Goal: Task Accomplishment & Management: Use online tool/utility

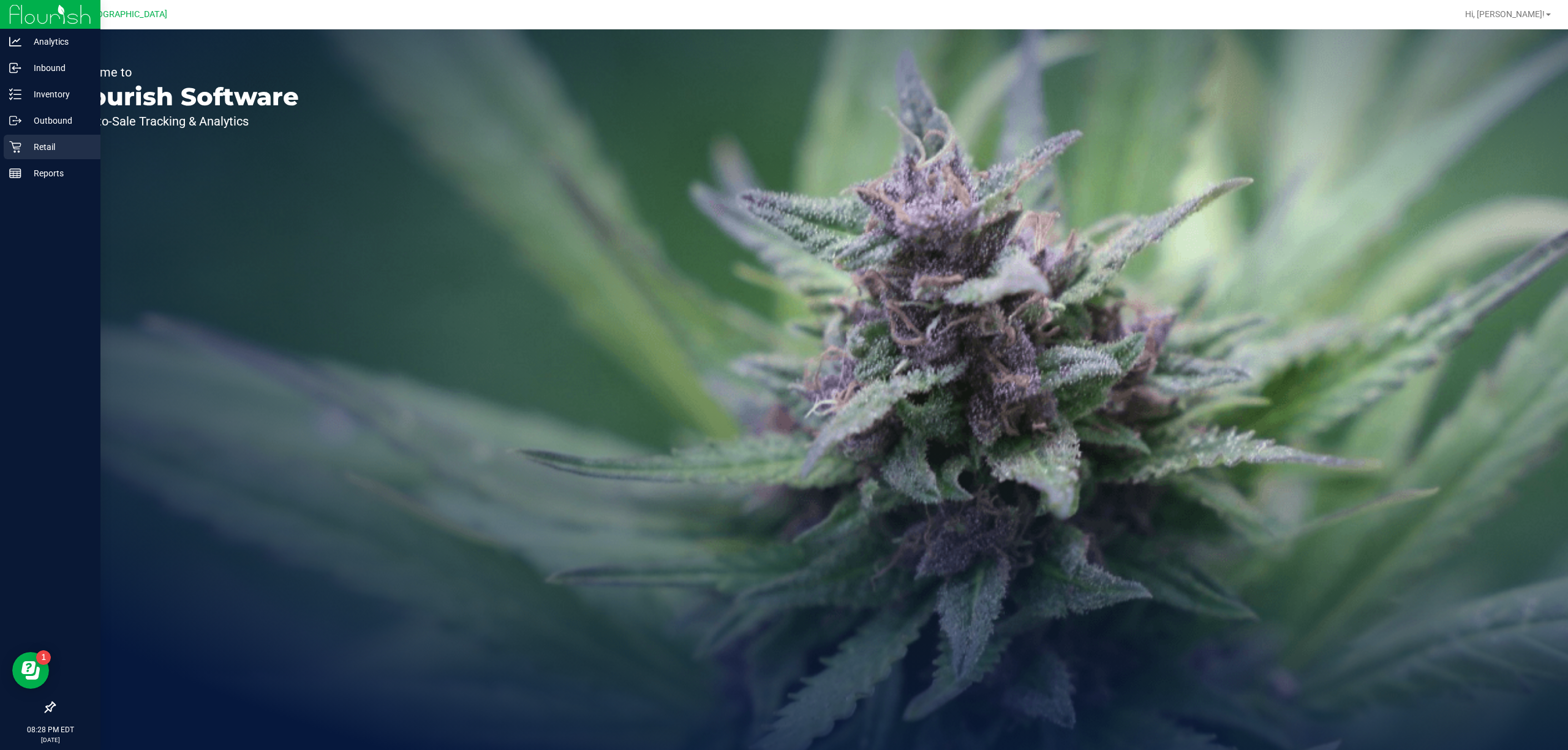
click at [65, 151] on p "Retail" at bounding box center [58, 146] width 74 height 15
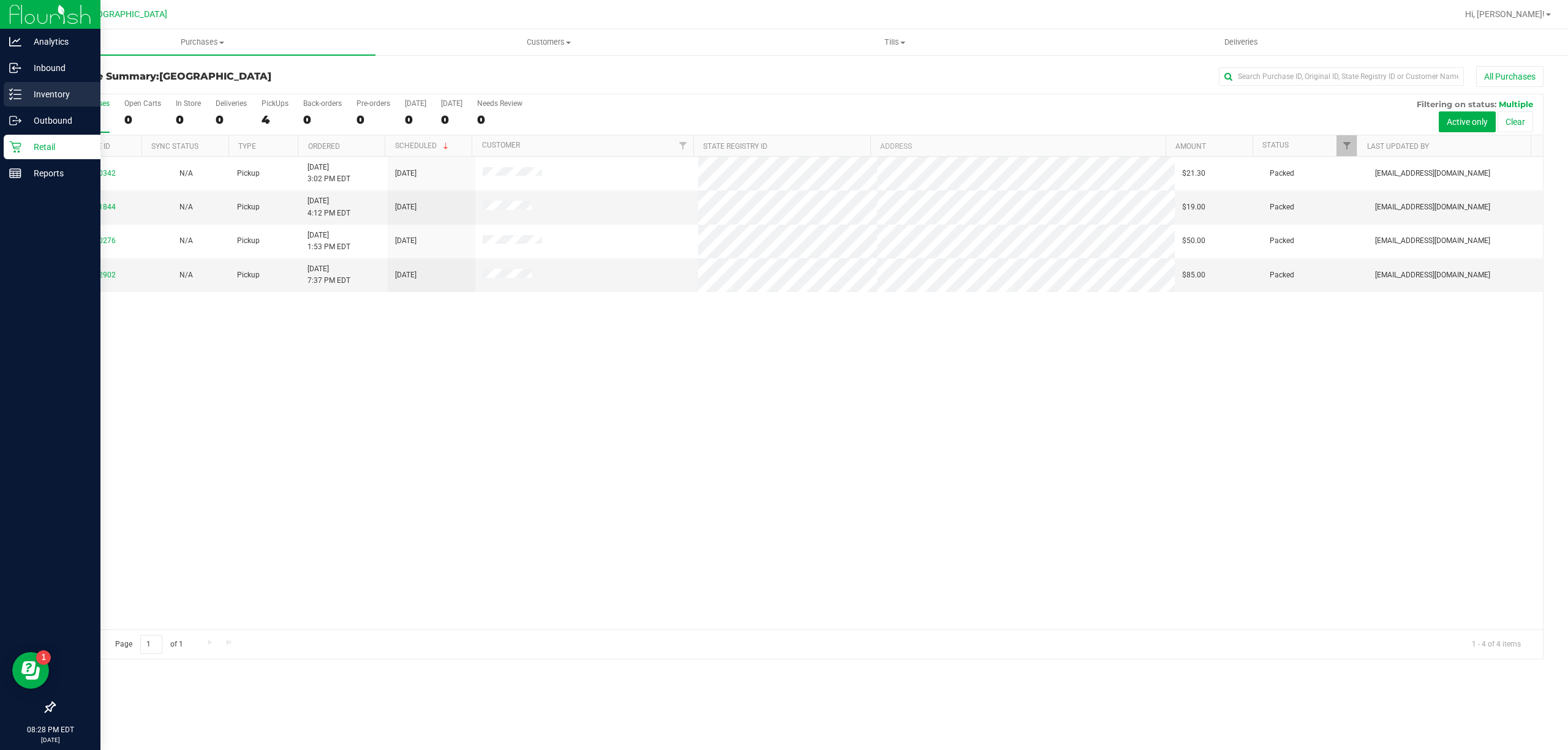
click at [38, 92] on p "Inventory" at bounding box center [58, 94] width 74 height 15
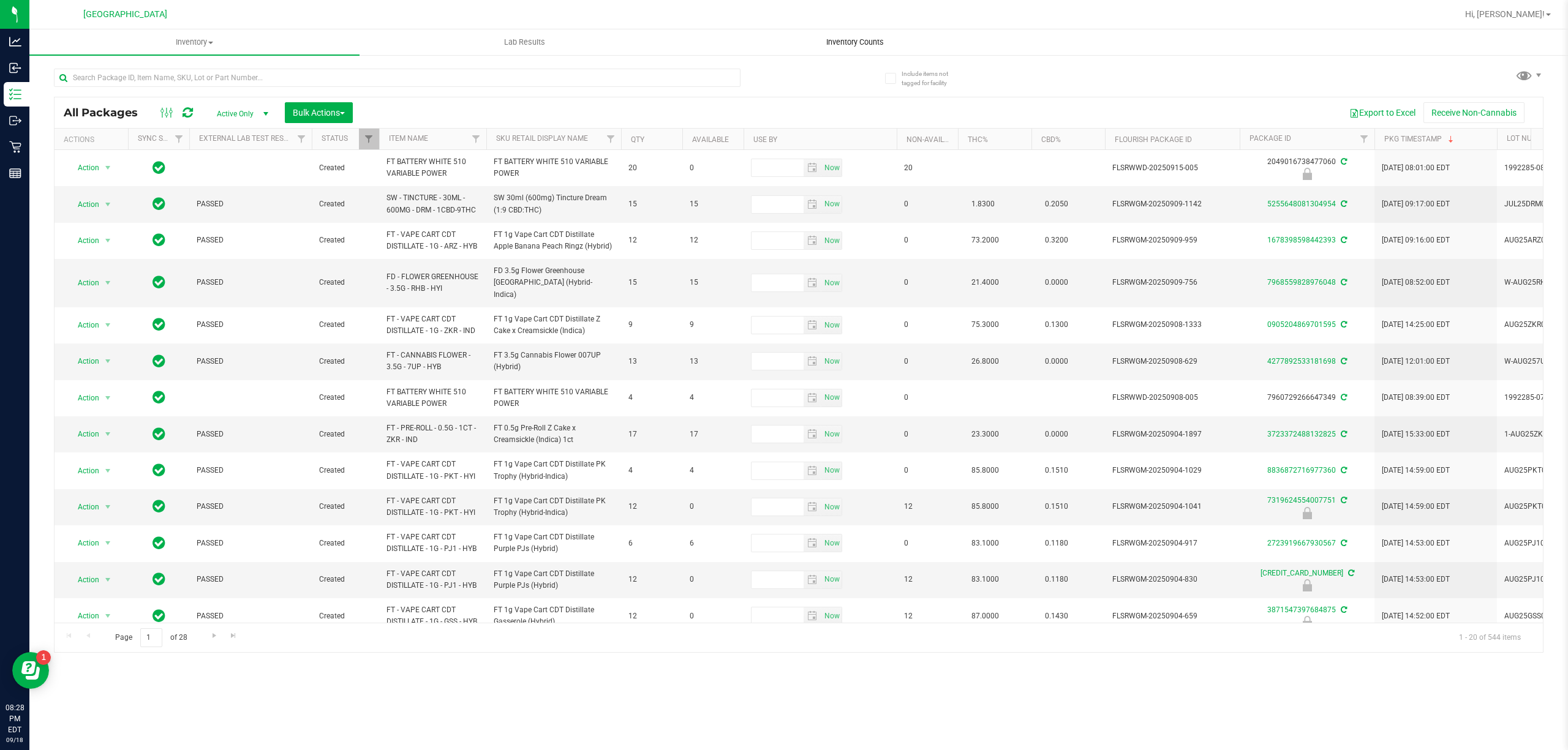
click at [876, 40] on span "Inventory Counts" at bounding box center [855, 42] width 91 height 11
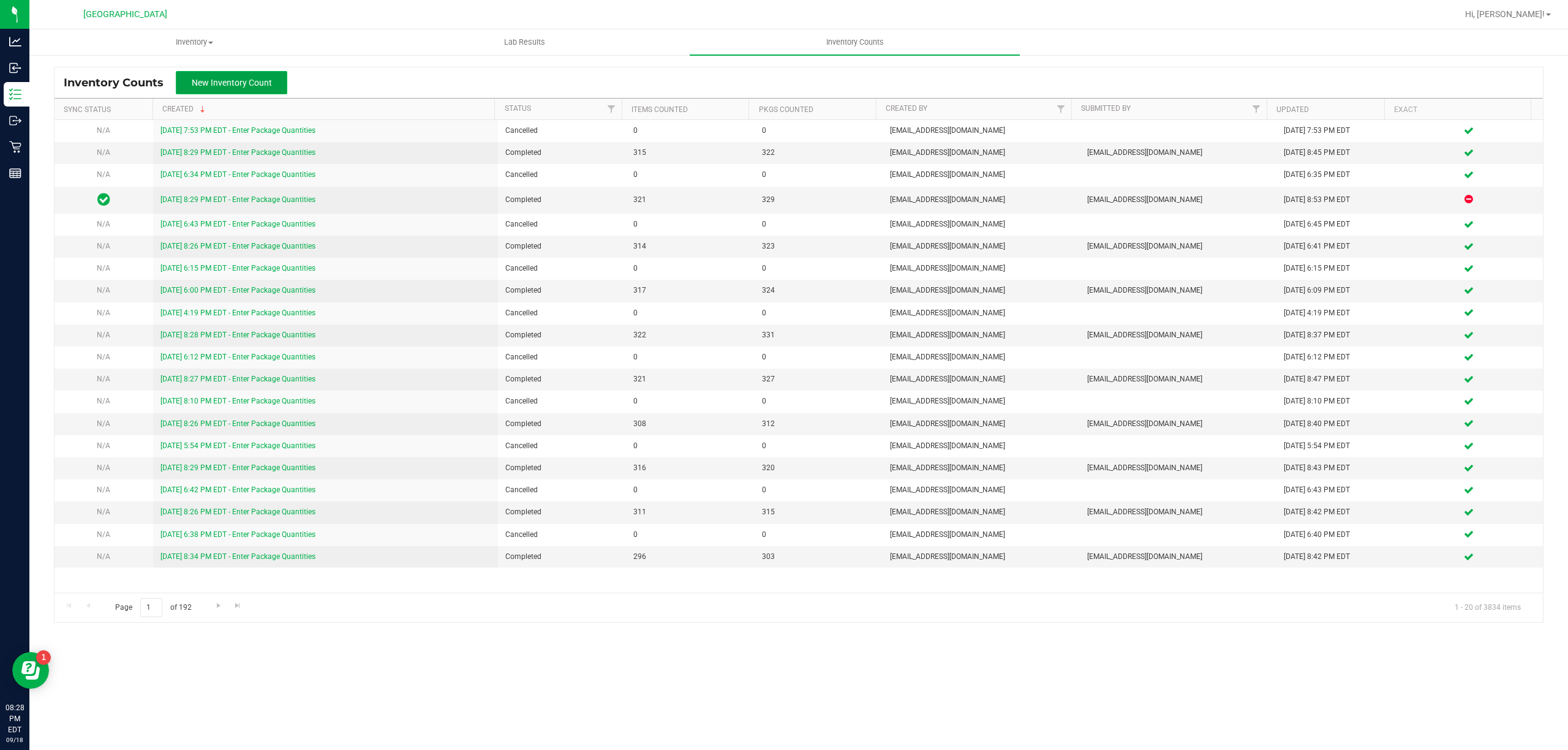
click at [268, 86] on span "New Inventory Count" at bounding box center [232, 82] width 81 height 10
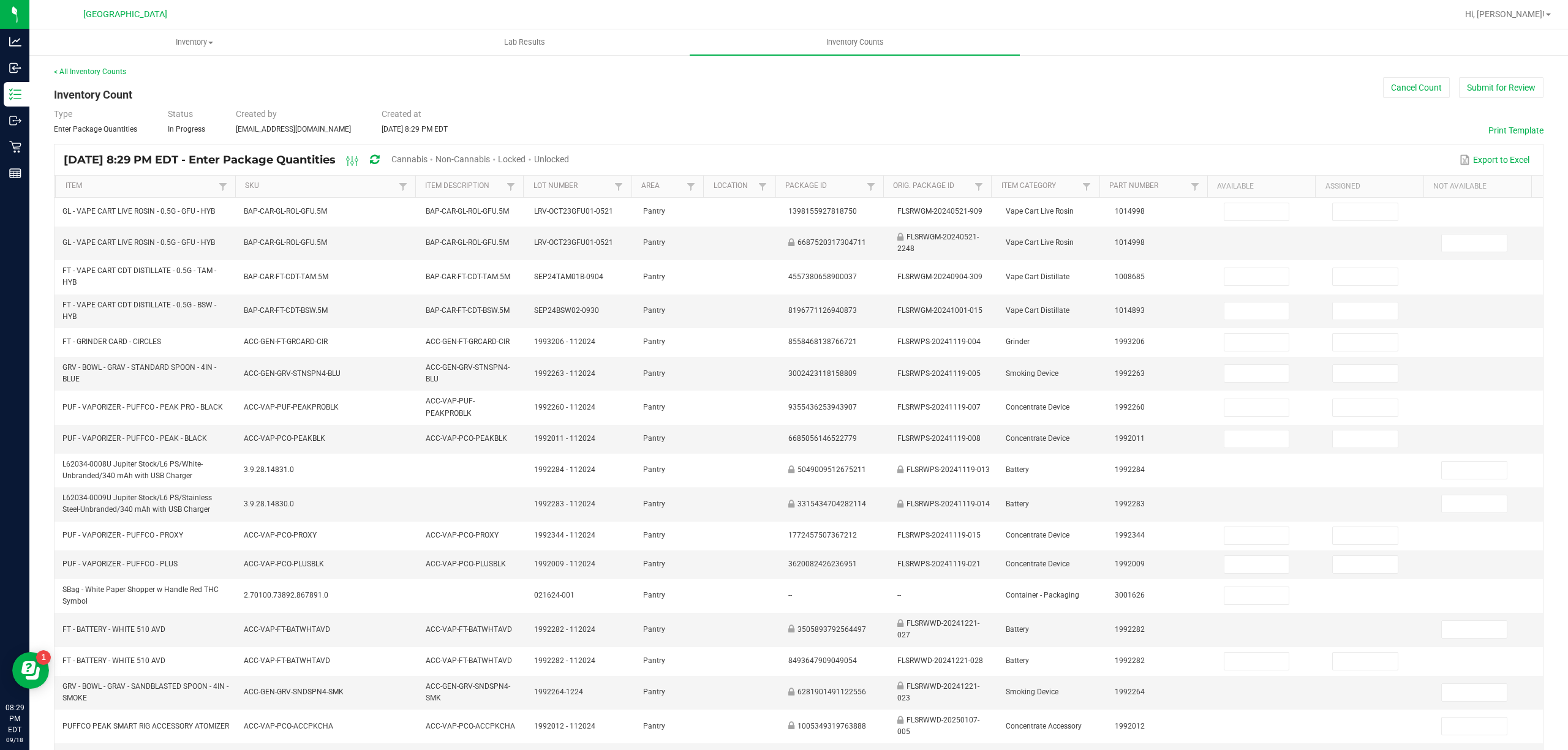
click at [427, 157] on span "Cannabis" at bounding box center [409, 159] width 36 height 10
click at [570, 160] on span "Unlocked" at bounding box center [552, 159] width 35 height 10
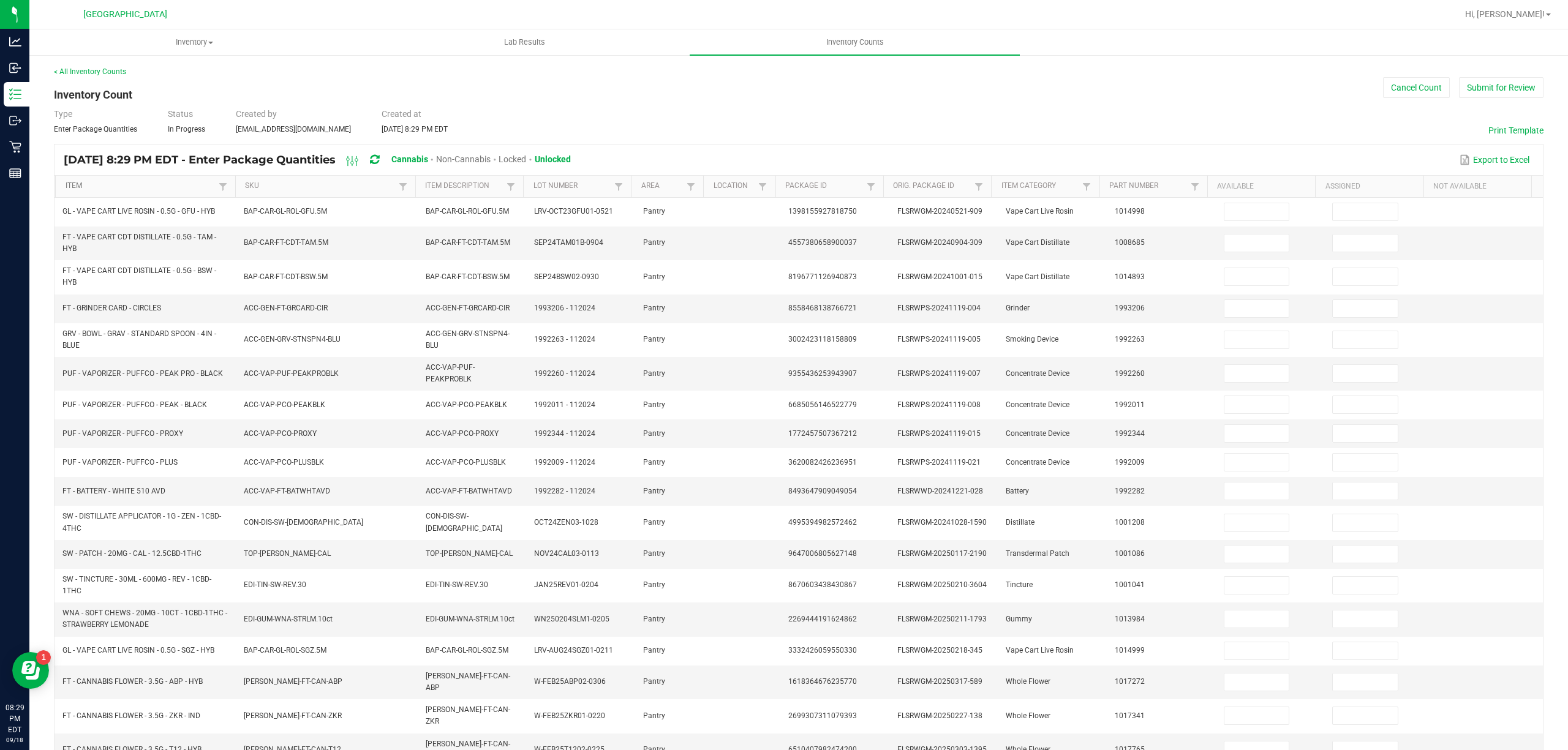
click at [160, 186] on link "Item" at bounding box center [141, 186] width 150 height 10
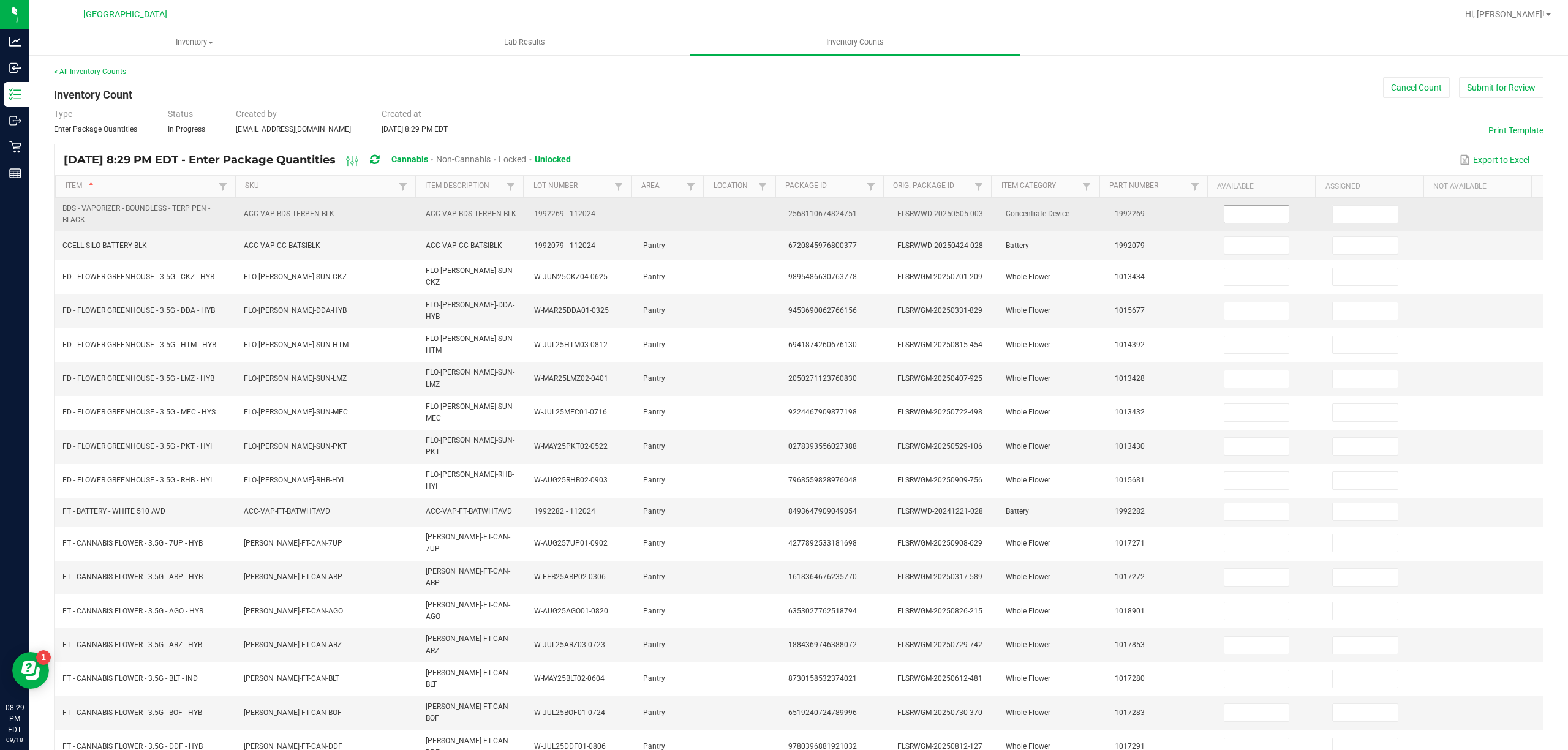
click at [1225, 210] on input at bounding box center [1257, 214] width 65 height 17
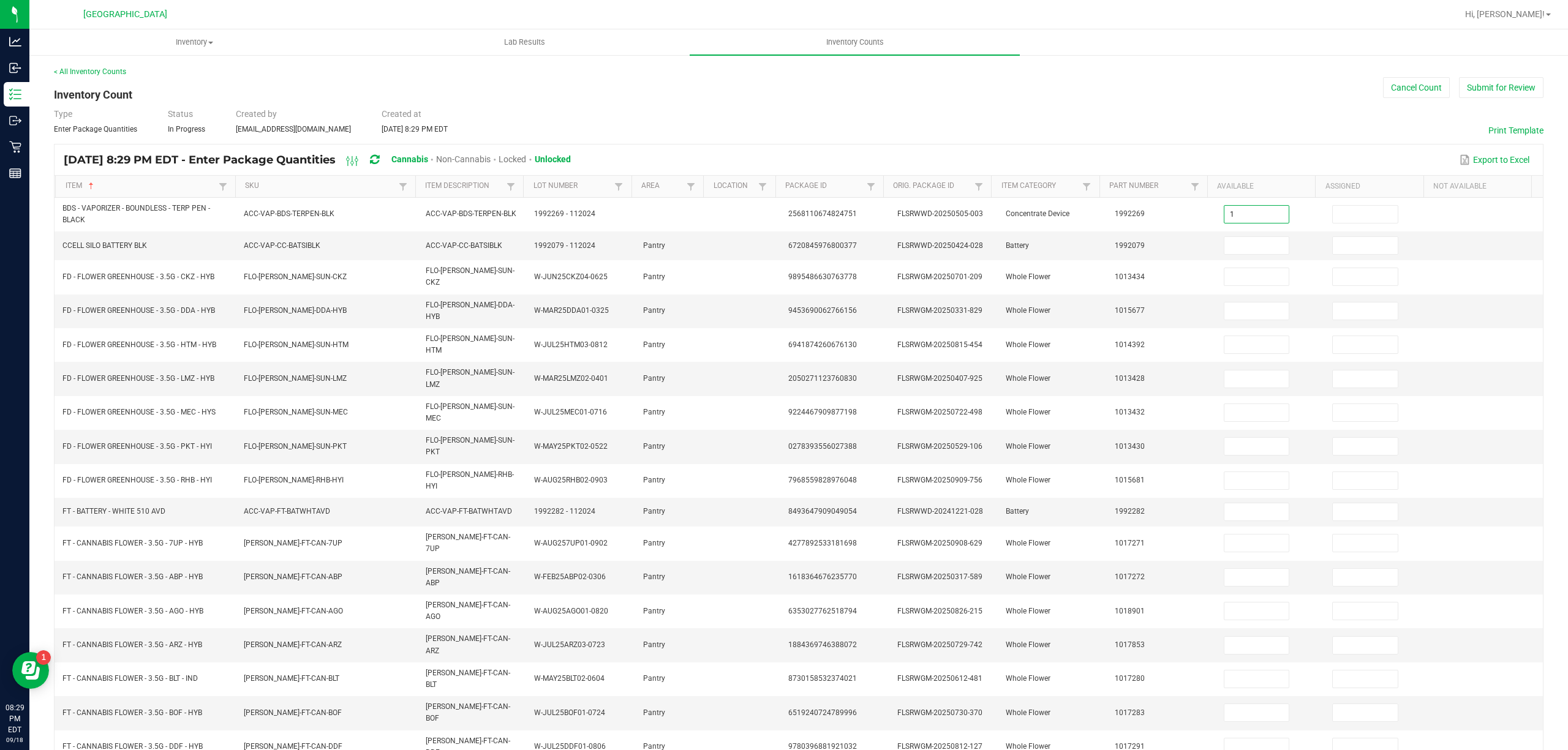
type input "1"
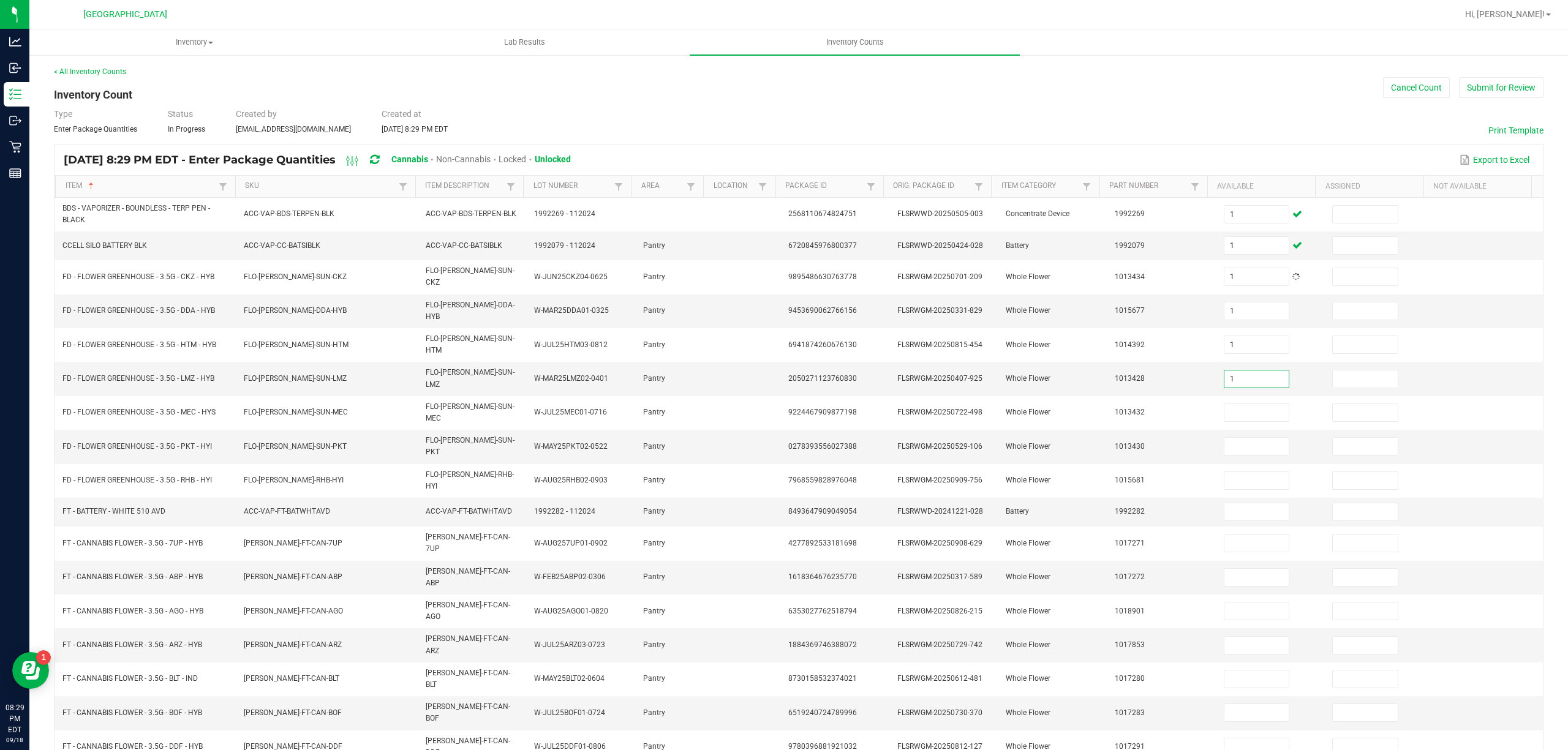
type input "1"
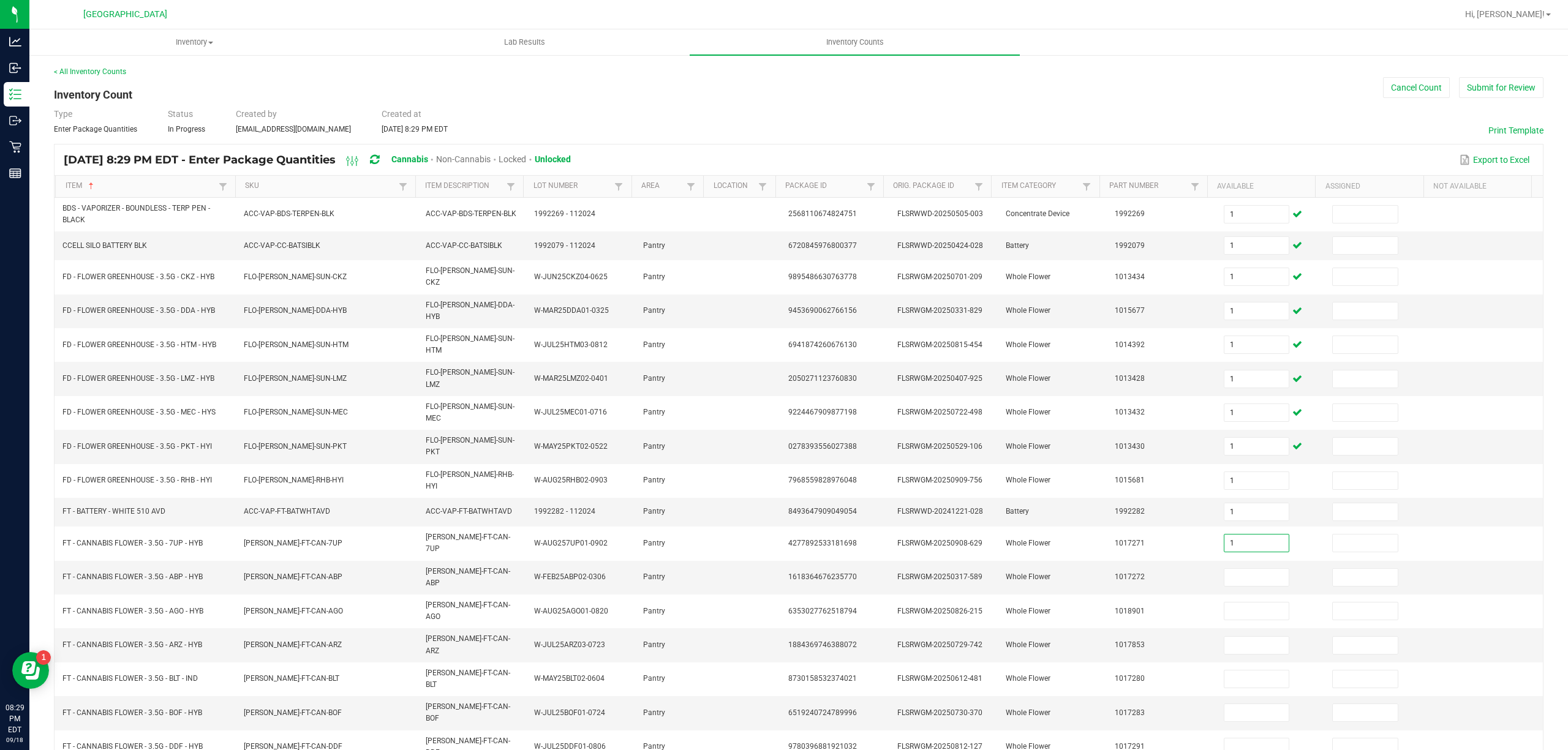
type input "1"
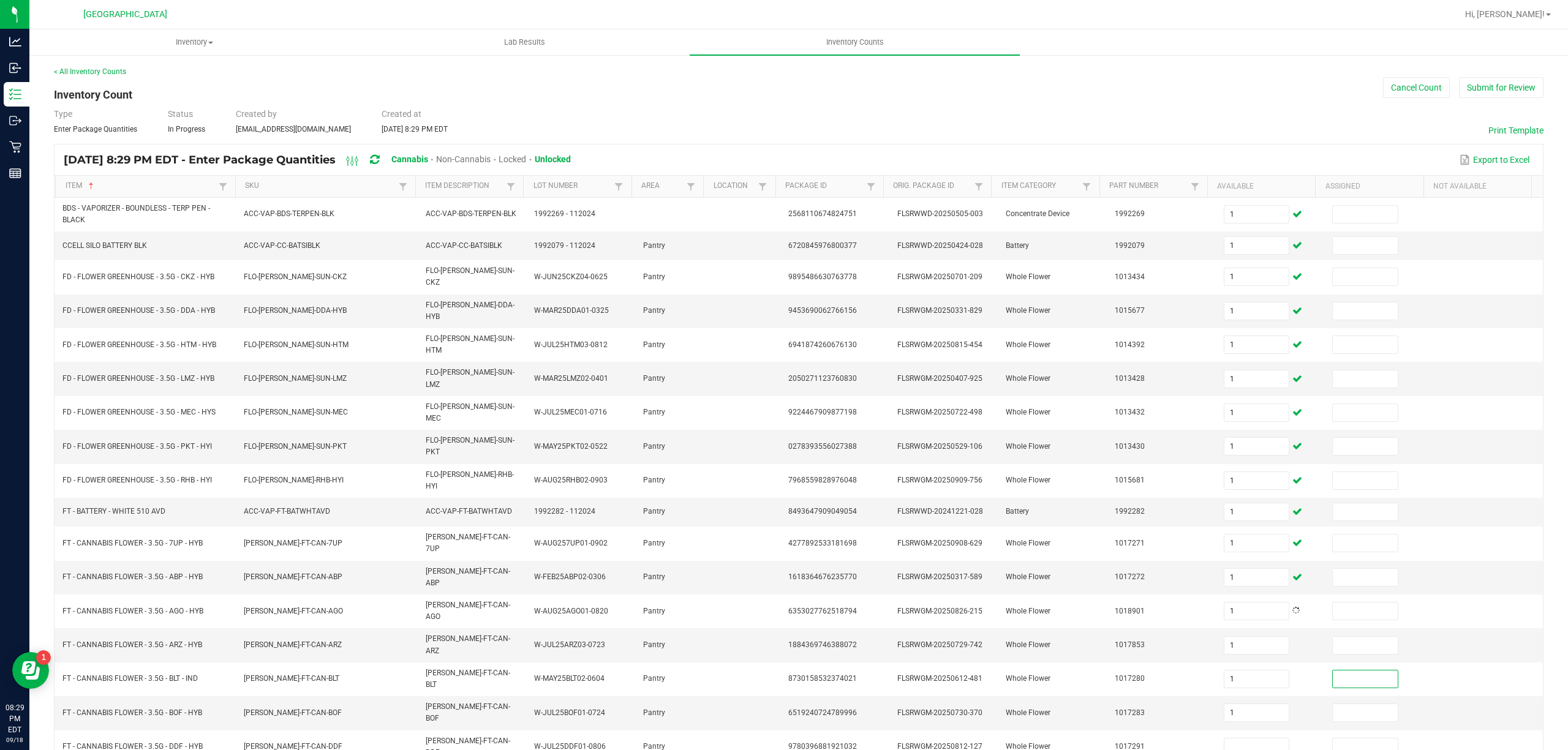
type input "1"
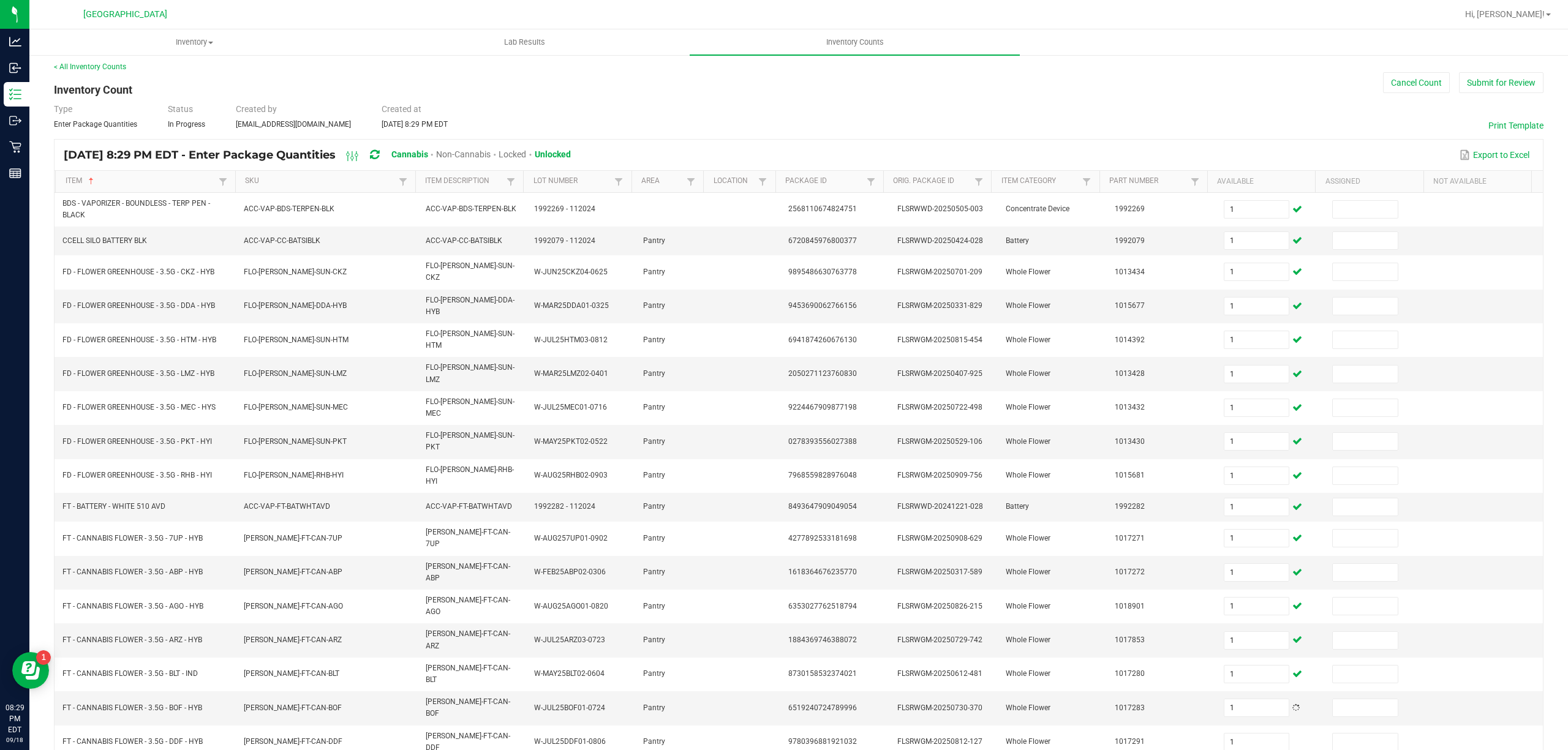
type input "1"
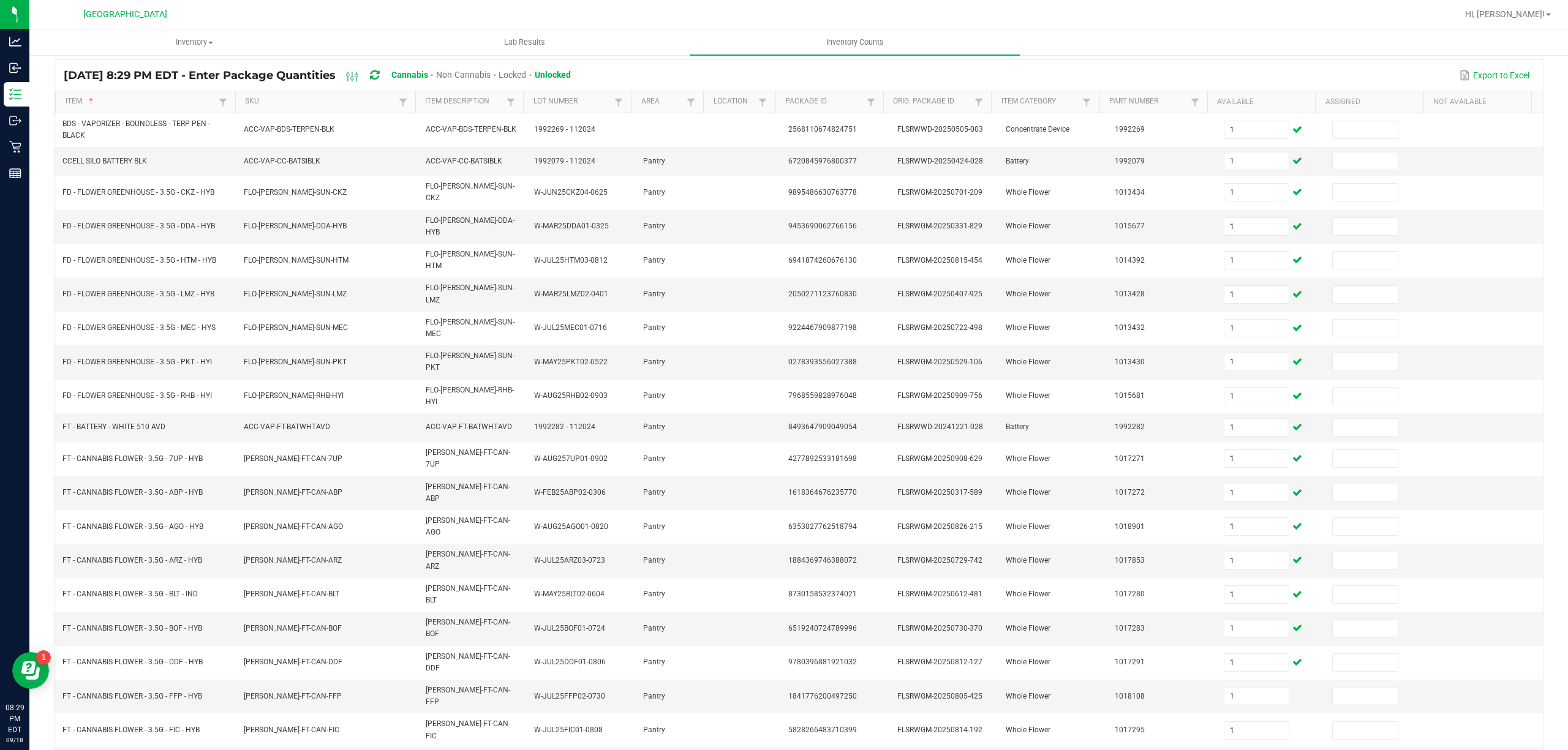
type input "1"
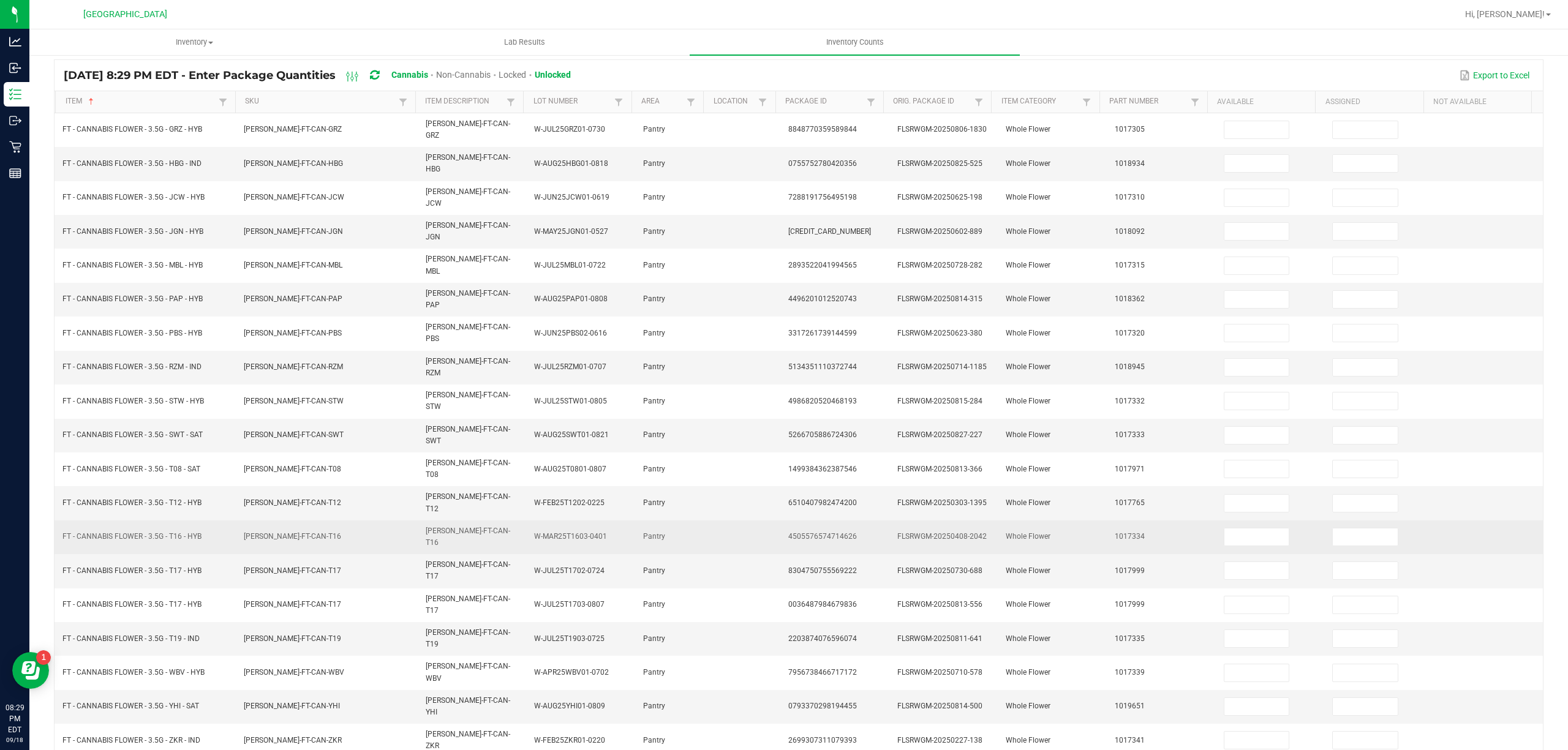
scroll to position [80, 0]
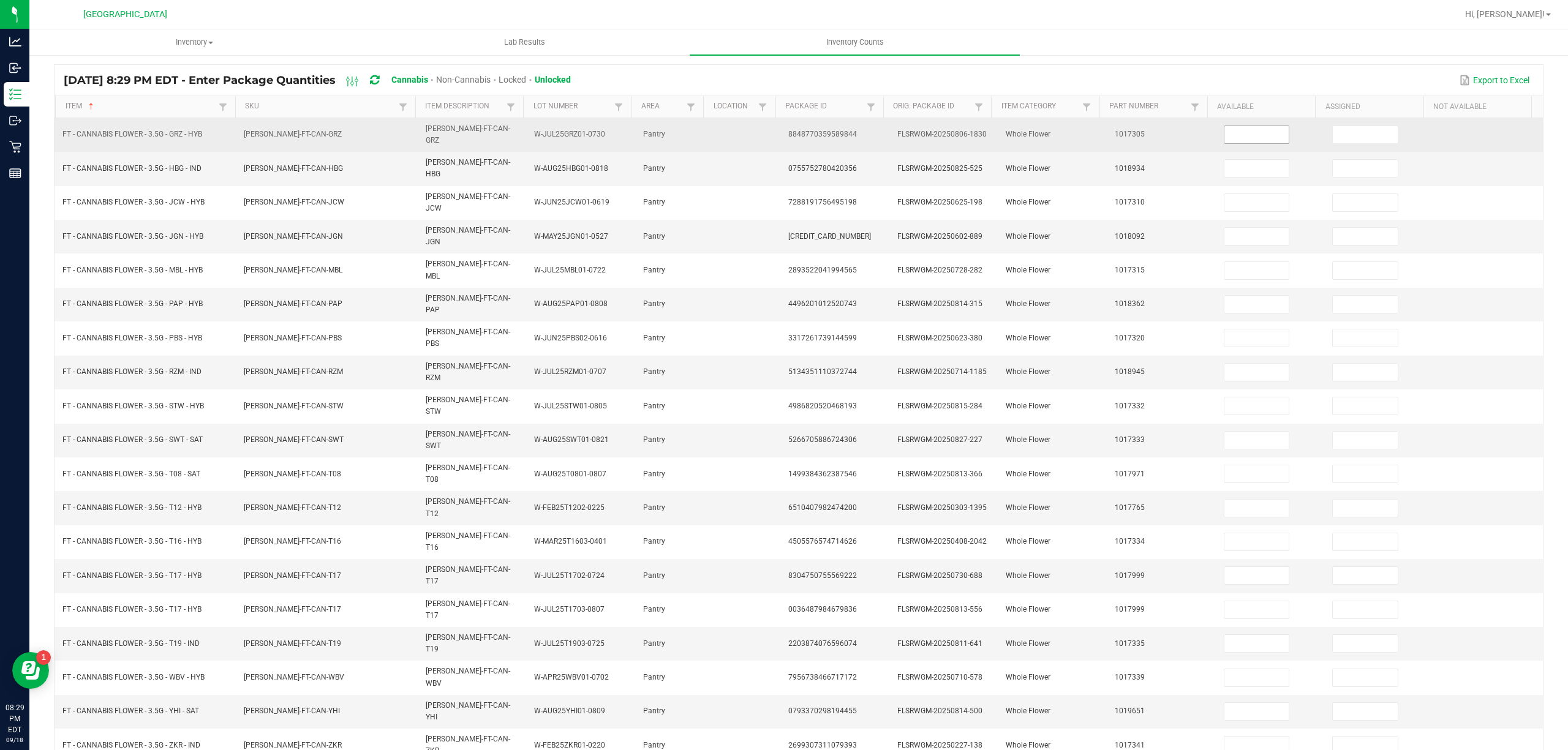
click at [1239, 134] on input at bounding box center [1257, 135] width 65 height 17
type input "1"
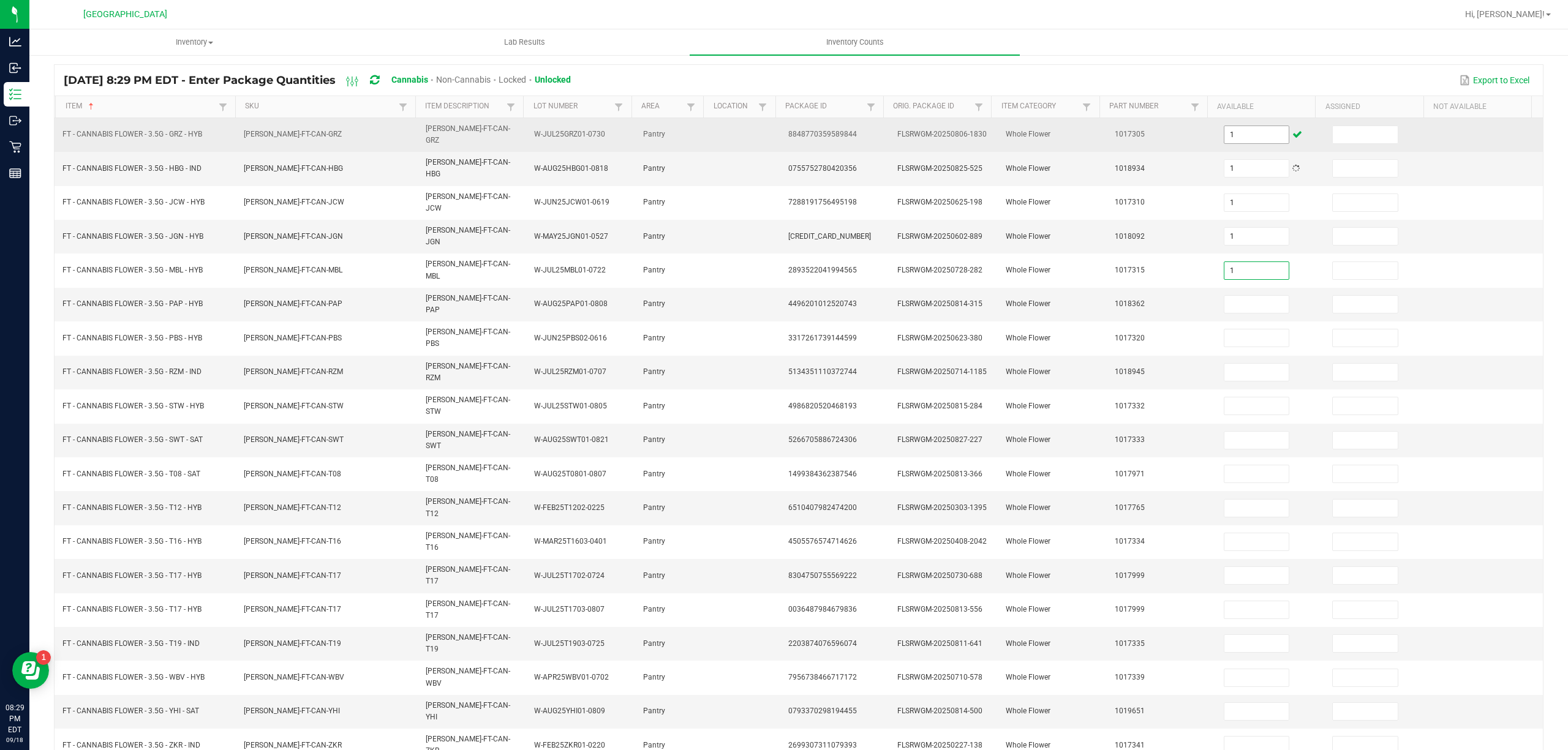
type input "1"
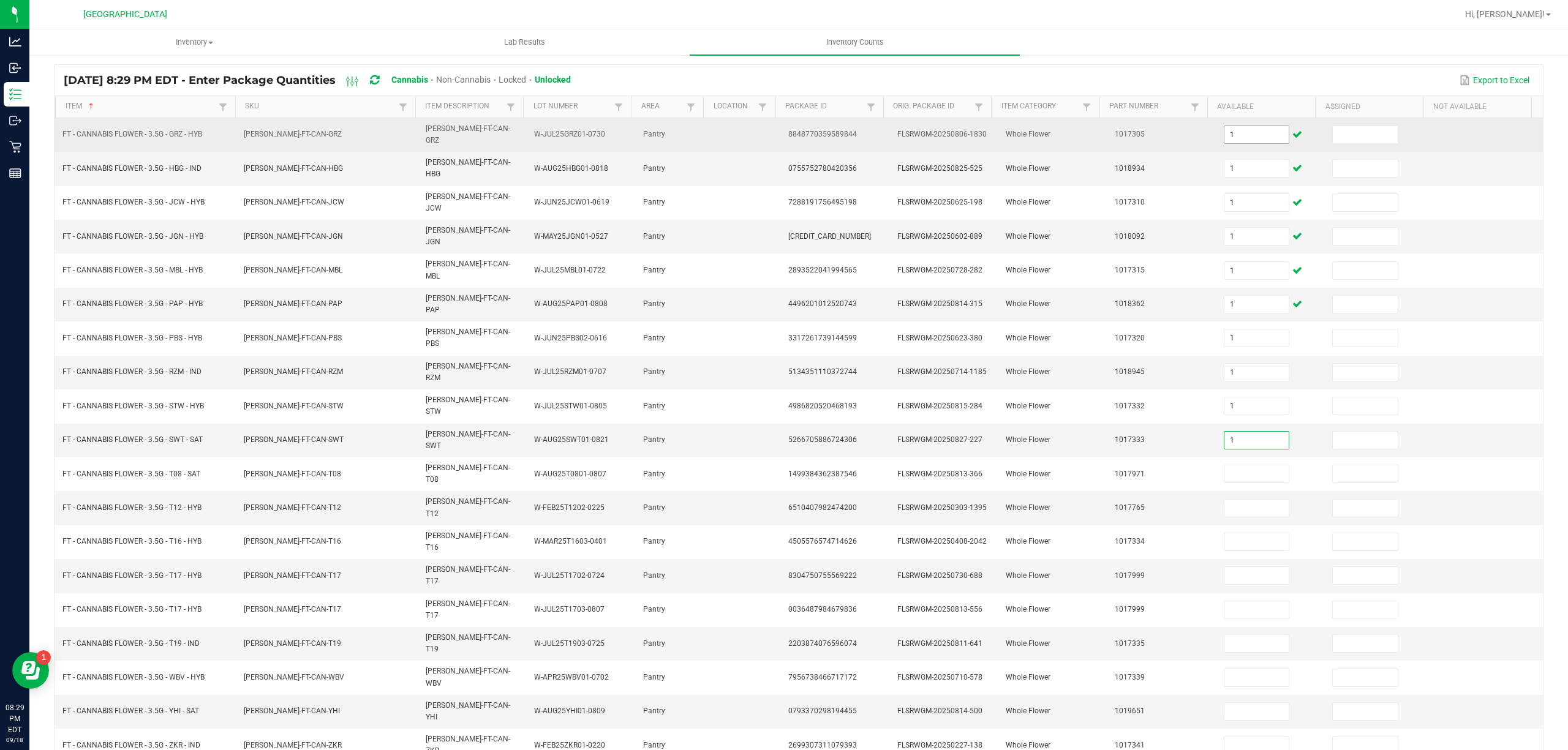
type input "1"
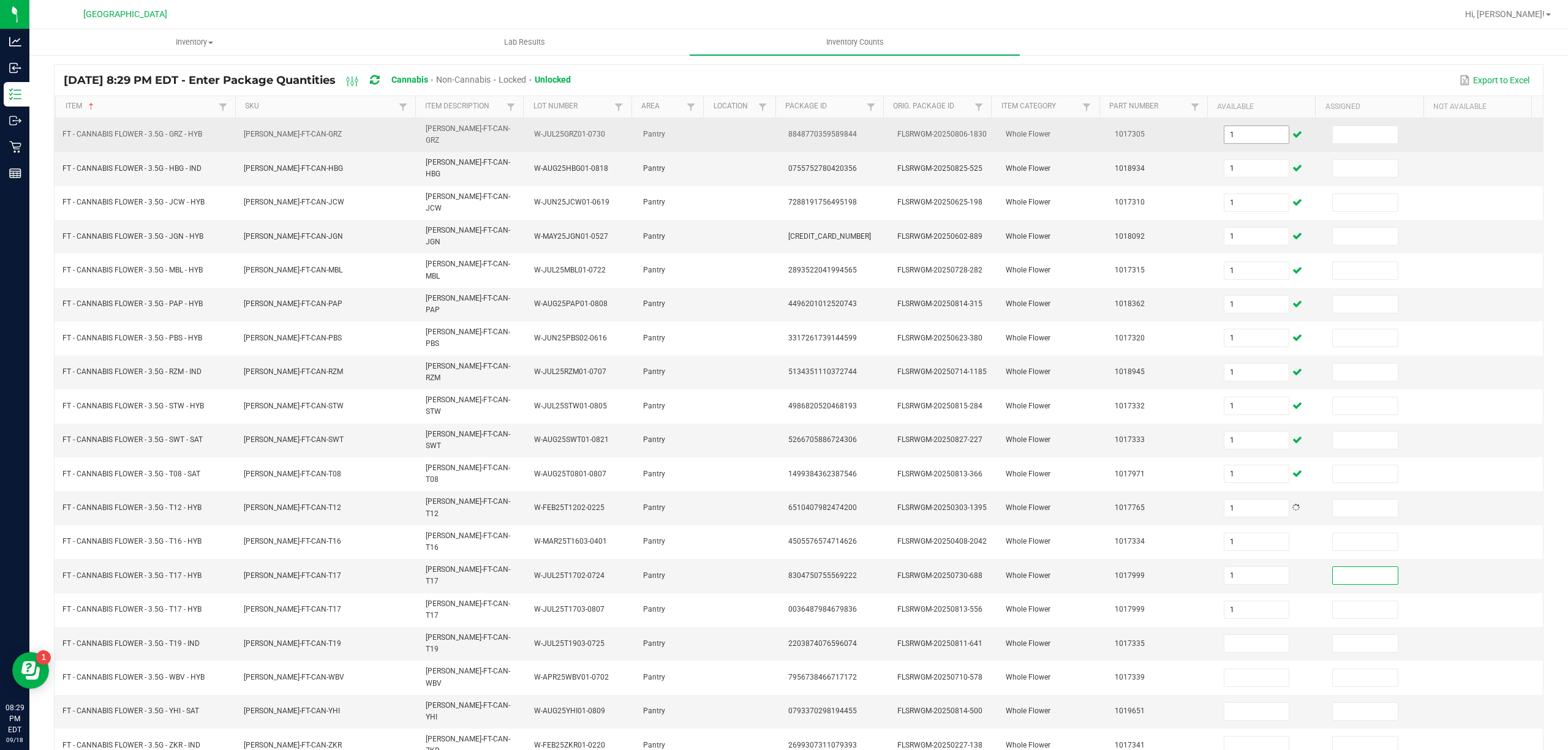
type input "1"
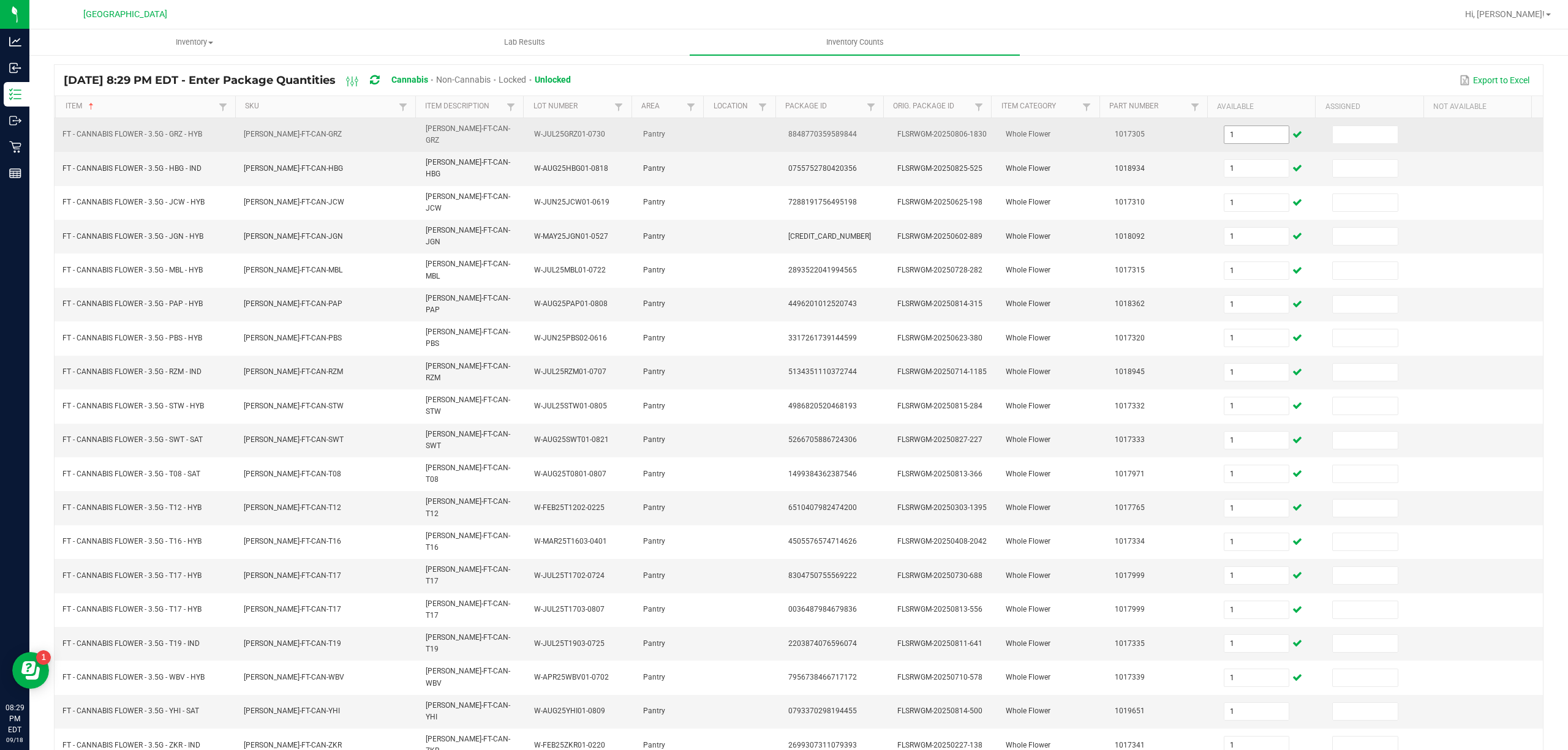
type input "1"
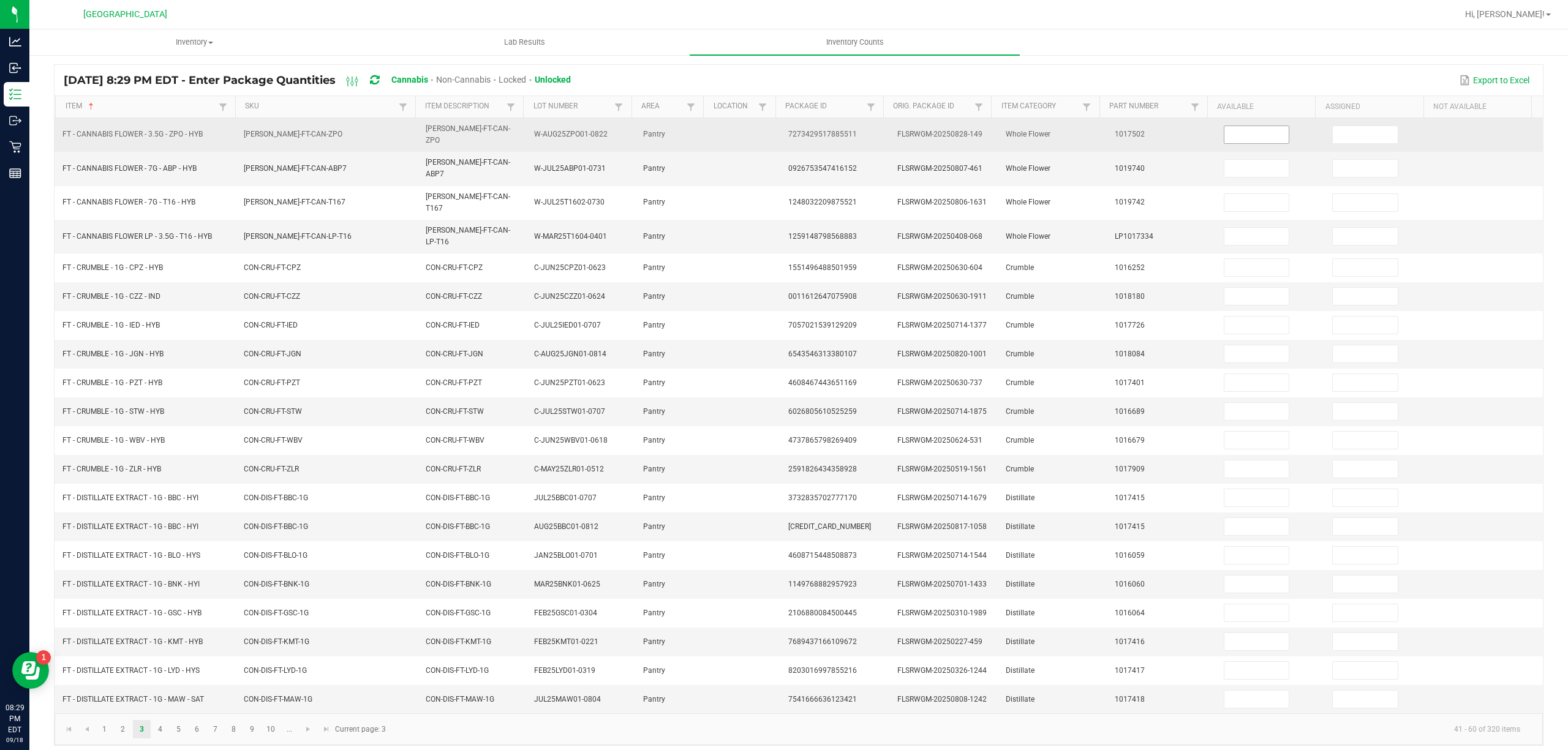
click at [1260, 134] on input at bounding box center [1257, 135] width 65 height 17
type input "1"
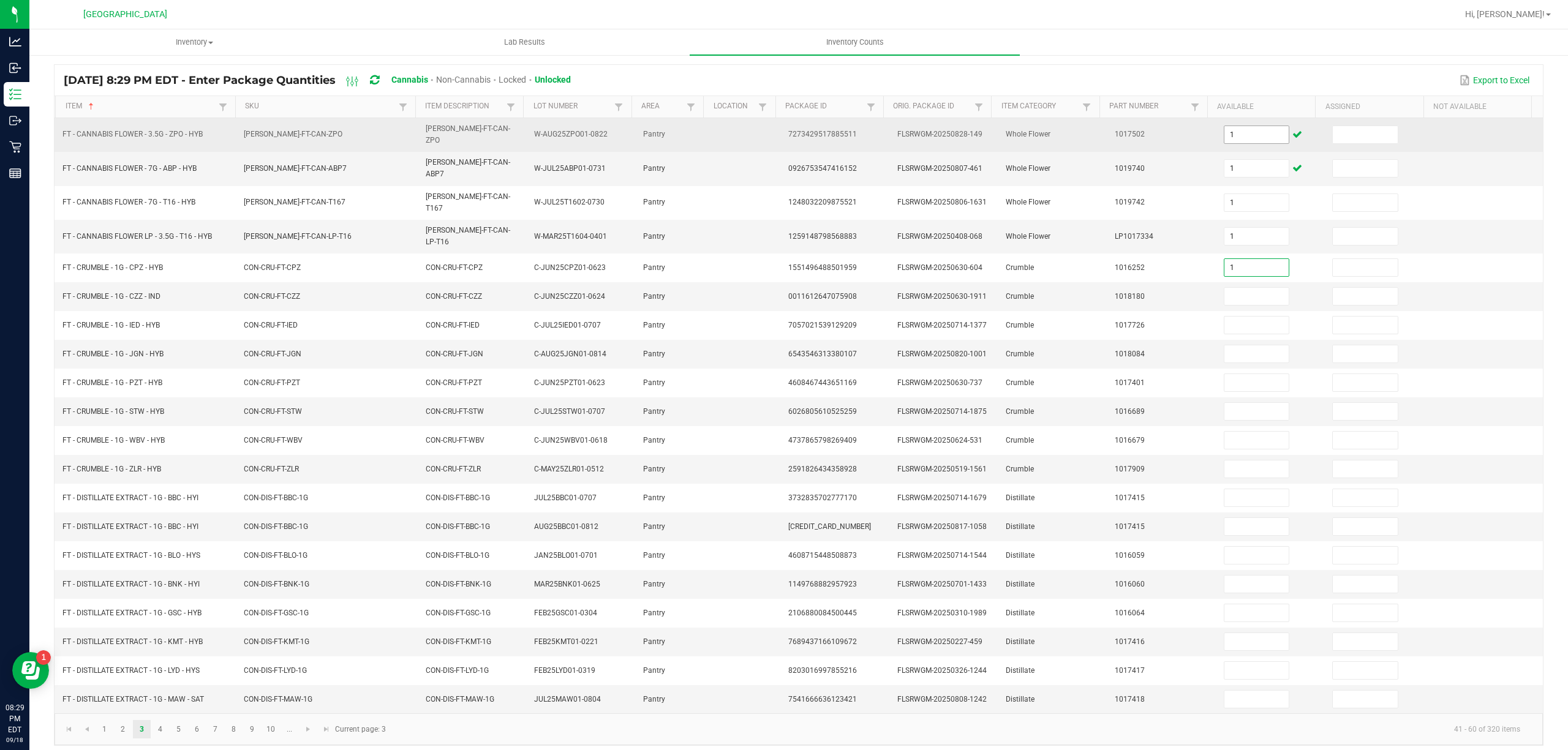
type input "1"
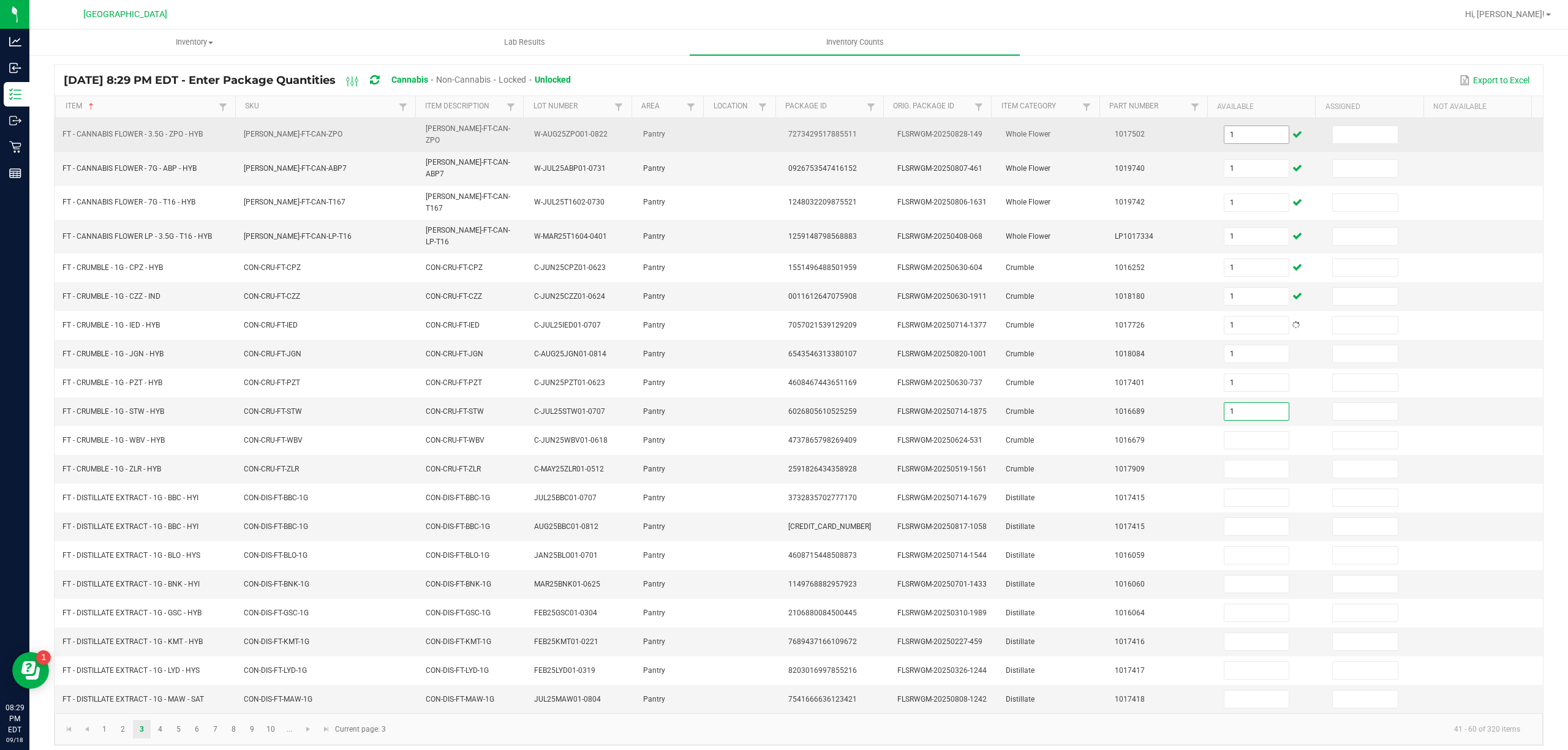
type input "1"
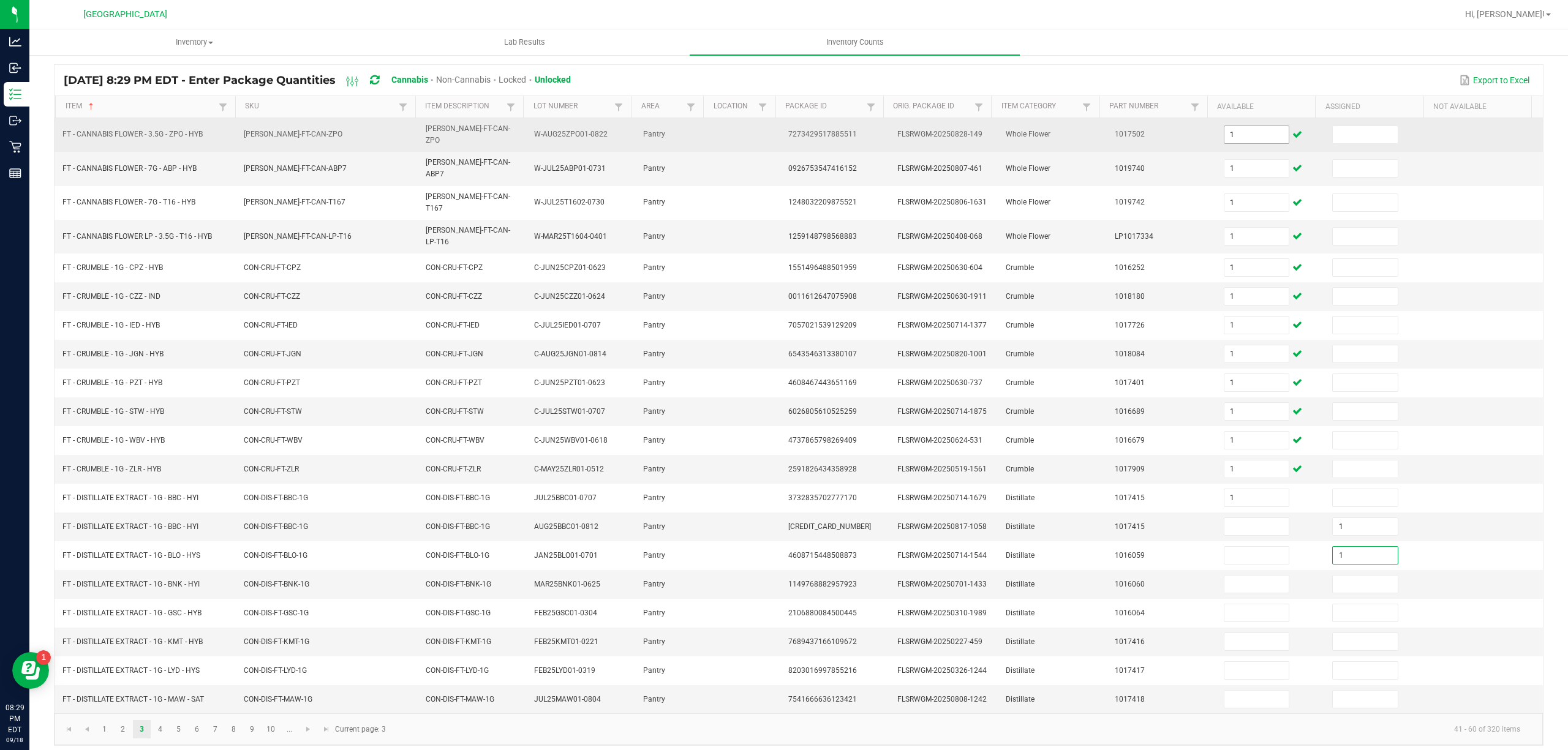
type input "1"
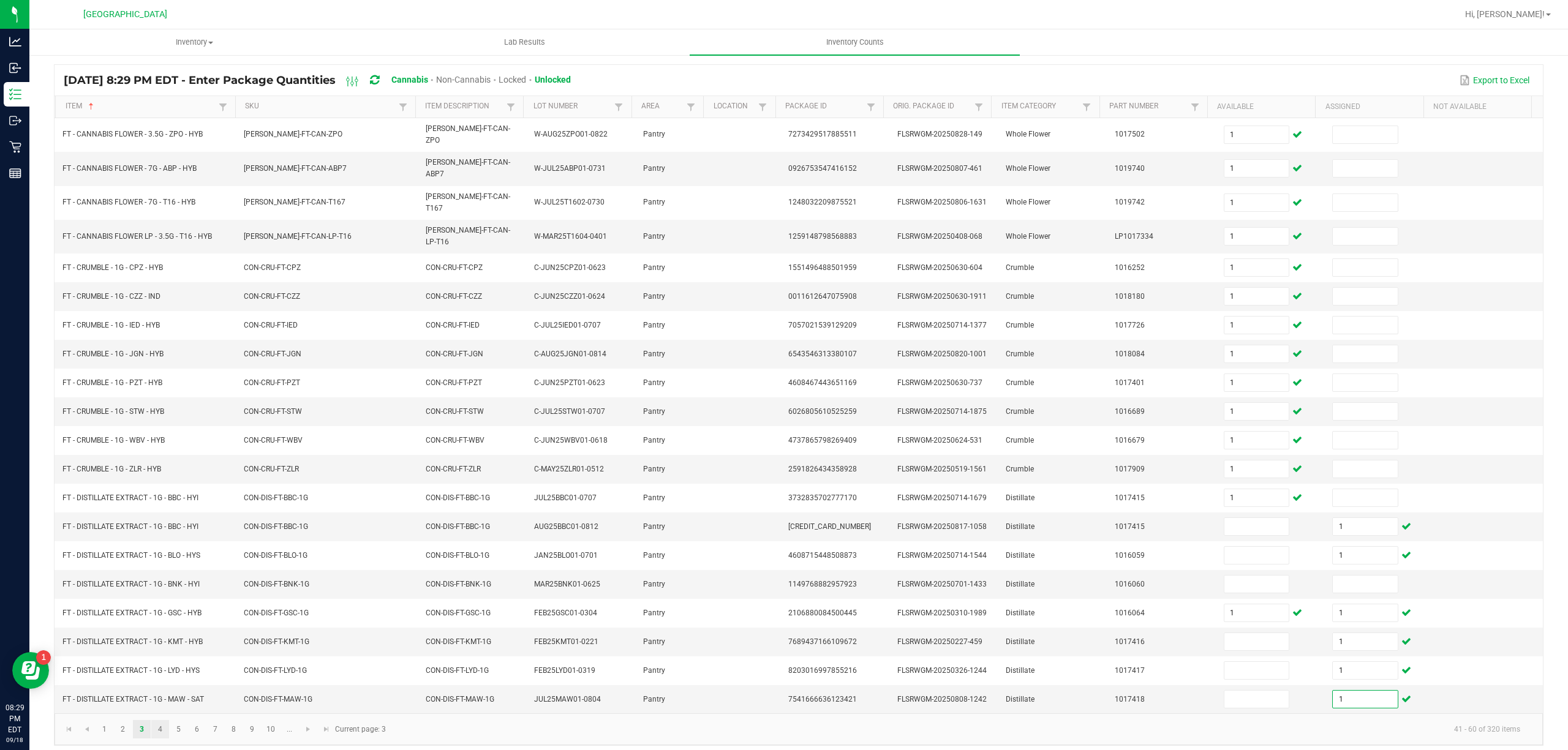
type input "1"
click at [156, 725] on link "4" at bounding box center [160, 729] width 18 height 18
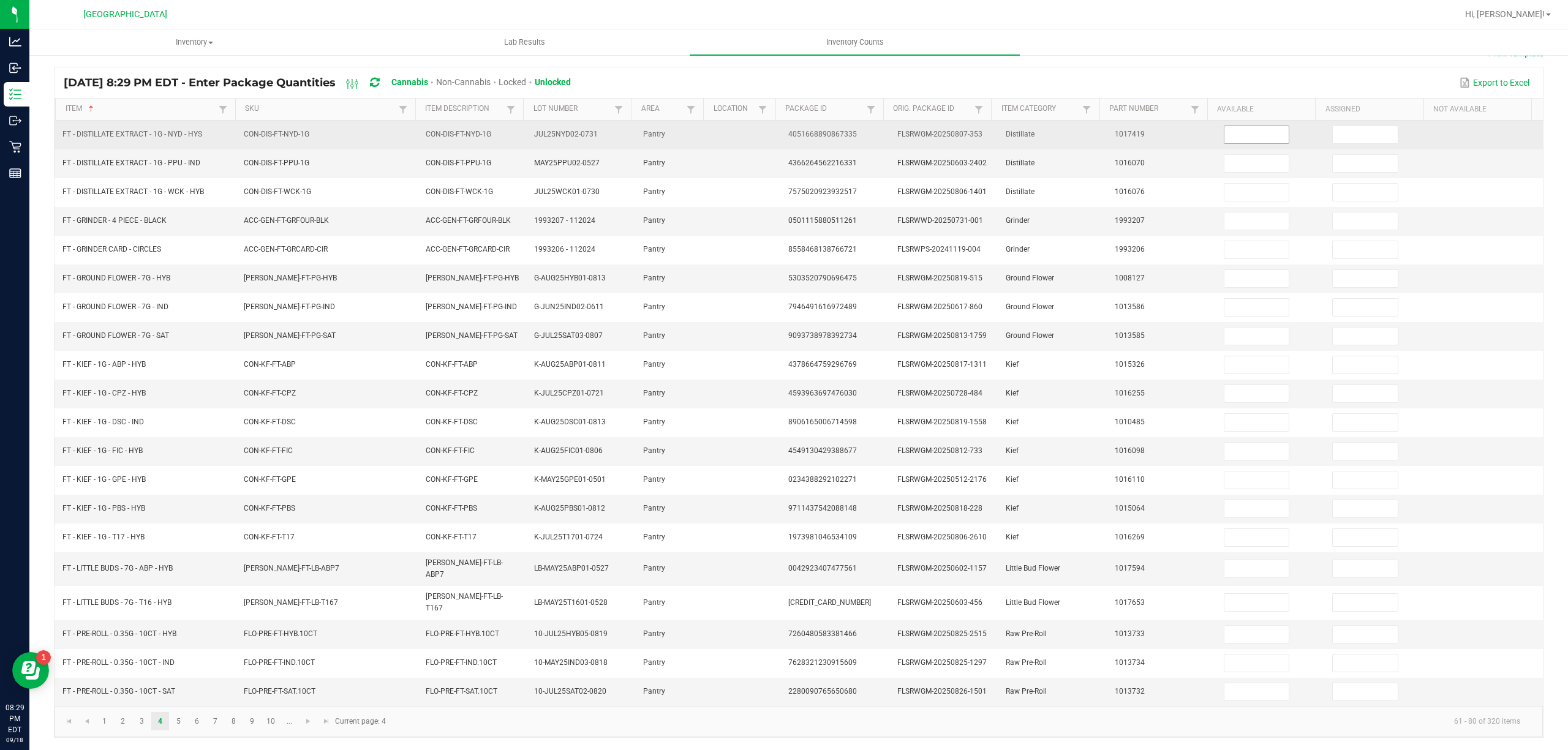
click at [1225, 136] on input at bounding box center [1257, 135] width 65 height 17
type input "1"
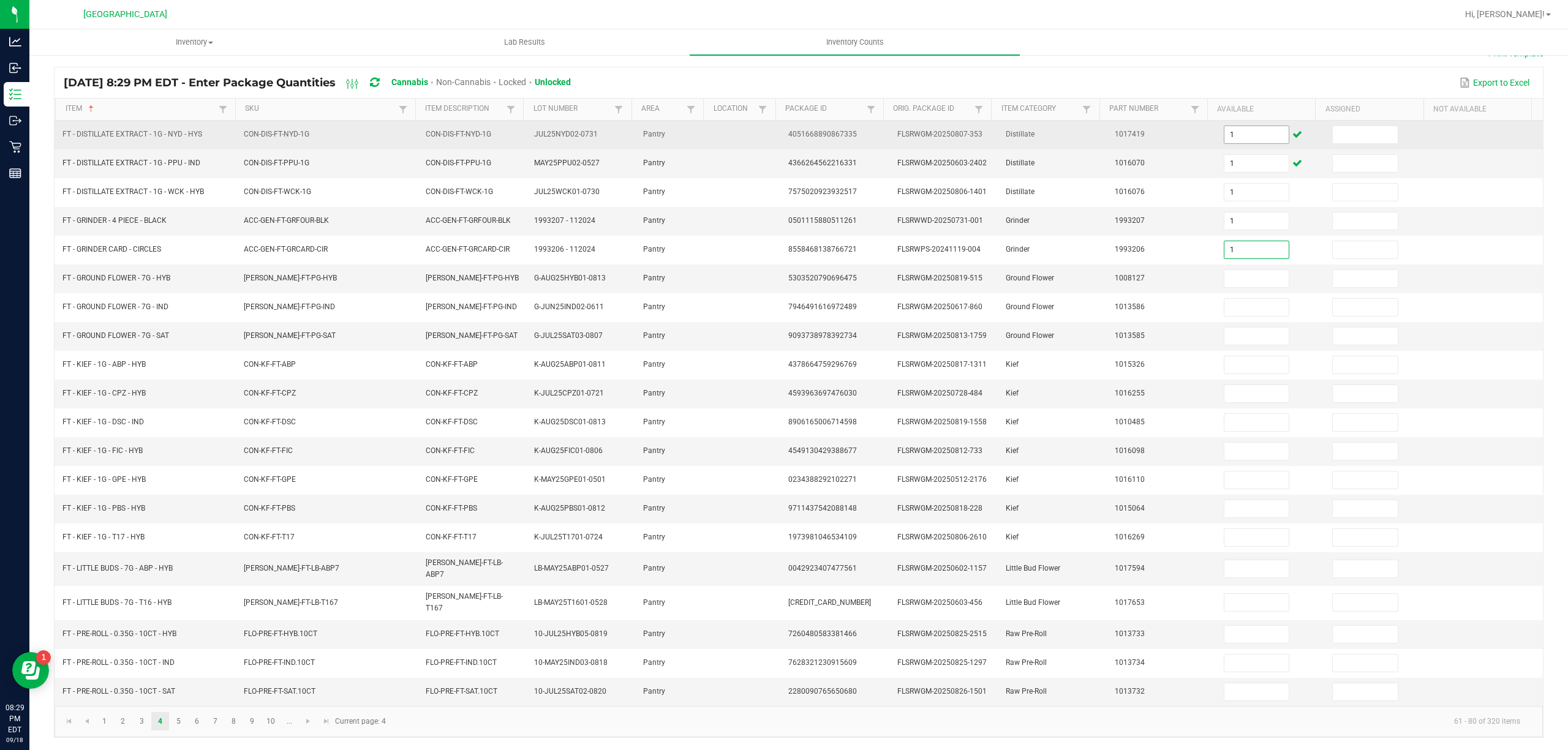
type input "1"
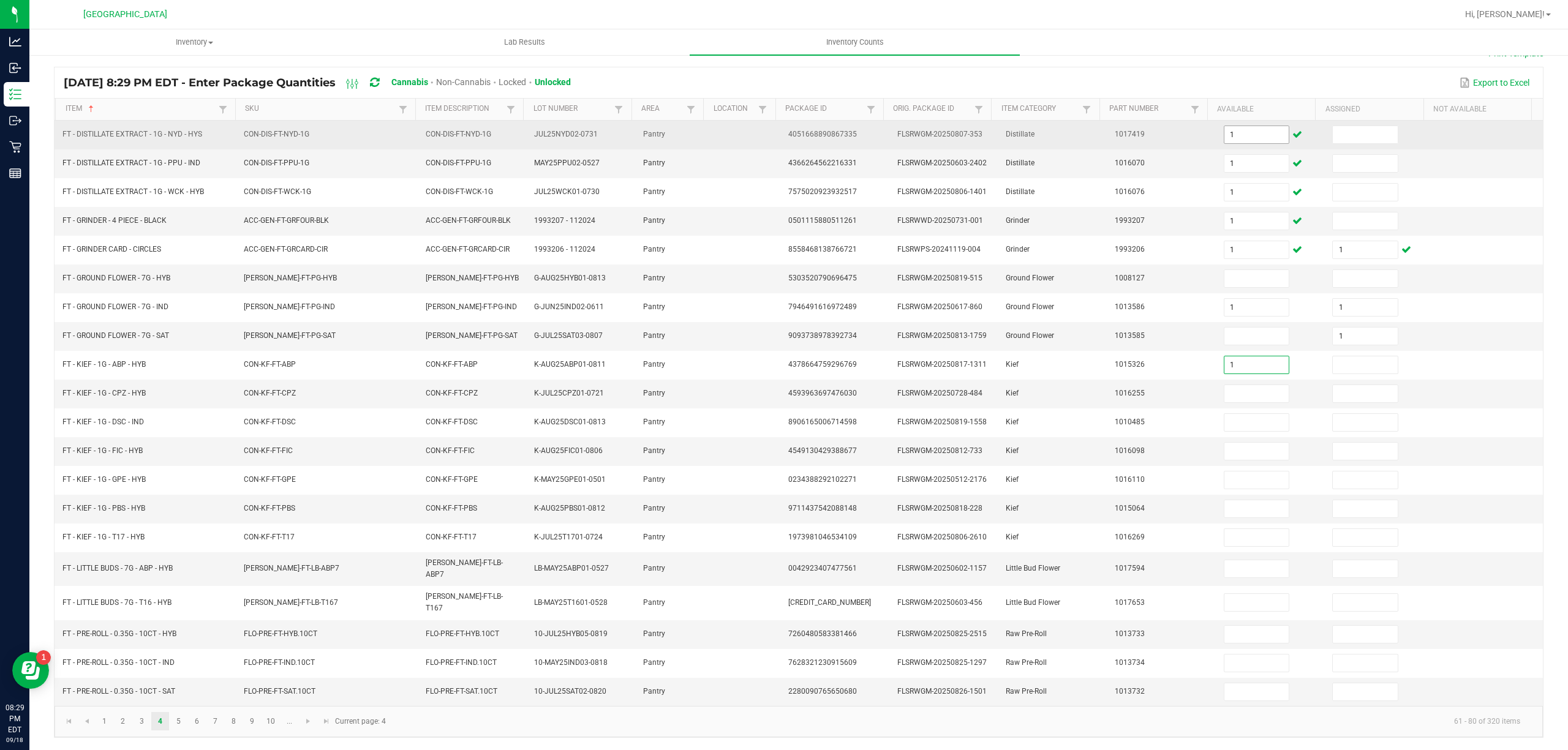
type input "1"
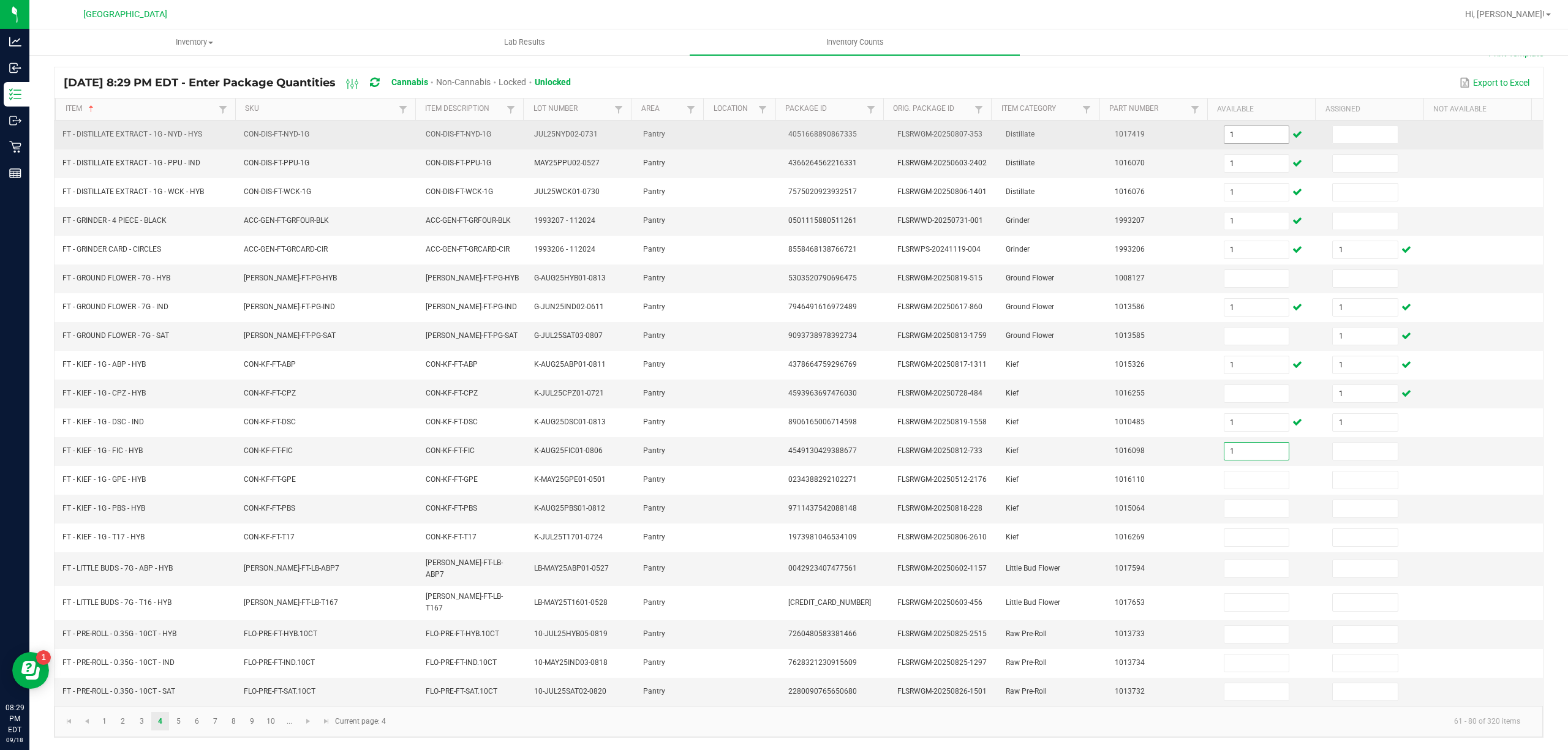
type input "1"
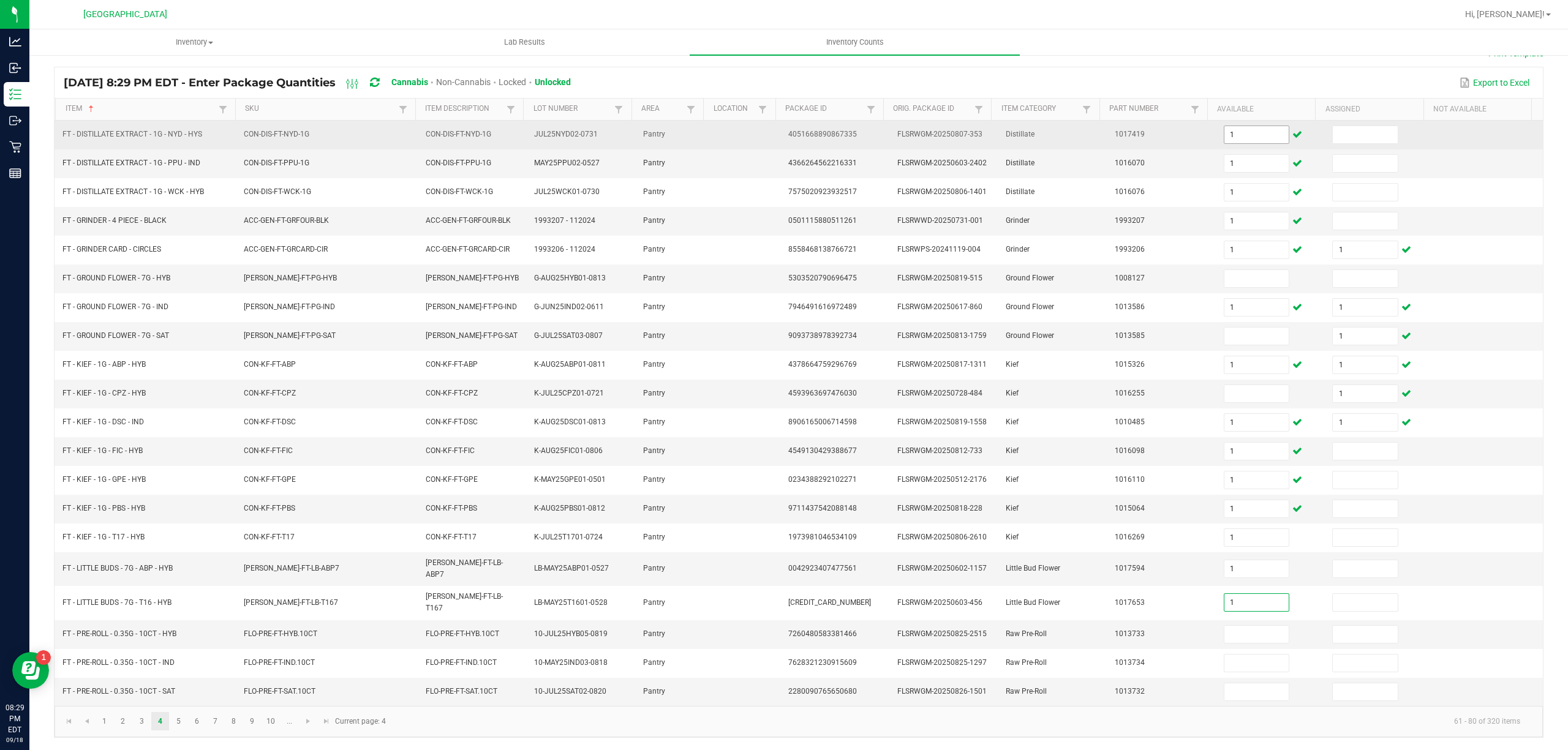
type input "1"
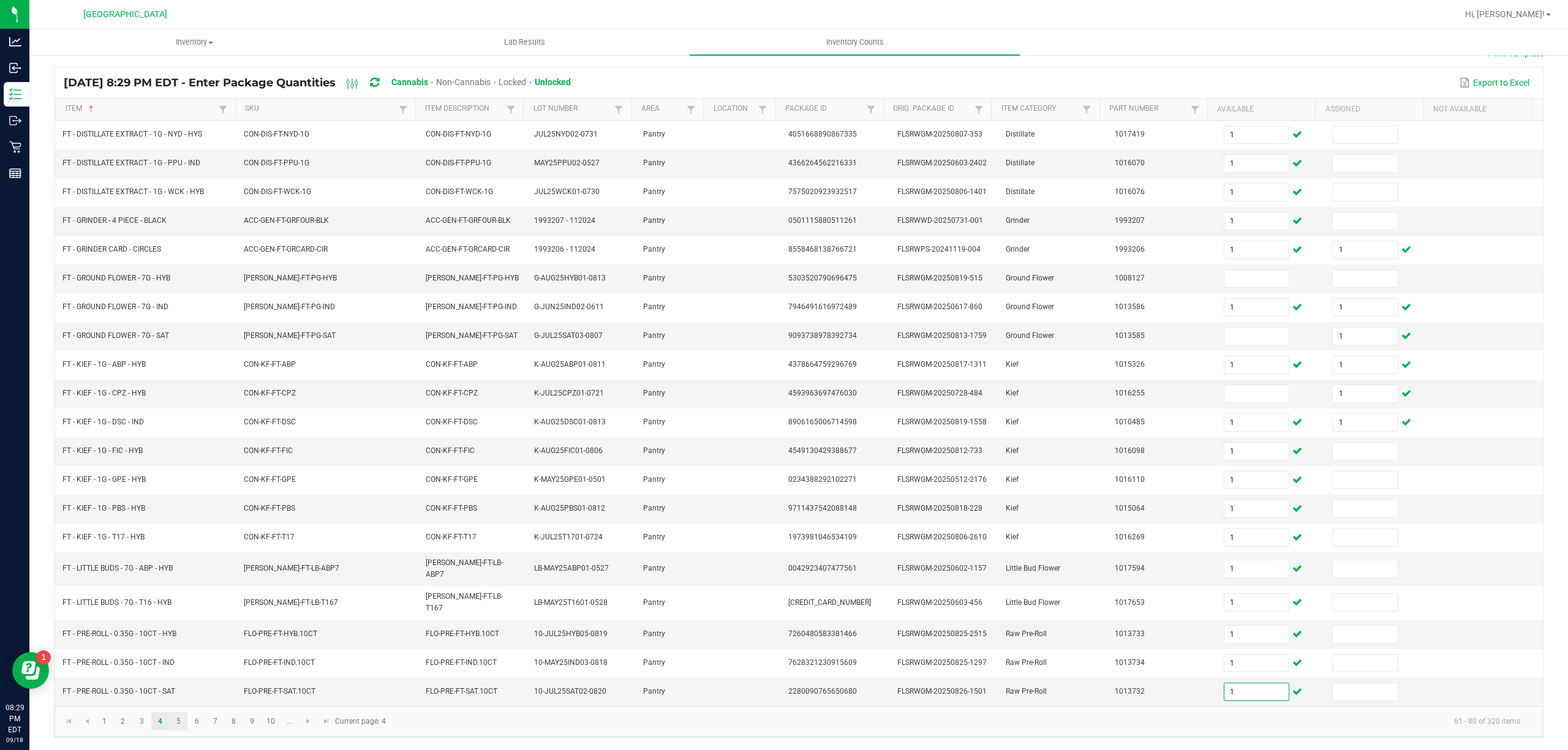
type input "1"
drag, startPoint x: 175, startPoint y: 723, endPoint x: 174, endPoint y: 709, distance: 14.0
click at [175, 721] on link "5" at bounding box center [178, 720] width 18 height 18
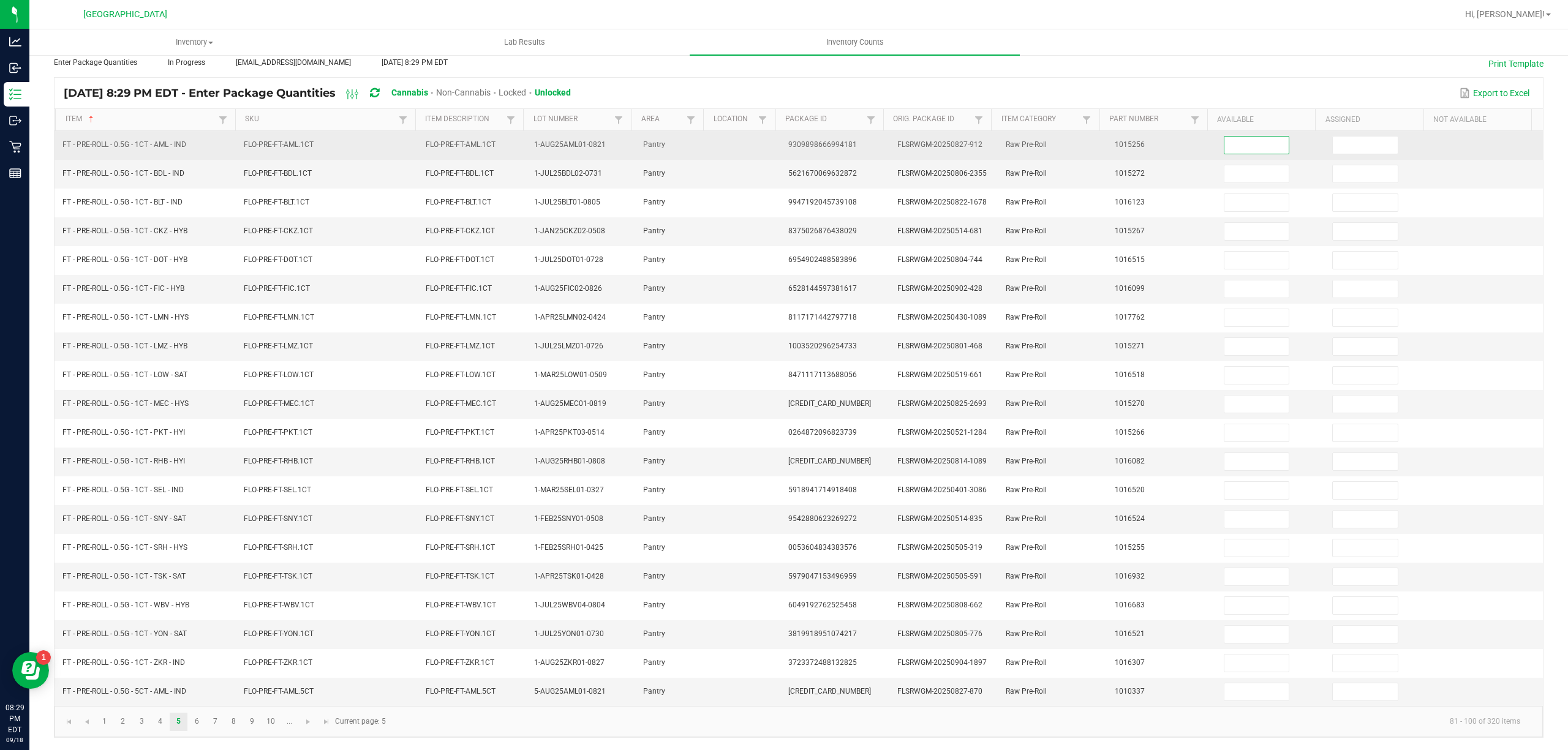
click at [1225, 137] on input at bounding box center [1257, 145] width 65 height 17
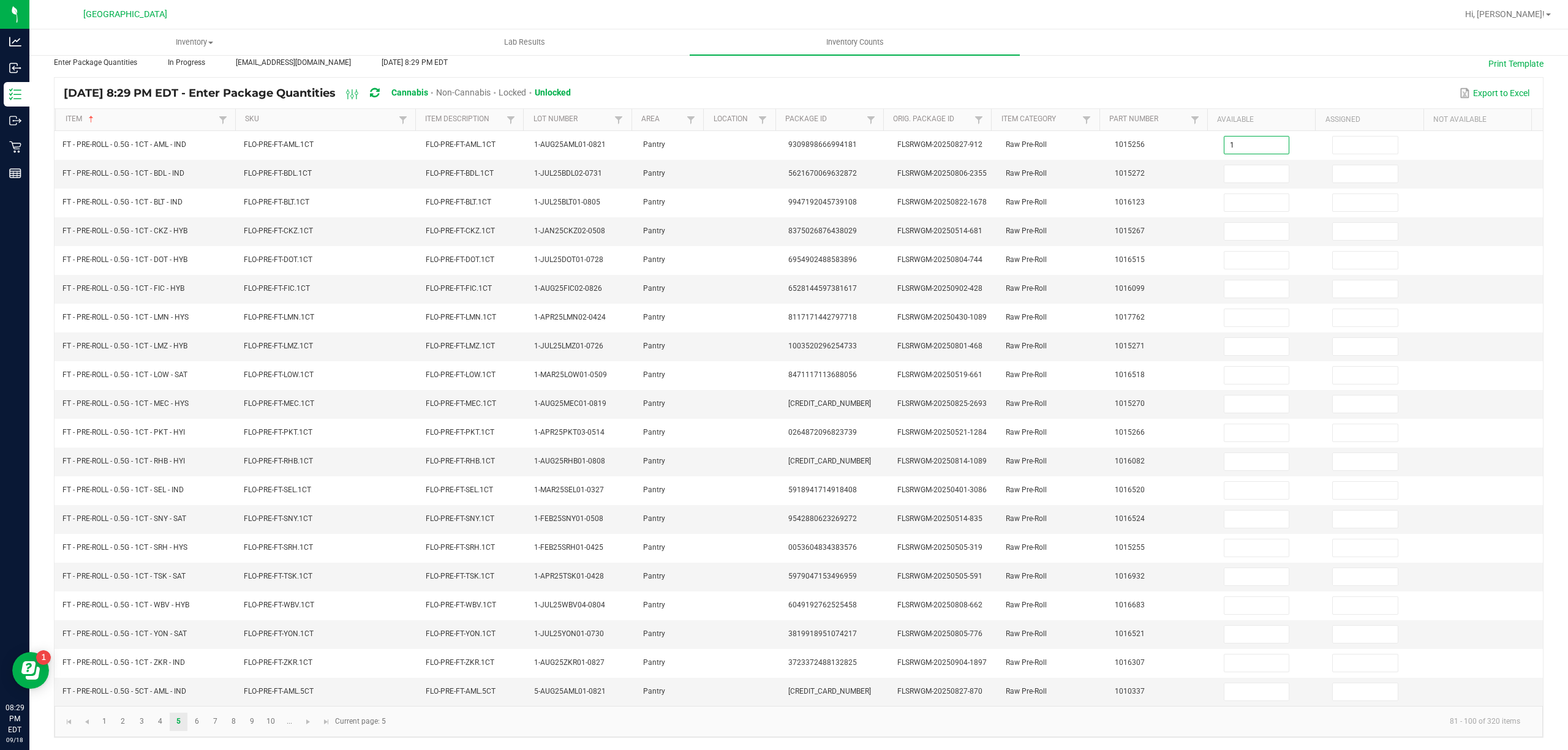
type input "1"
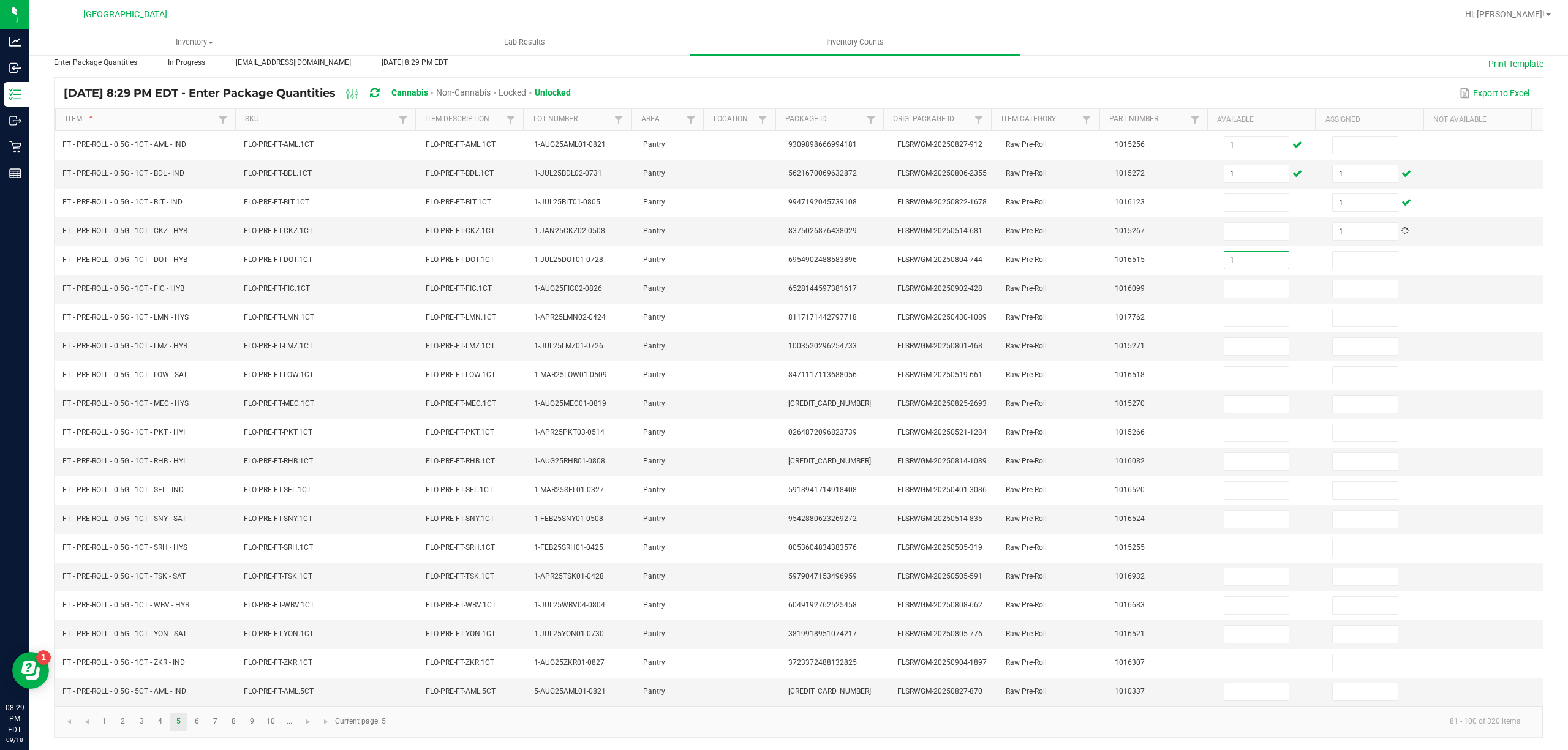
type input "1"
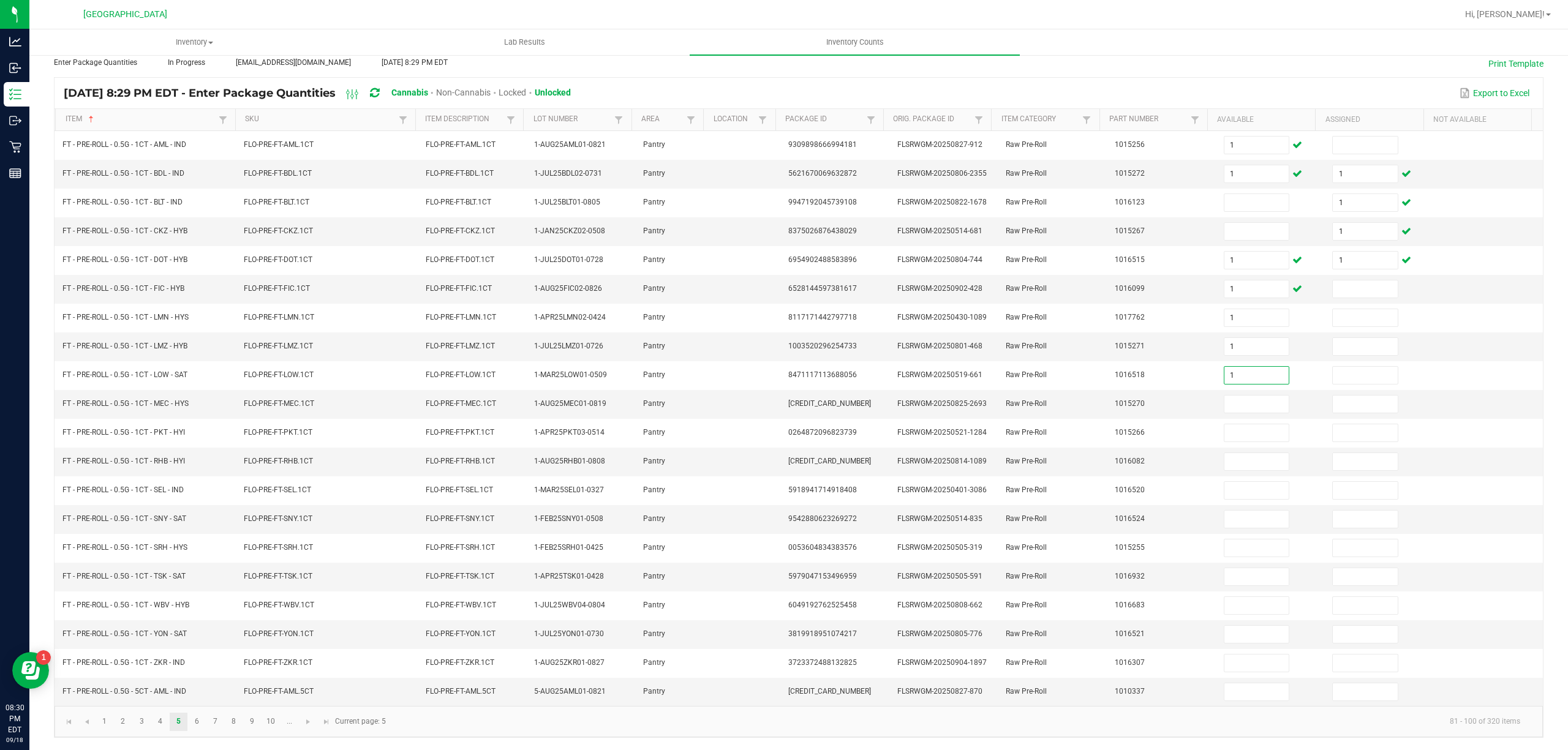
type input "1"
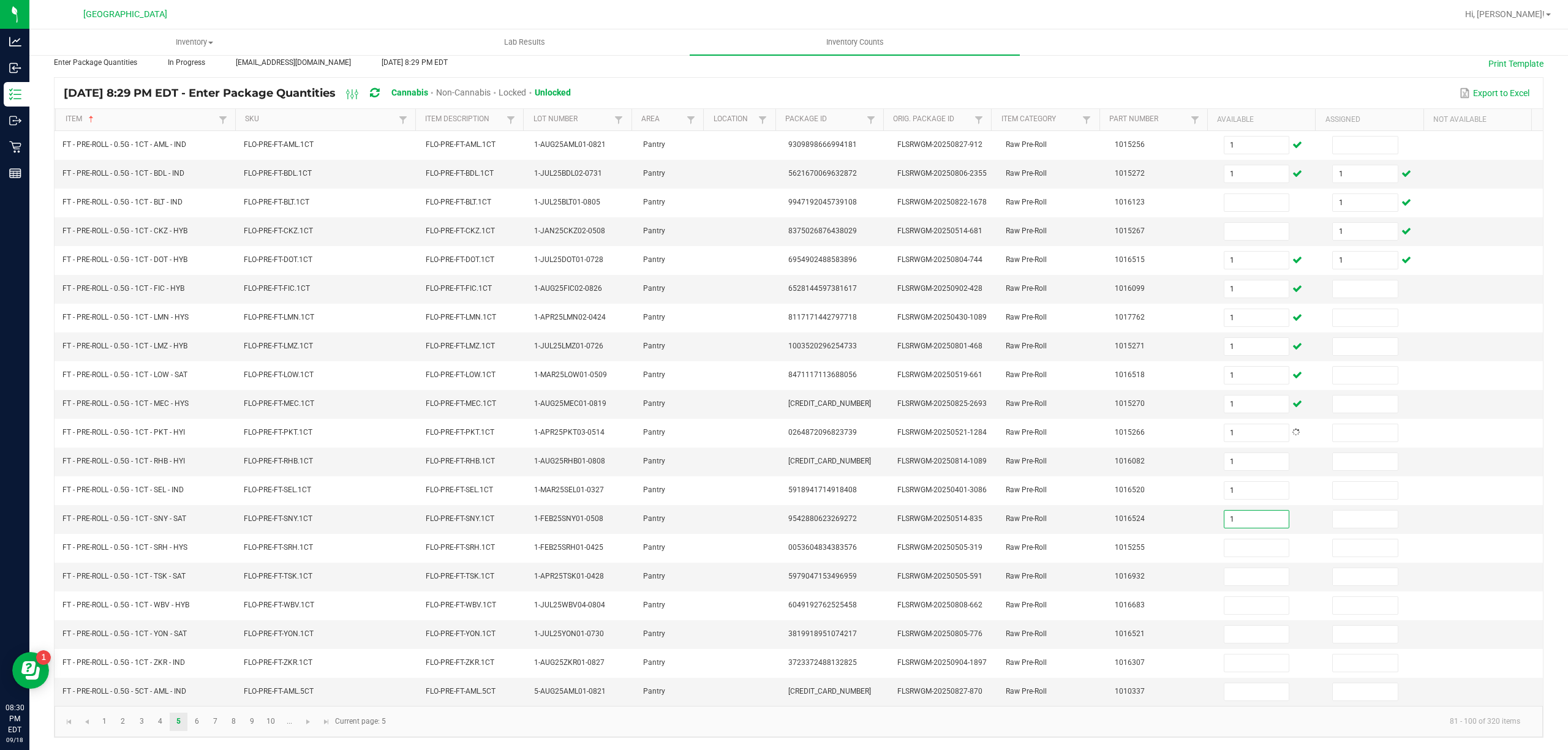
type input "1"
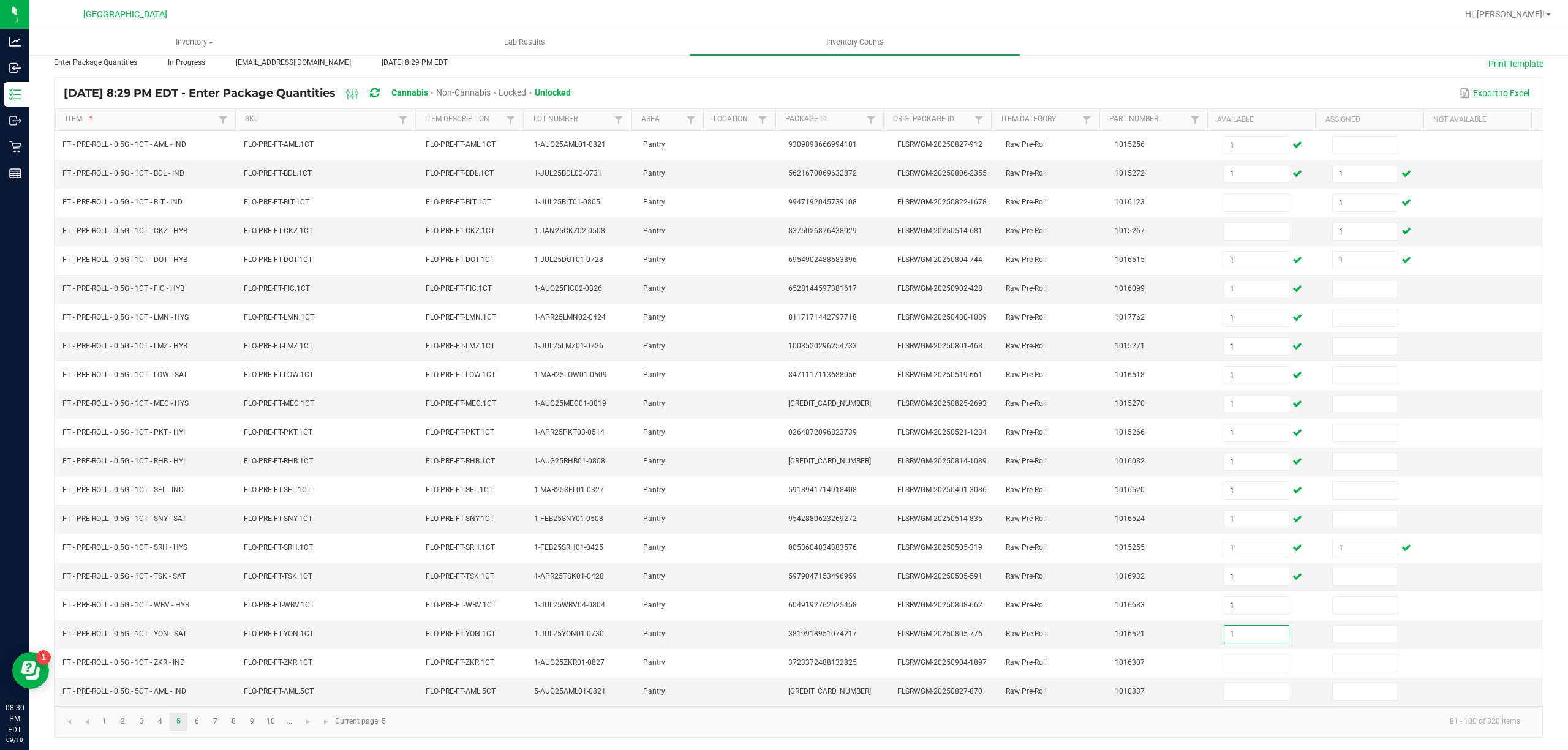
type input "1"
click at [194, 720] on link "6" at bounding box center [196, 721] width 18 height 18
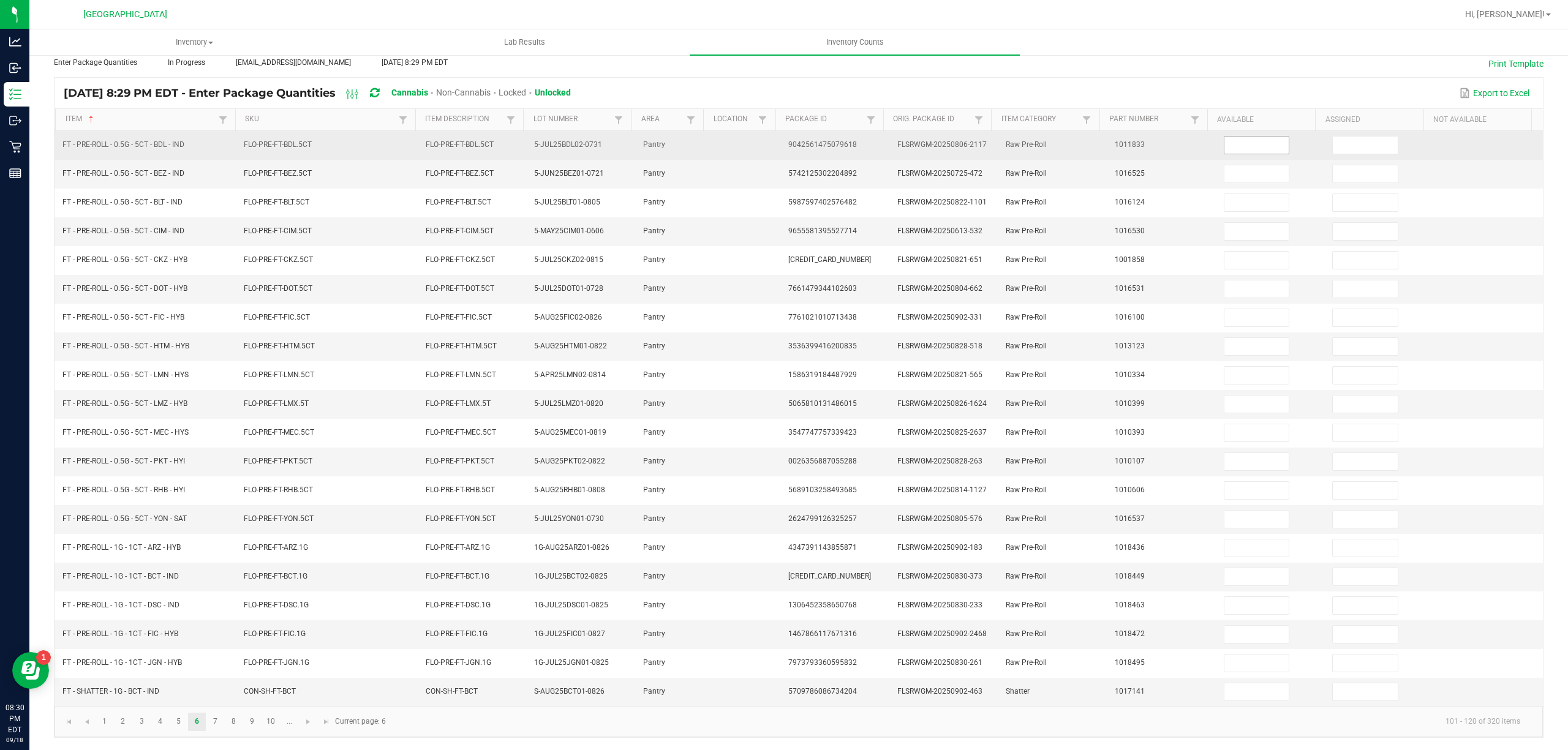
click at [1243, 137] on input at bounding box center [1257, 145] width 65 height 17
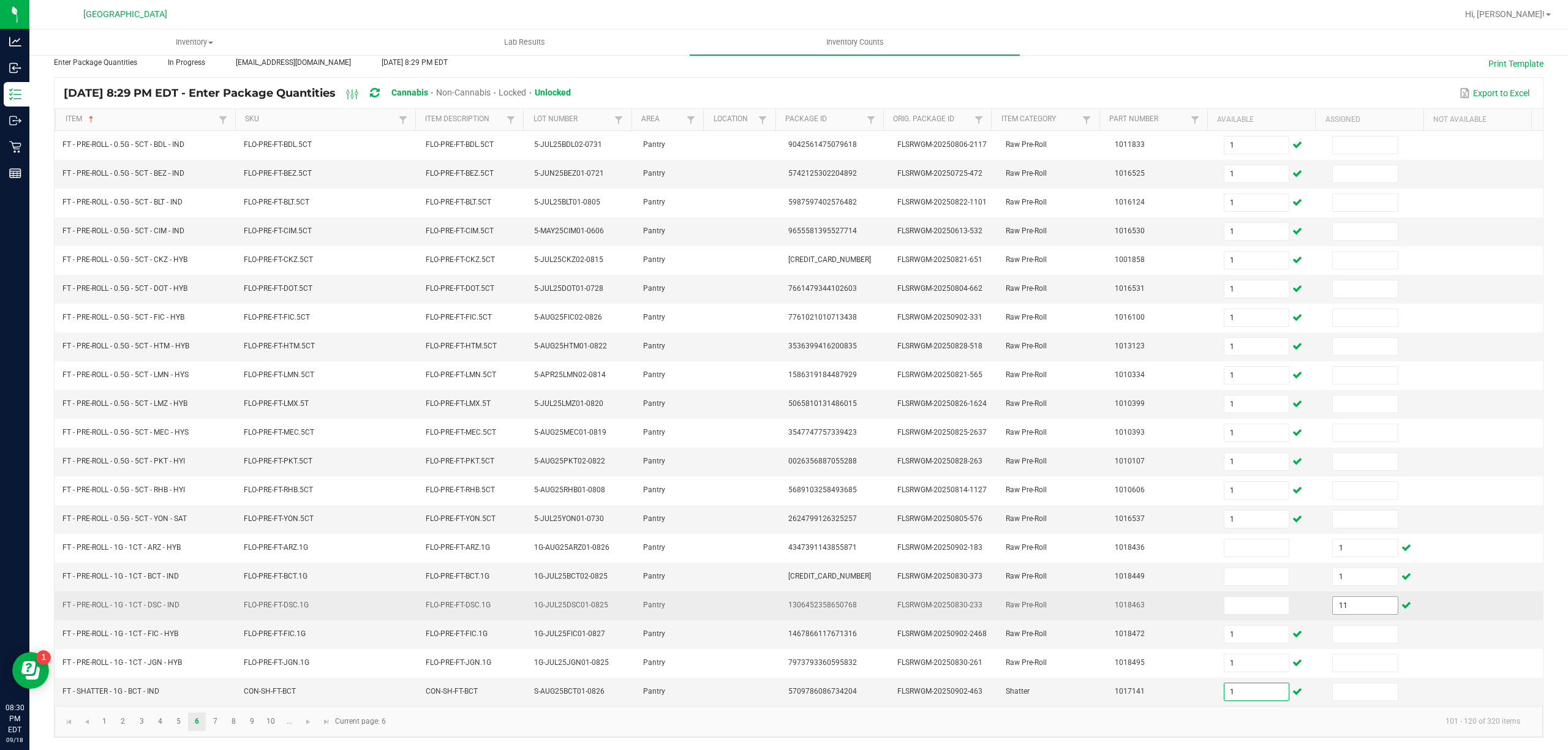
click at [1346, 599] on input "11" at bounding box center [1365, 605] width 65 height 17
click at [1225, 597] on input at bounding box center [1257, 605] width 65 height 17
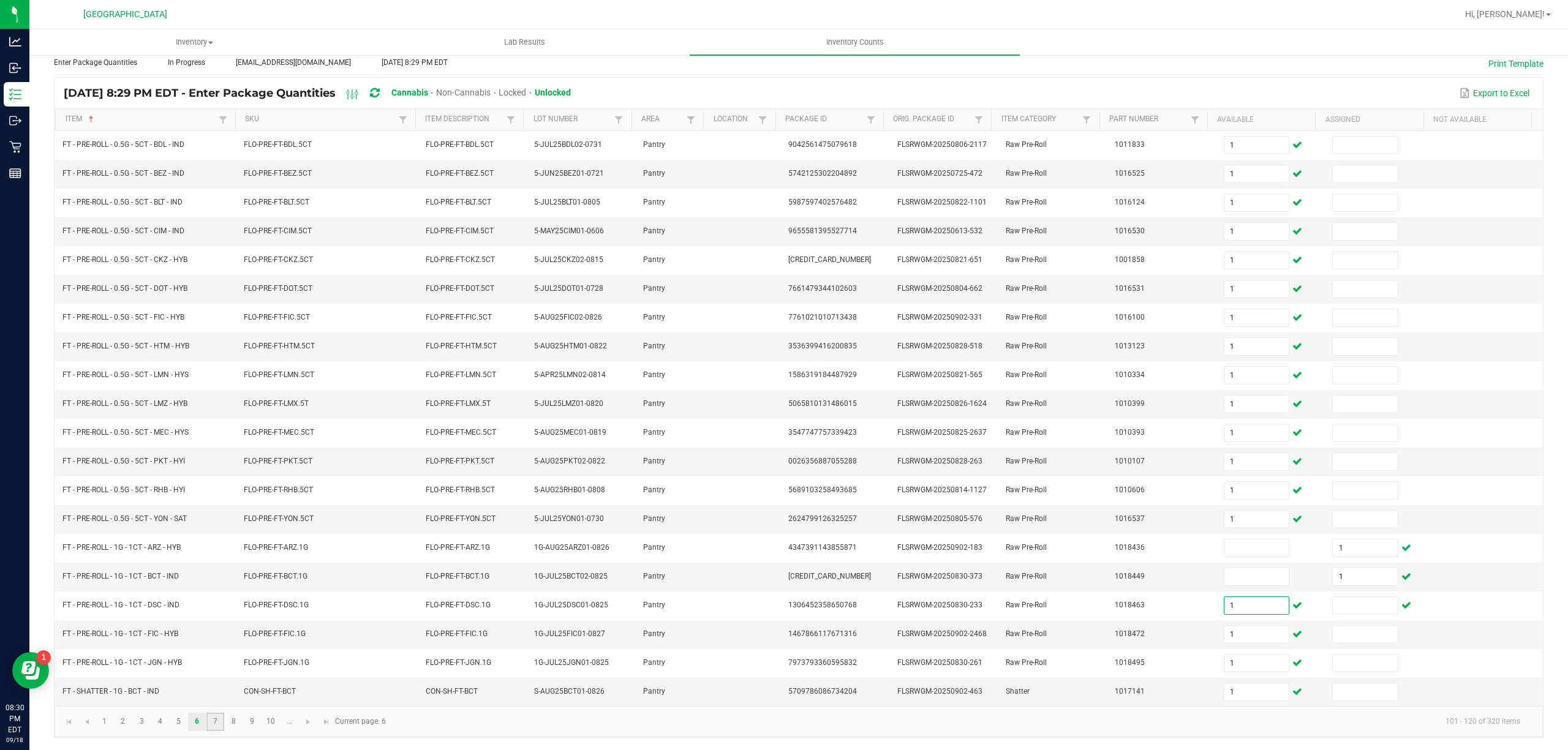
click at [213, 725] on link "7" at bounding box center [215, 721] width 18 height 18
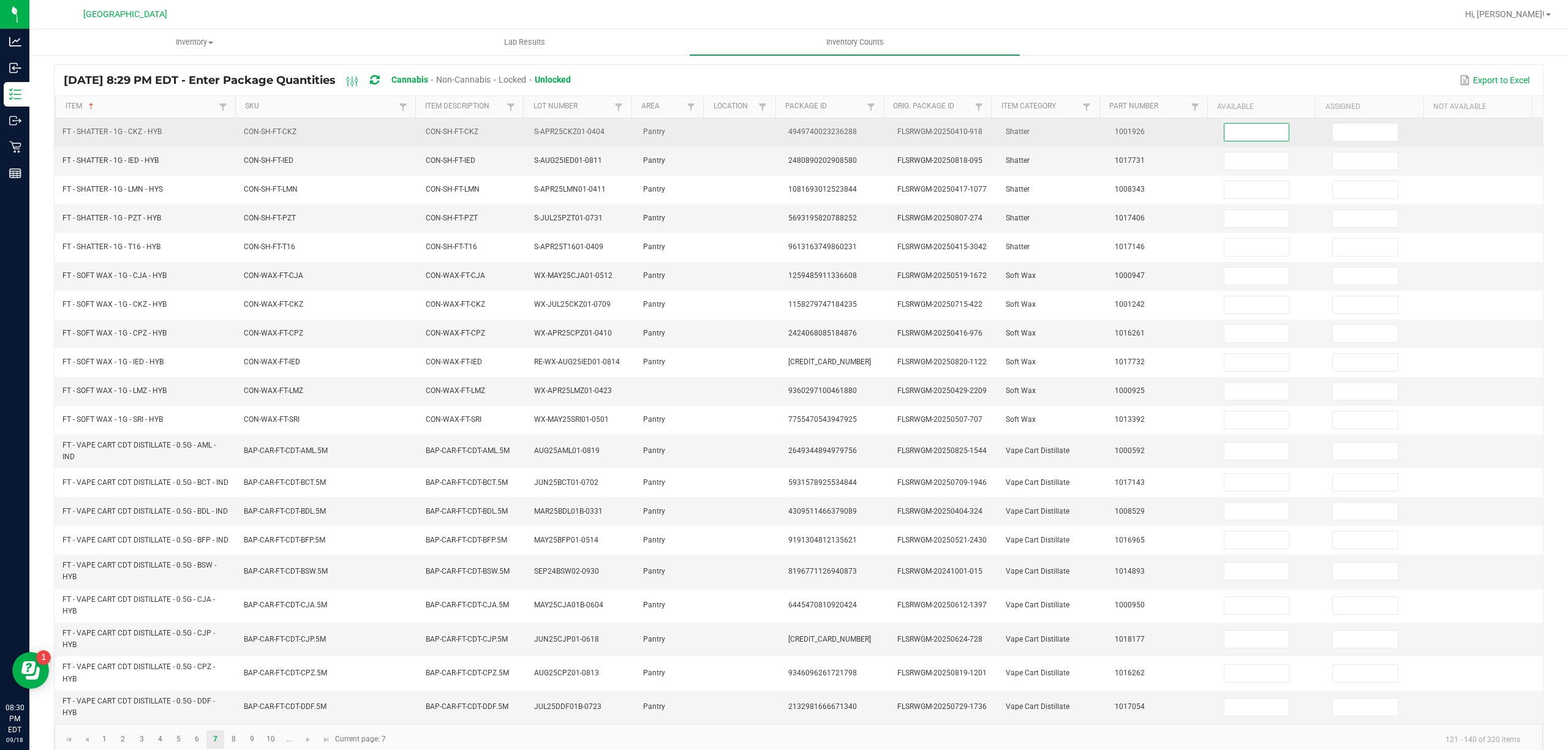
click at [1237, 135] on input at bounding box center [1257, 132] width 65 height 17
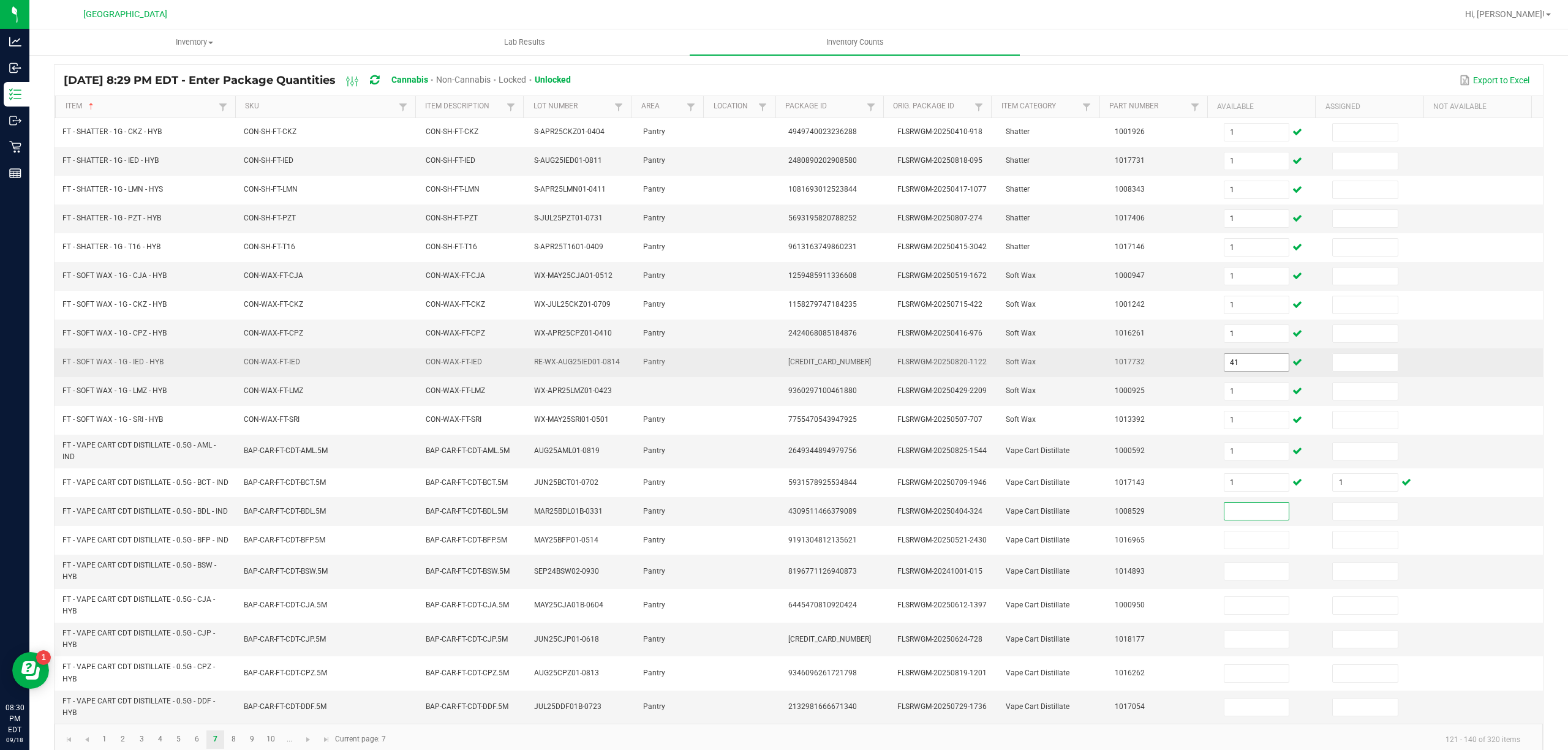
click at [1257, 365] on input "41" at bounding box center [1257, 362] width 65 height 17
click at [1256, 365] on input "41" at bounding box center [1257, 362] width 65 height 17
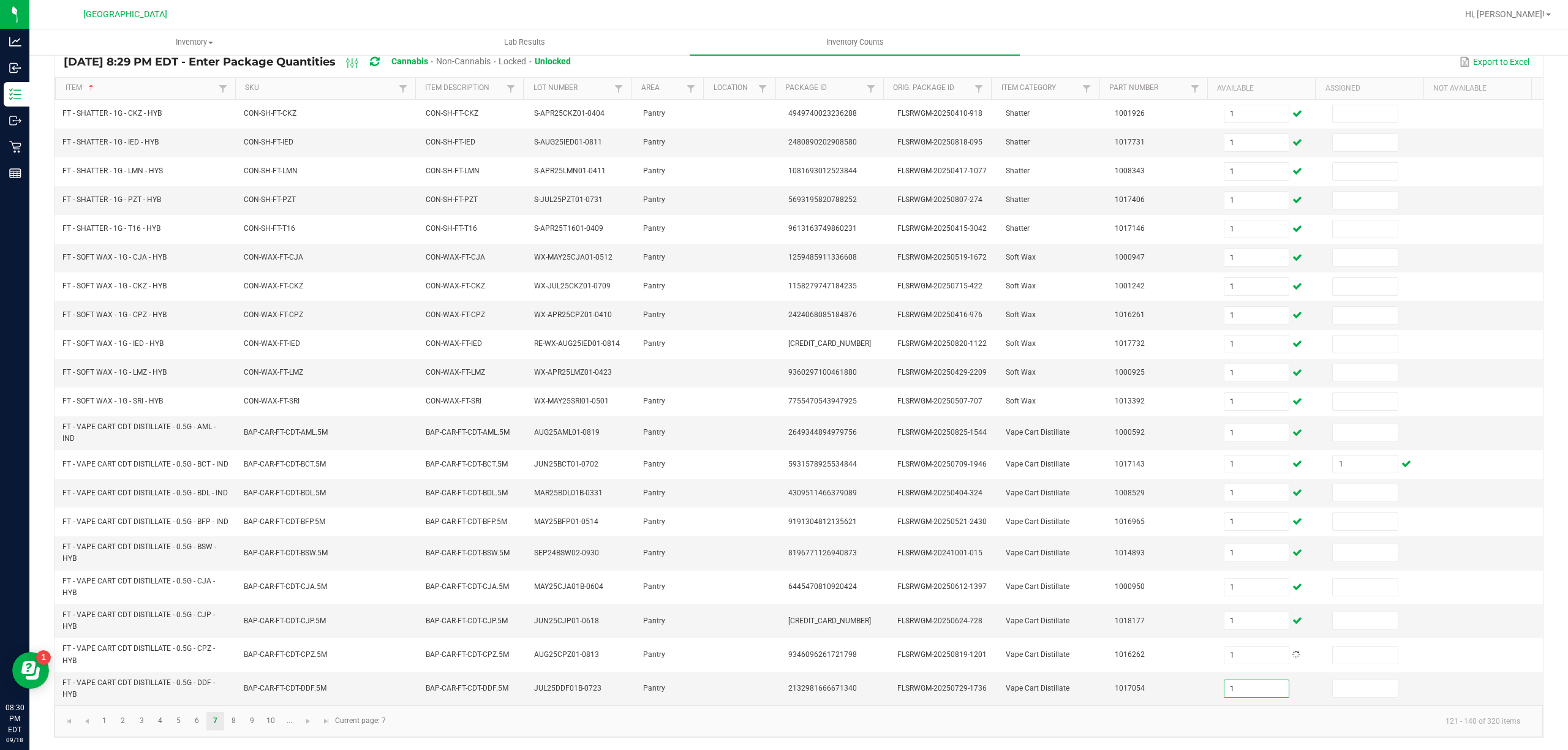
scroll to position [123, 0]
click at [238, 726] on link "8" at bounding box center [233, 720] width 18 height 18
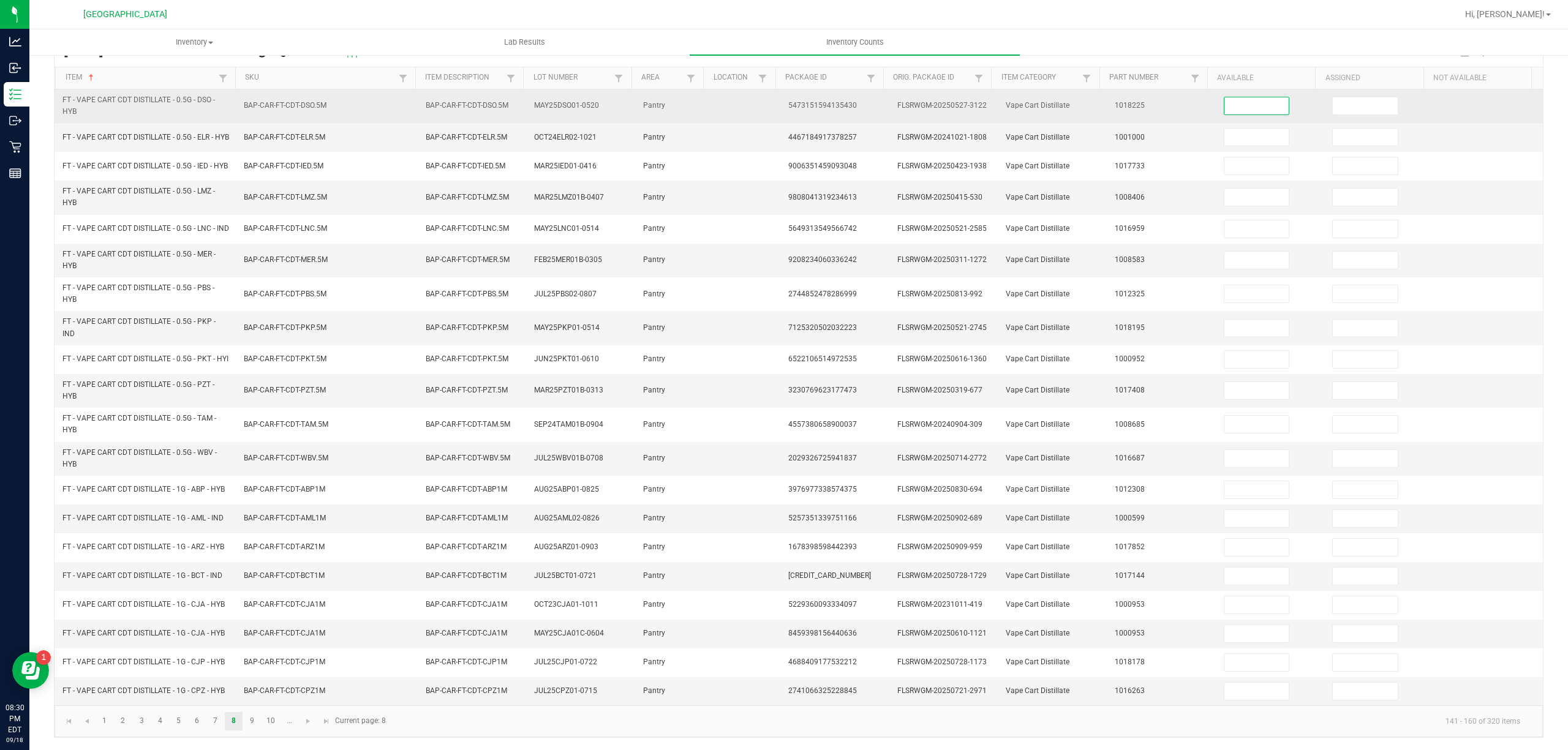
drag, startPoint x: 1217, startPoint y: 89, endPoint x: 1284, endPoint y: 99, distance: 67.7
click at [1225, 97] on input at bounding box center [1257, 106] width 65 height 17
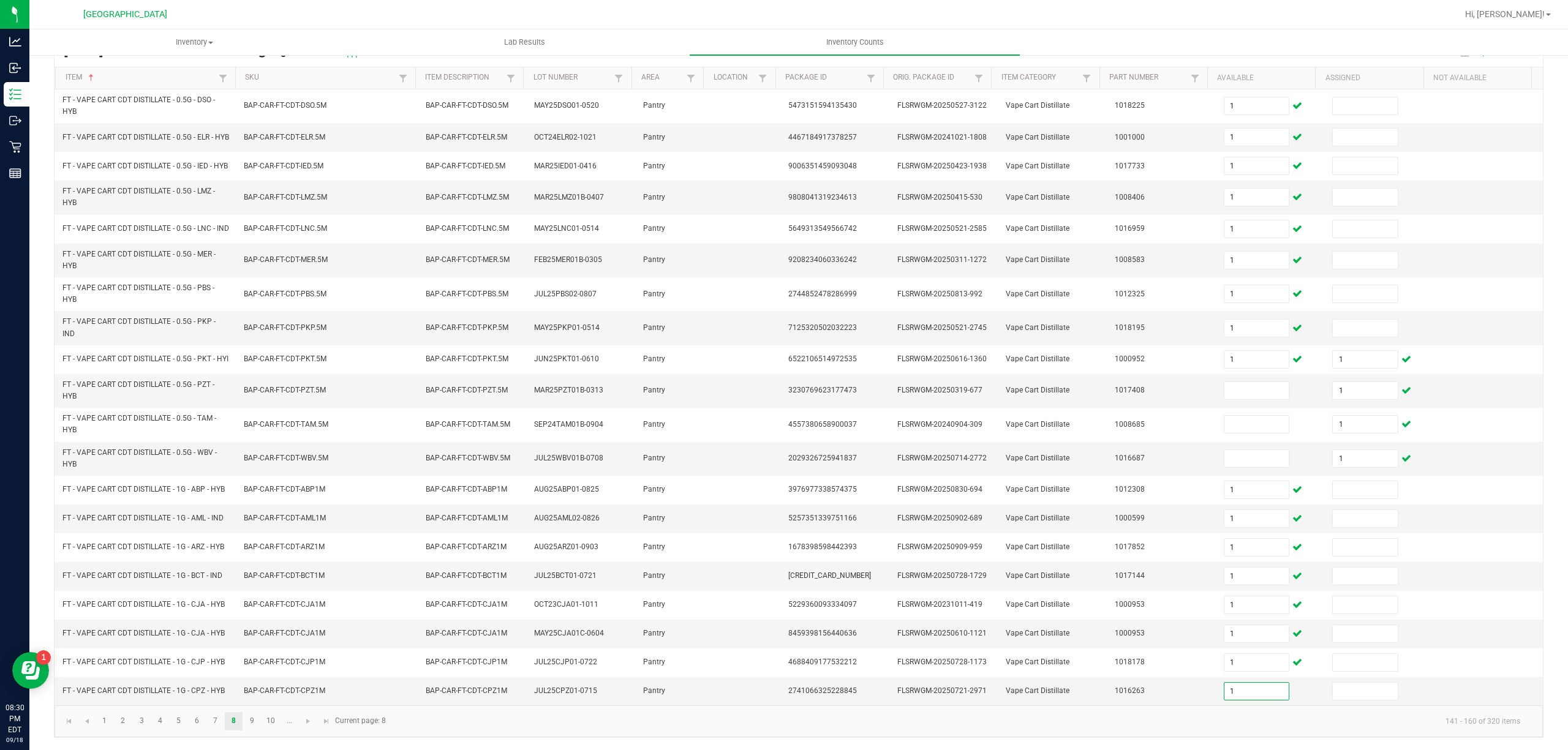
scroll to position [137, 0]
click at [260, 717] on link "9" at bounding box center [252, 720] width 18 height 18
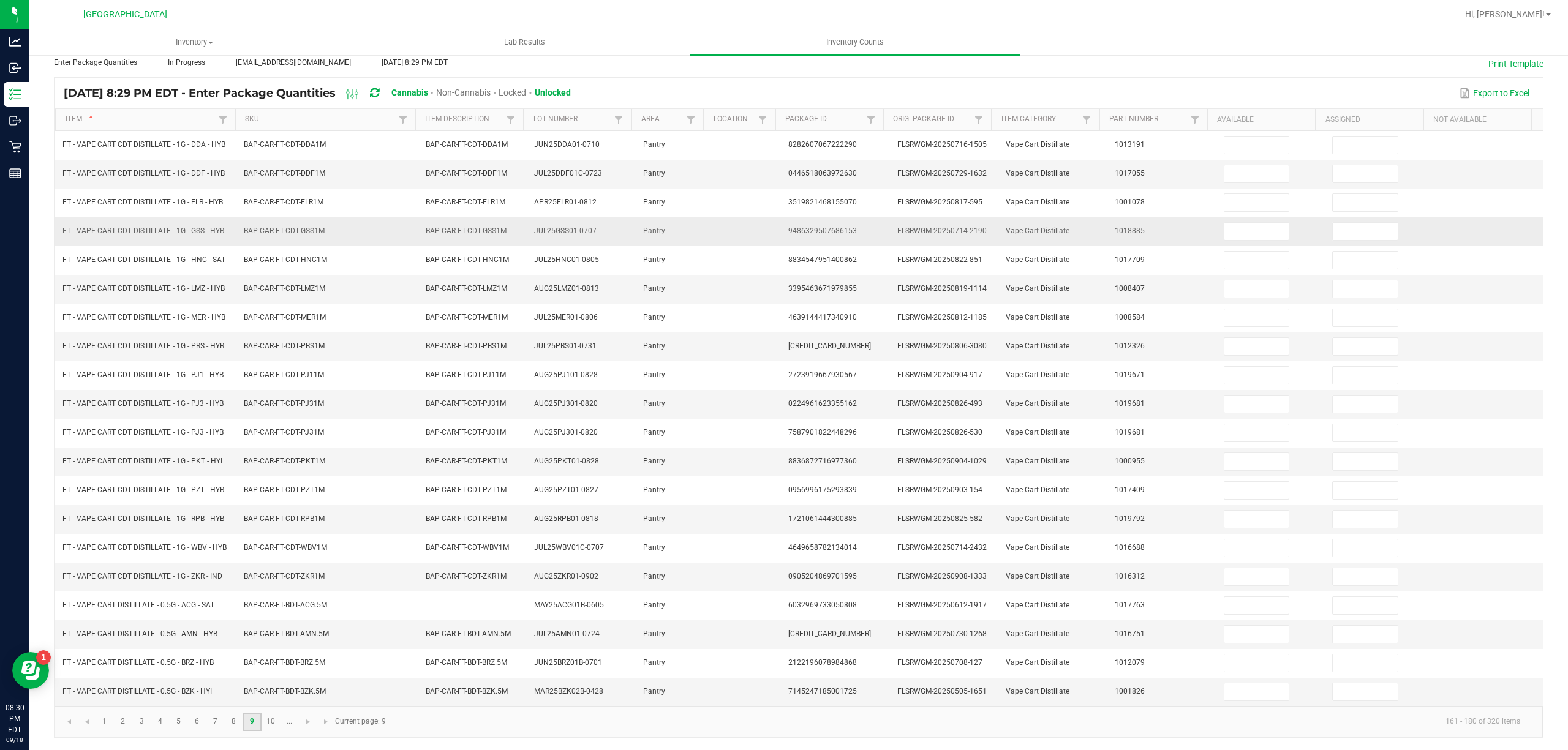
scroll to position [84, 0]
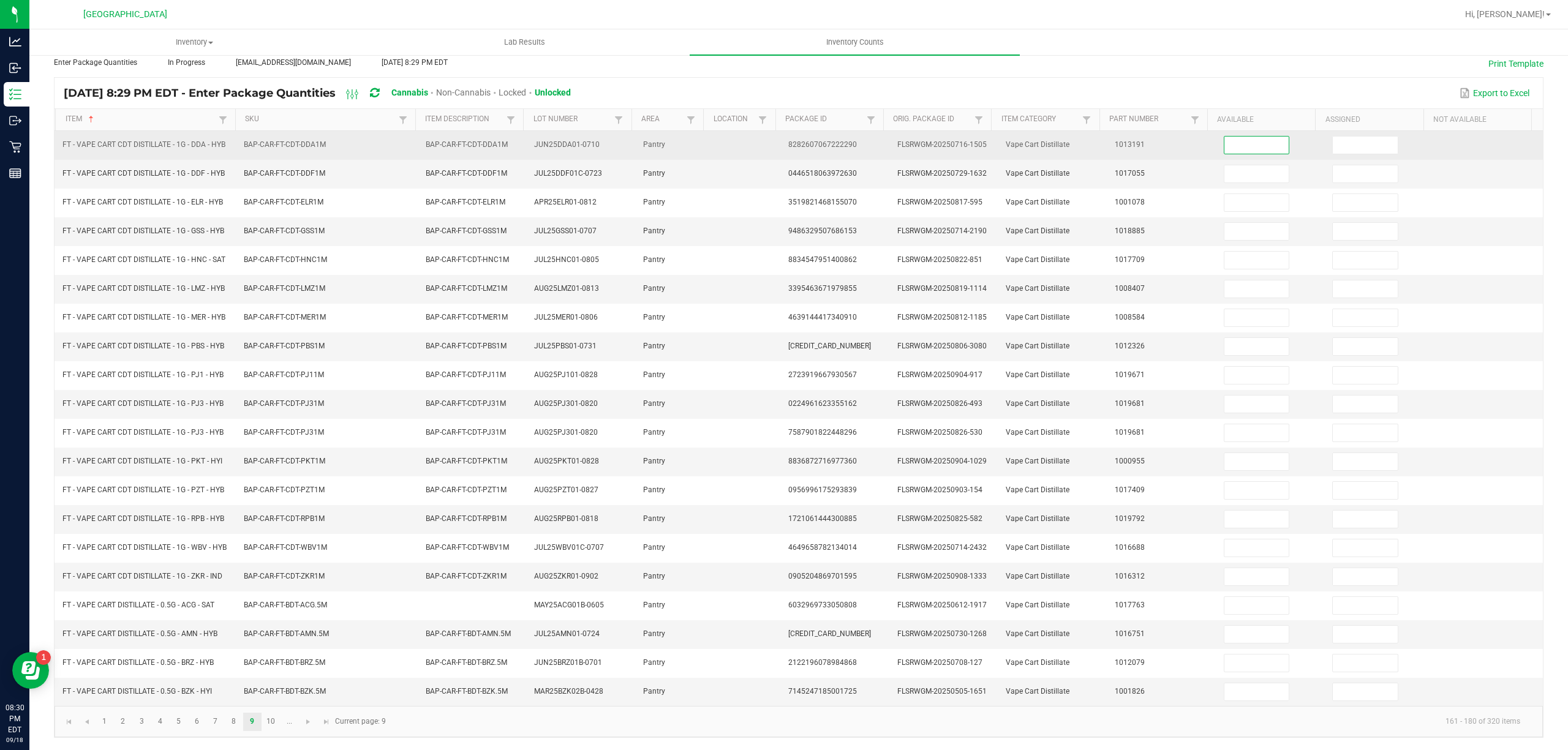
click at [1225, 137] on input at bounding box center [1257, 145] width 65 height 17
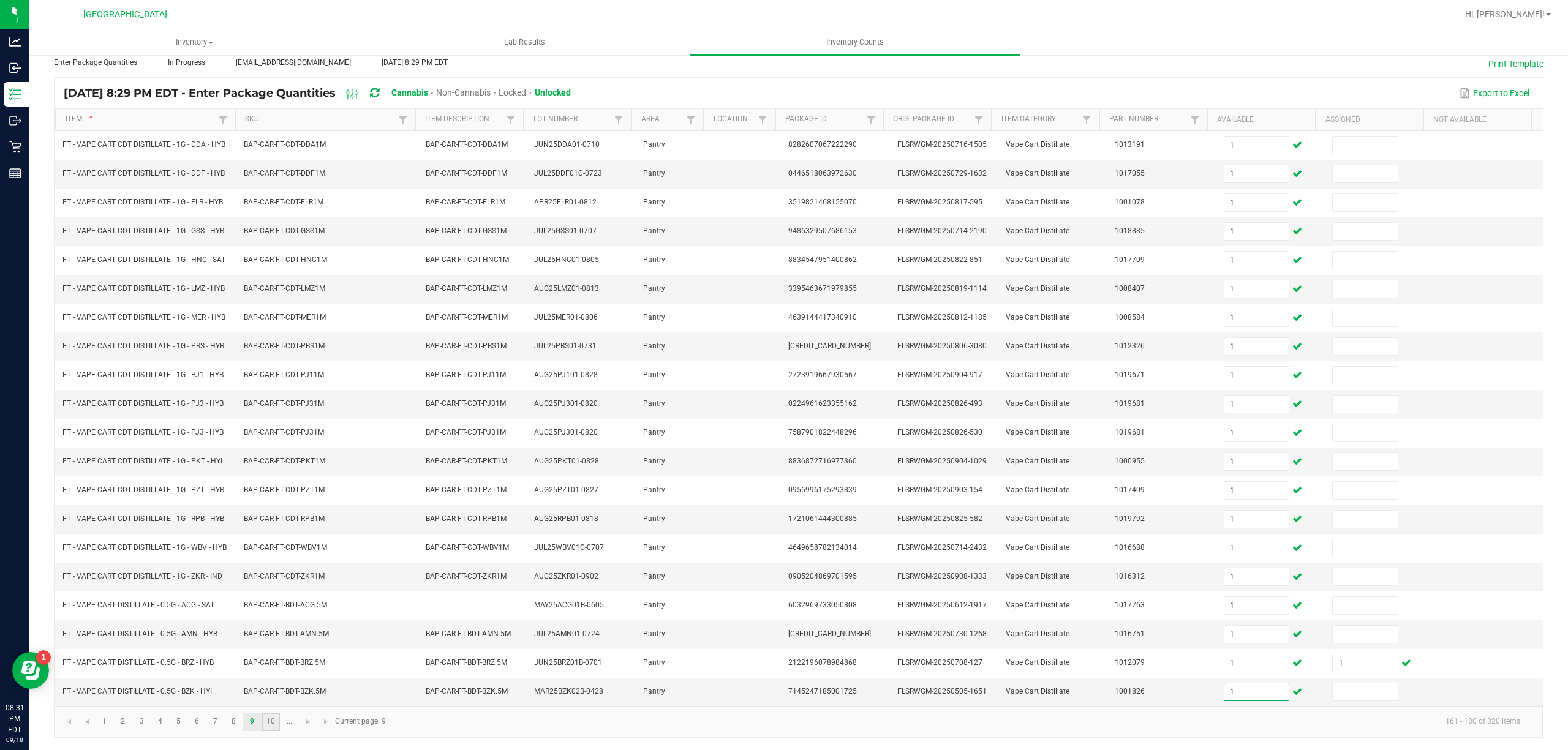
click at [277, 727] on link "10" at bounding box center [271, 721] width 18 height 18
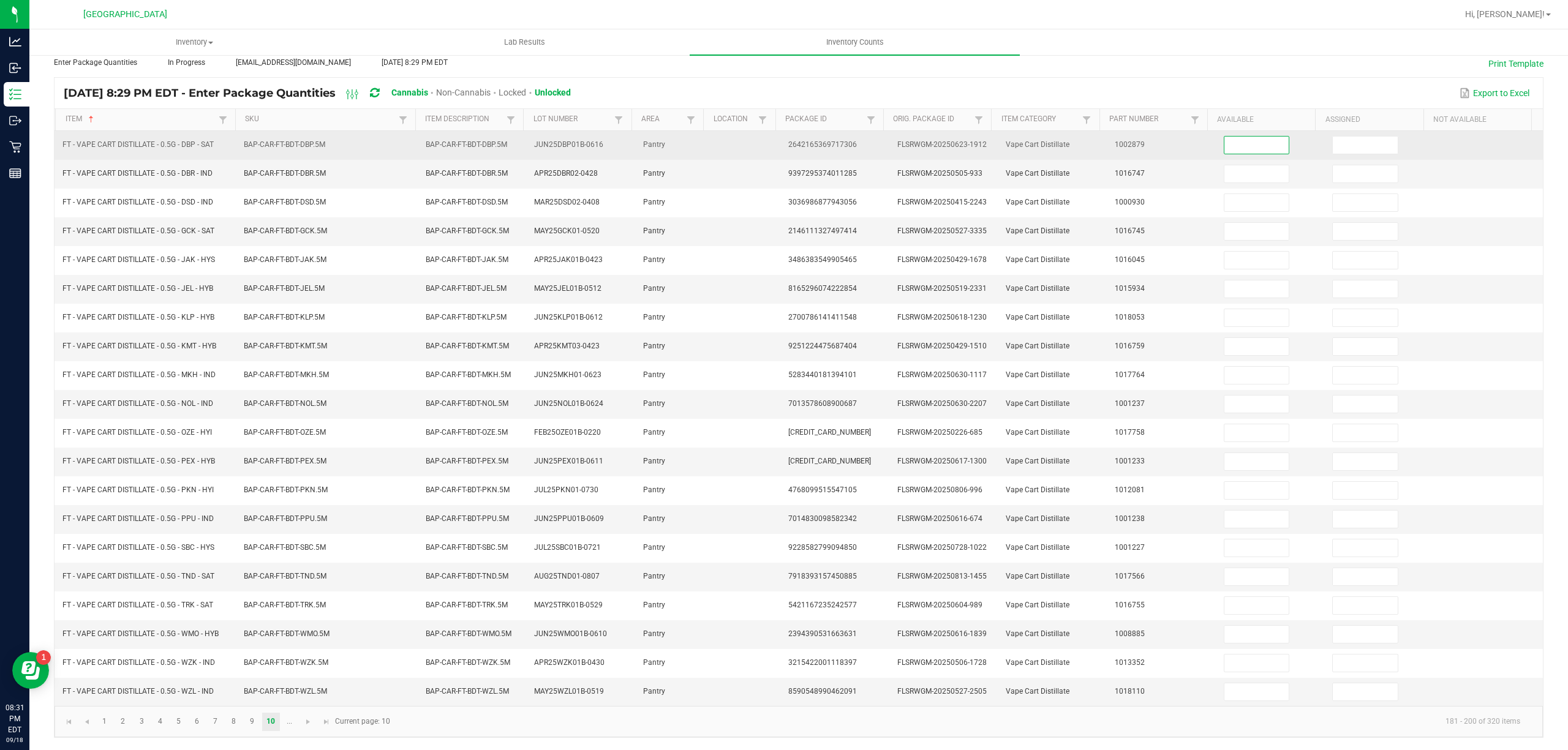
click at [1225, 138] on input at bounding box center [1257, 145] width 65 height 17
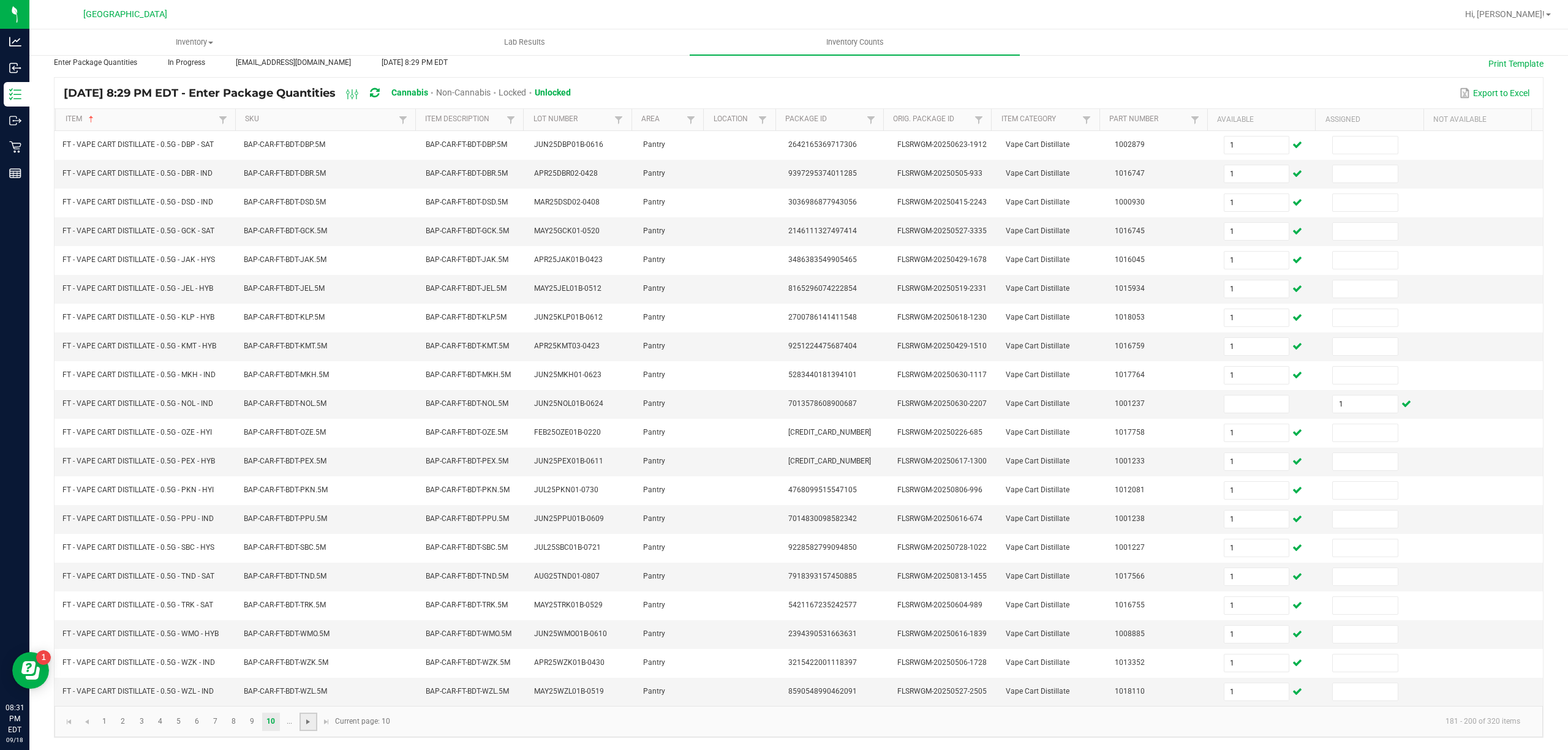
click at [307, 718] on span "Go to the next page" at bounding box center [307, 722] width 10 height 10
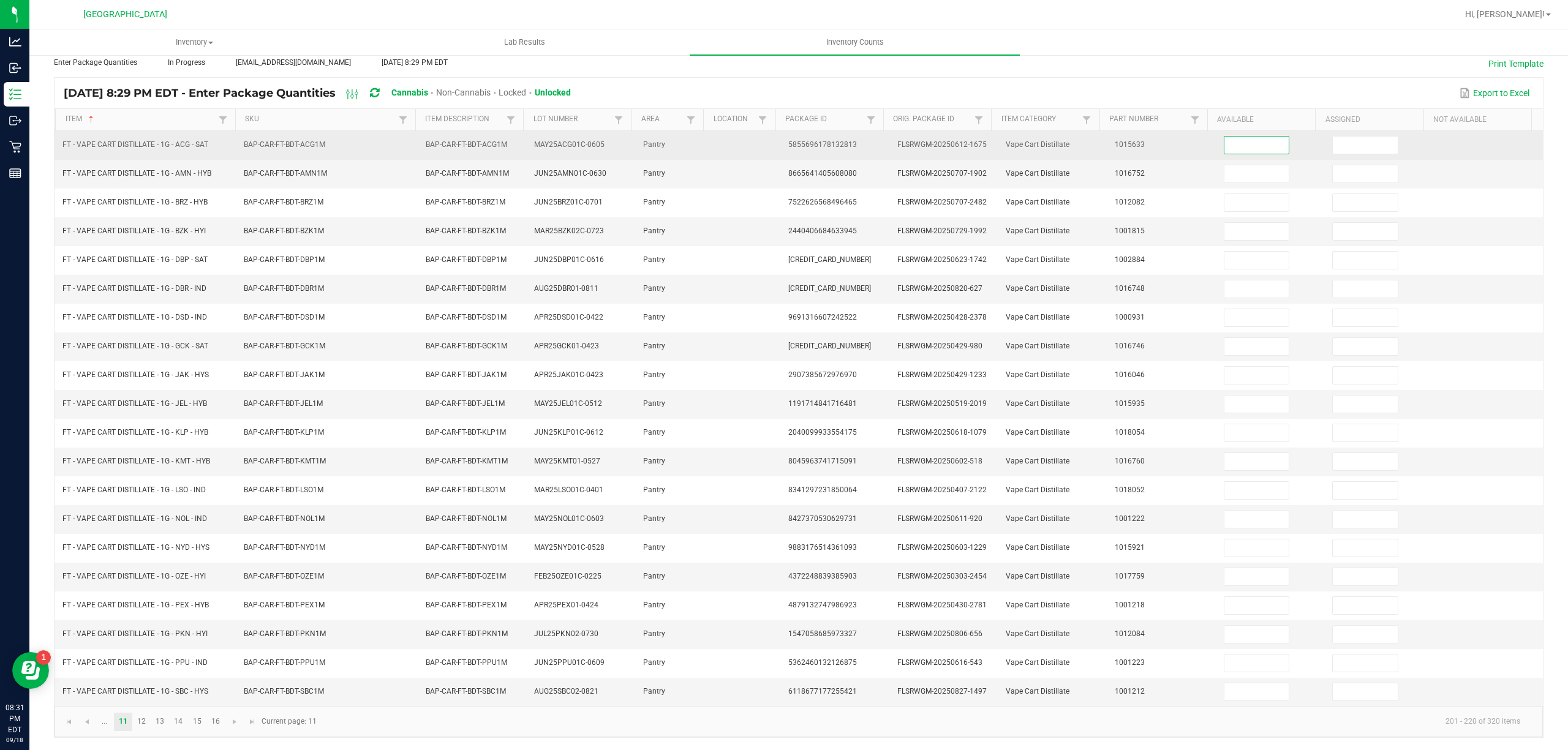
click at [1257, 137] on input at bounding box center [1257, 145] width 65 height 17
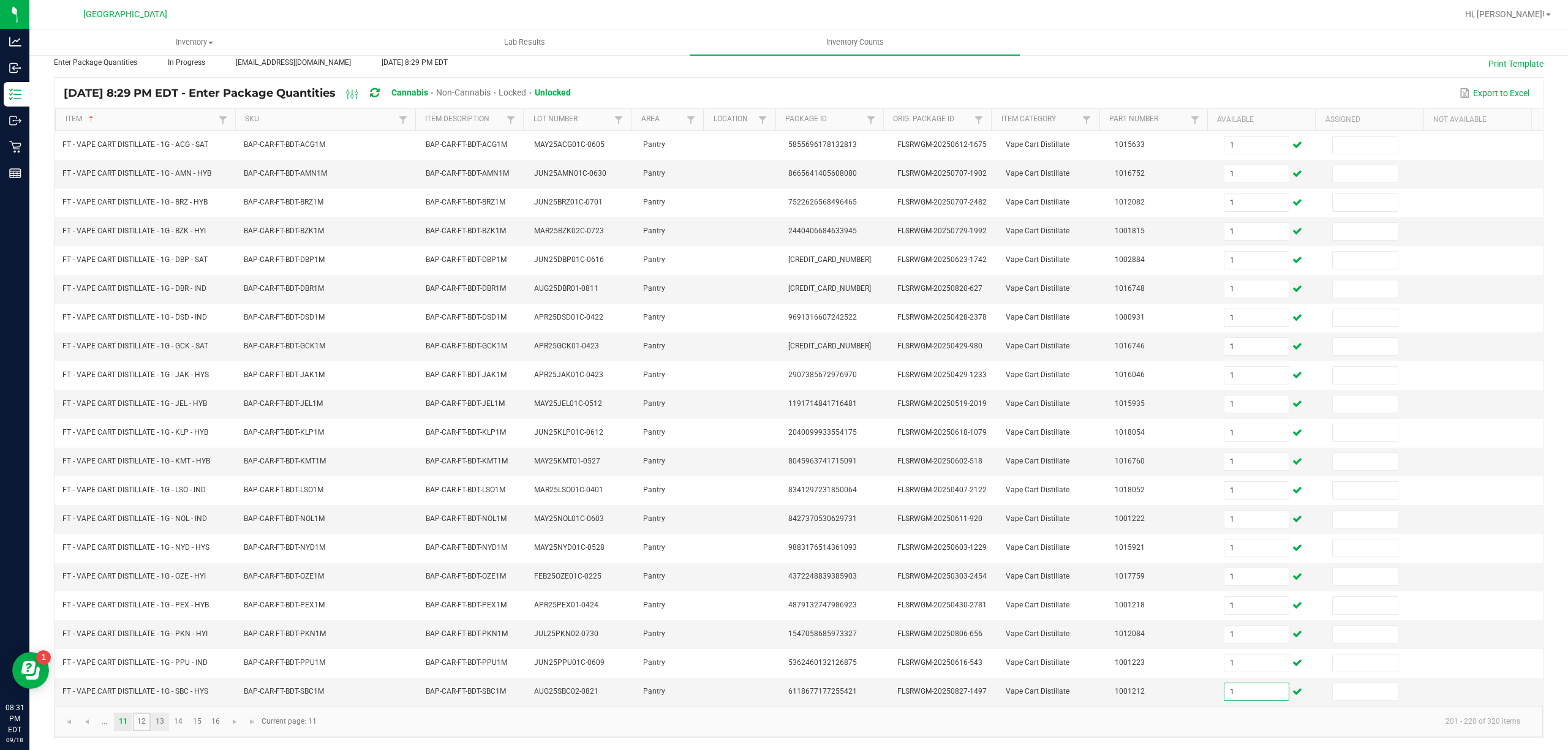
click at [148, 721] on link "12" at bounding box center [142, 721] width 18 height 18
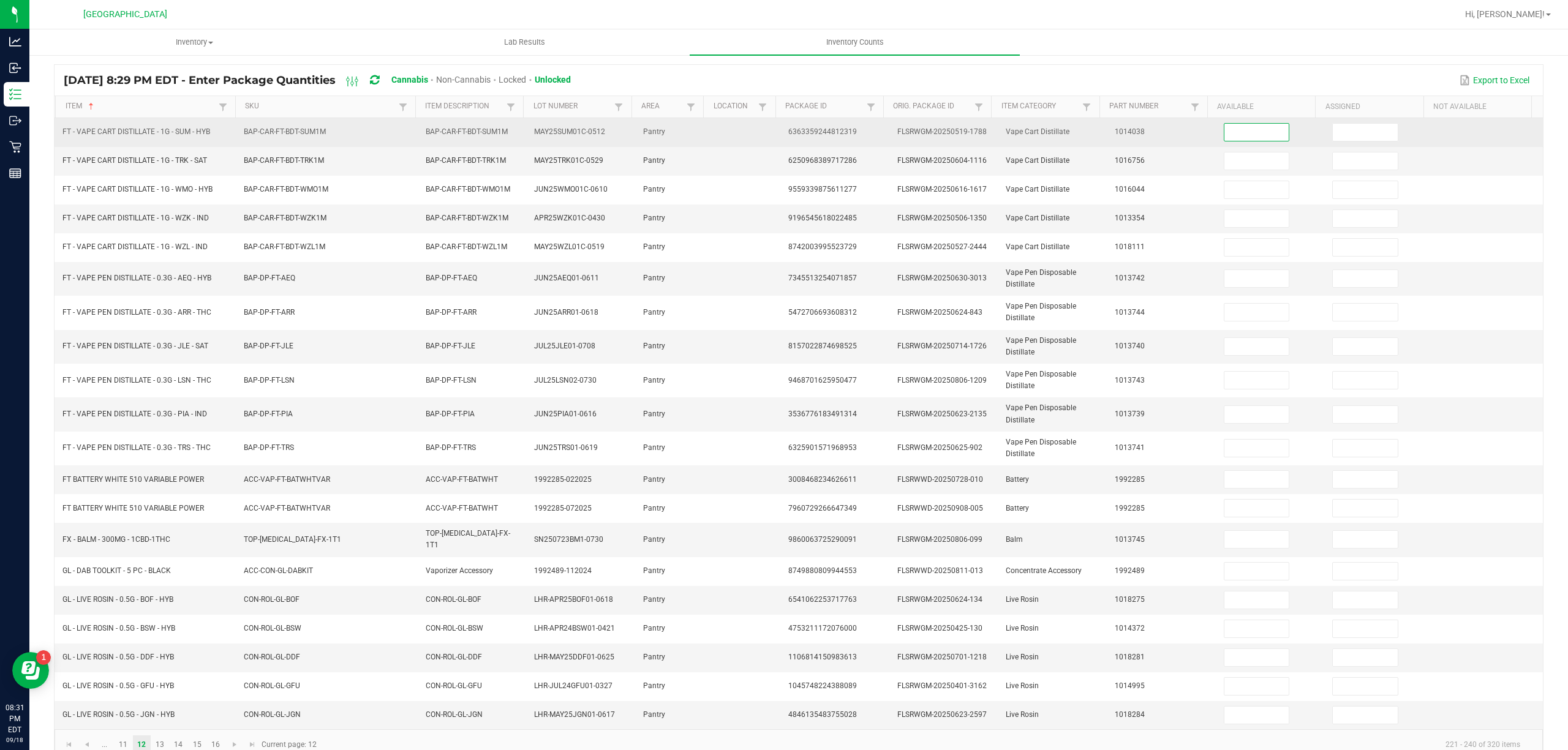
click at [1225, 138] on input at bounding box center [1257, 132] width 65 height 17
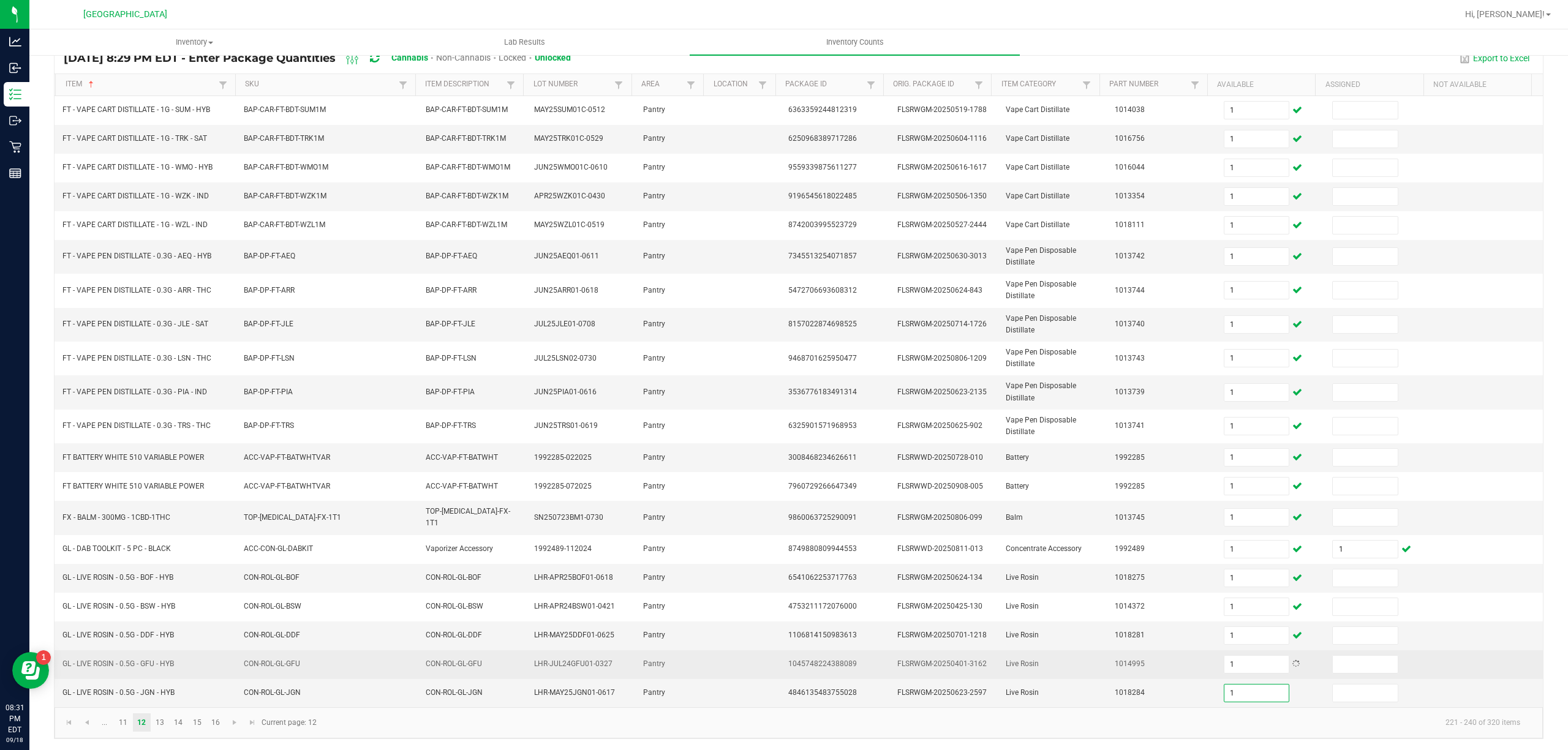
scroll to position [109, 0]
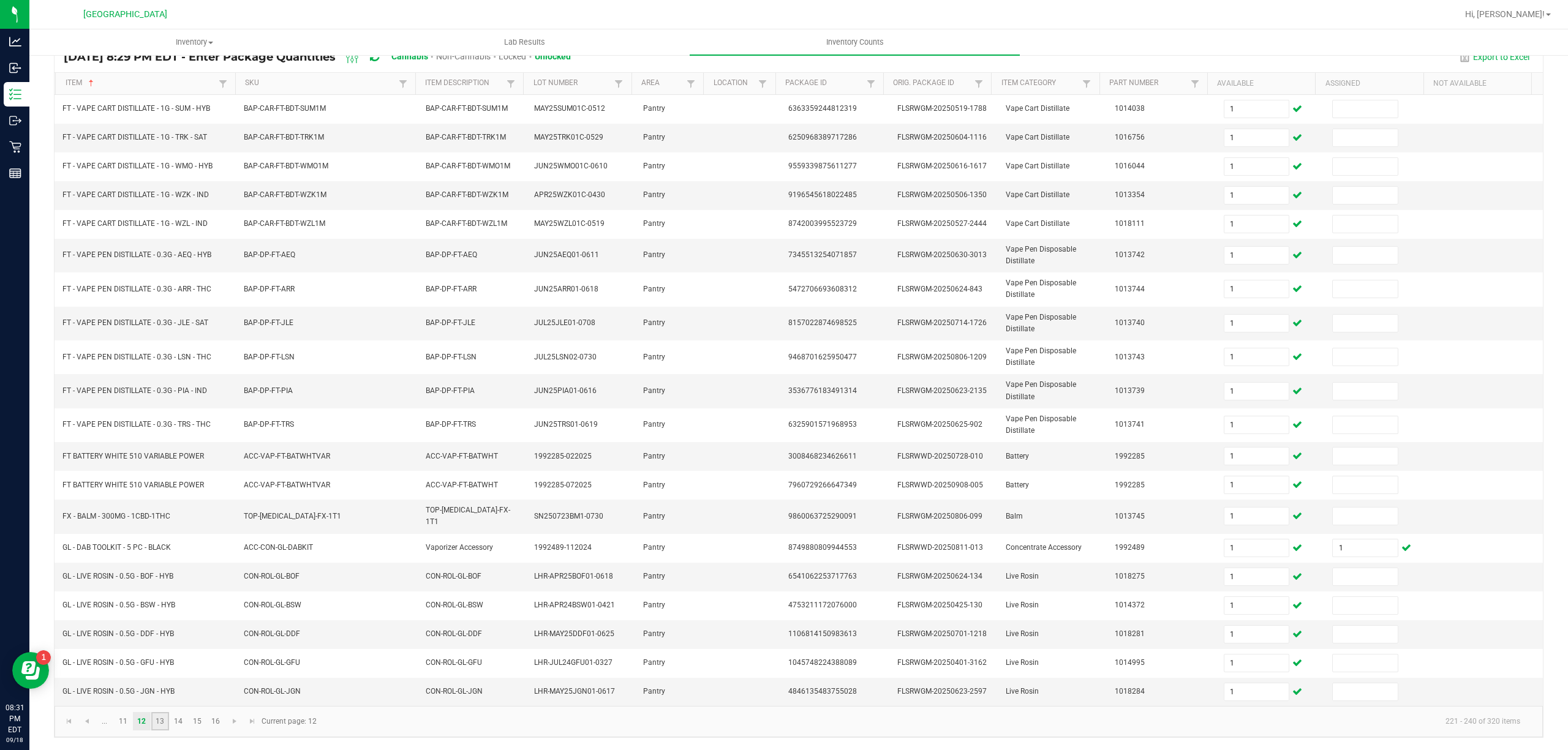
click at [164, 721] on link "13" at bounding box center [160, 720] width 18 height 18
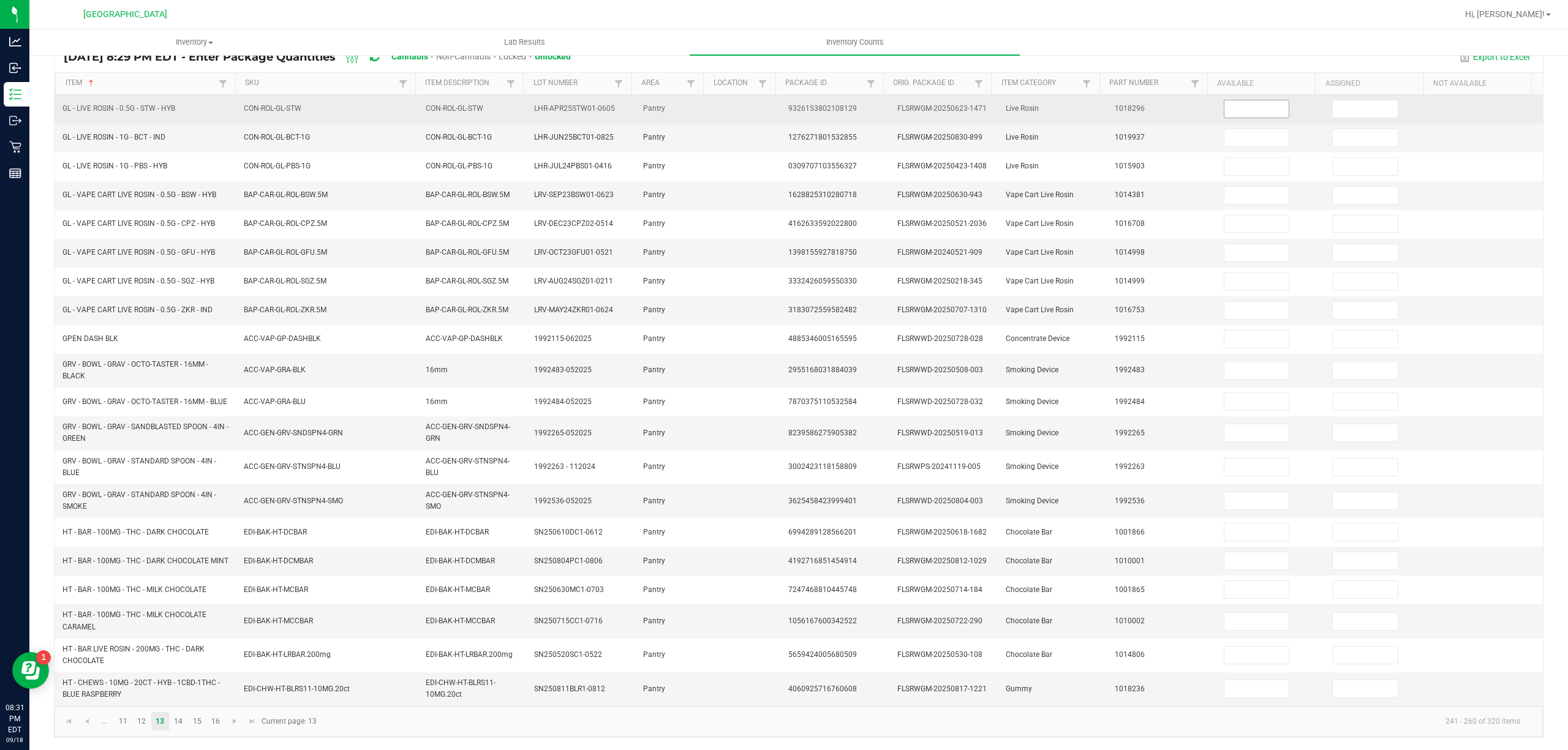
click at [1235, 106] on input at bounding box center [1257, 109] width 65 height 17
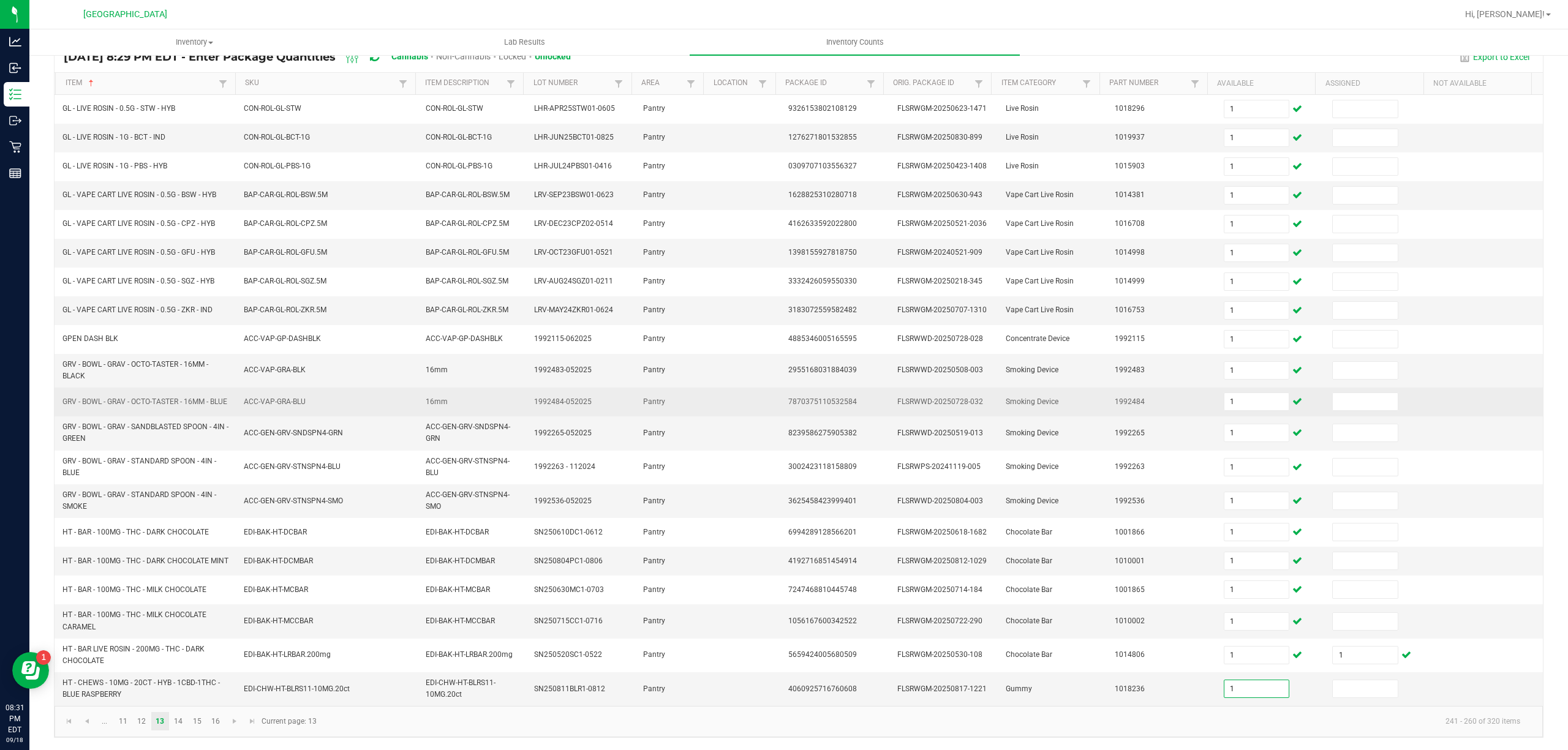
scroll to position [123, 0]
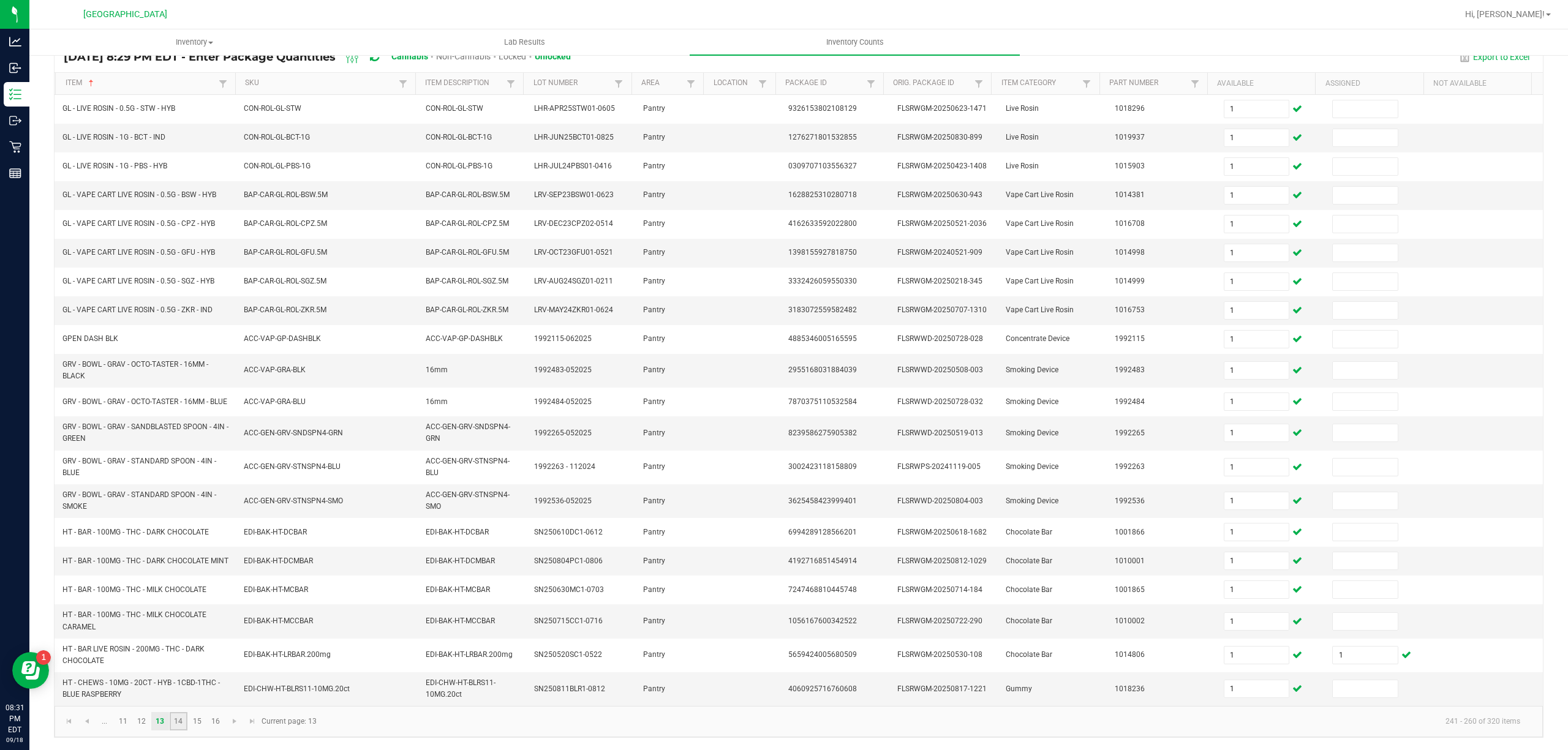
click at [171, 723] on link "14" at bounding box center [178, 720] width 18 height 18
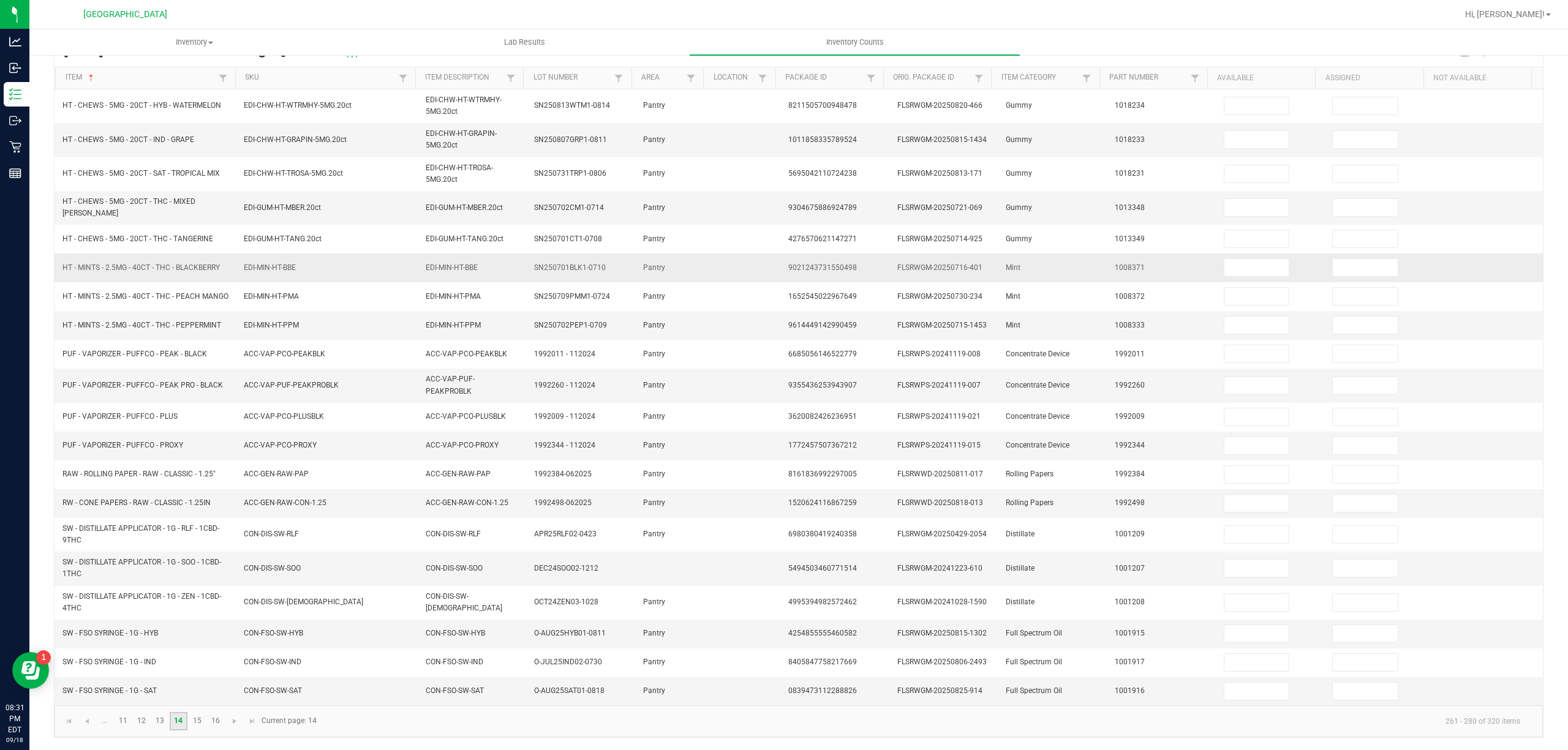
scroll to position [118, 0]
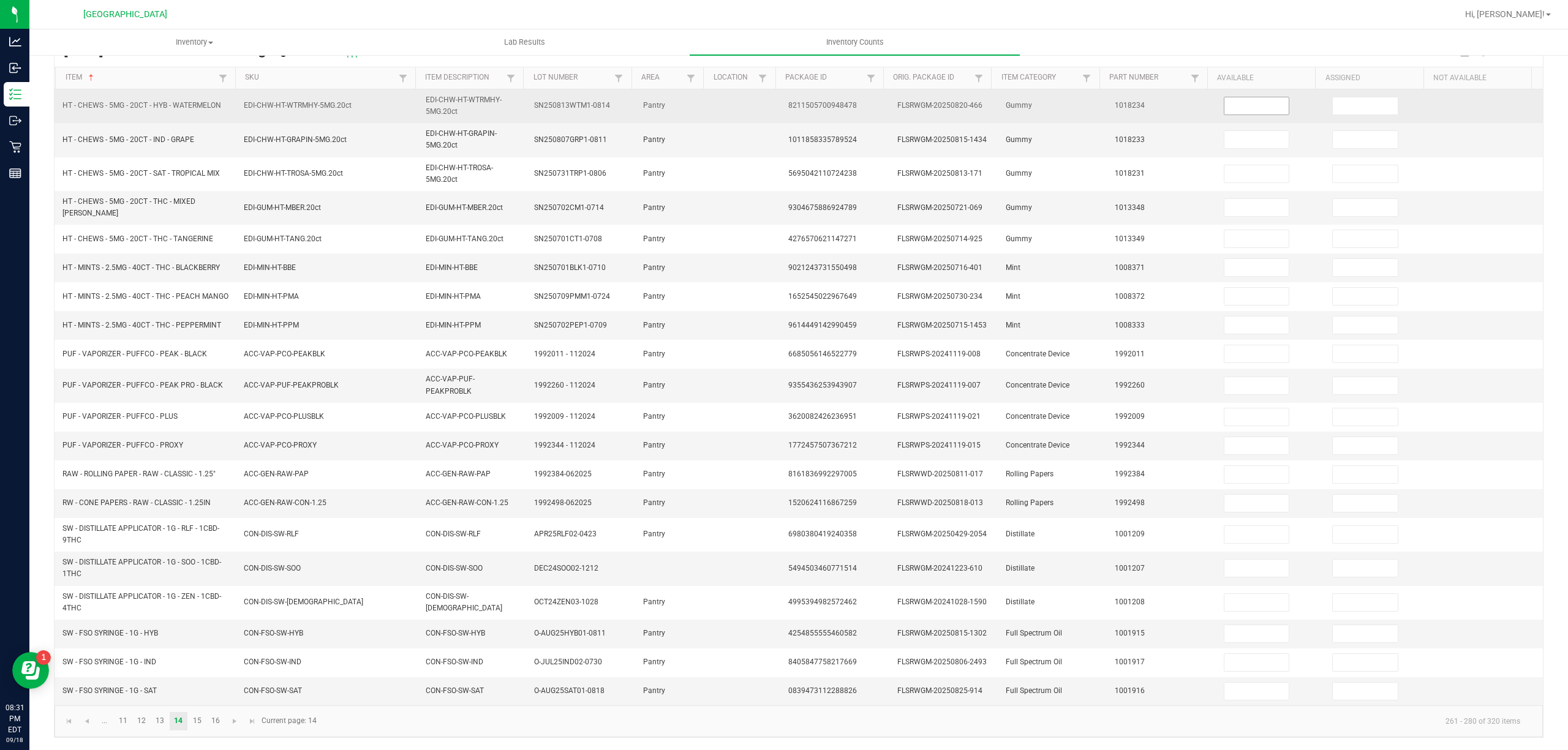
click at [1253, 97] on input at bounding box center [1257, 106] width 65 height 17
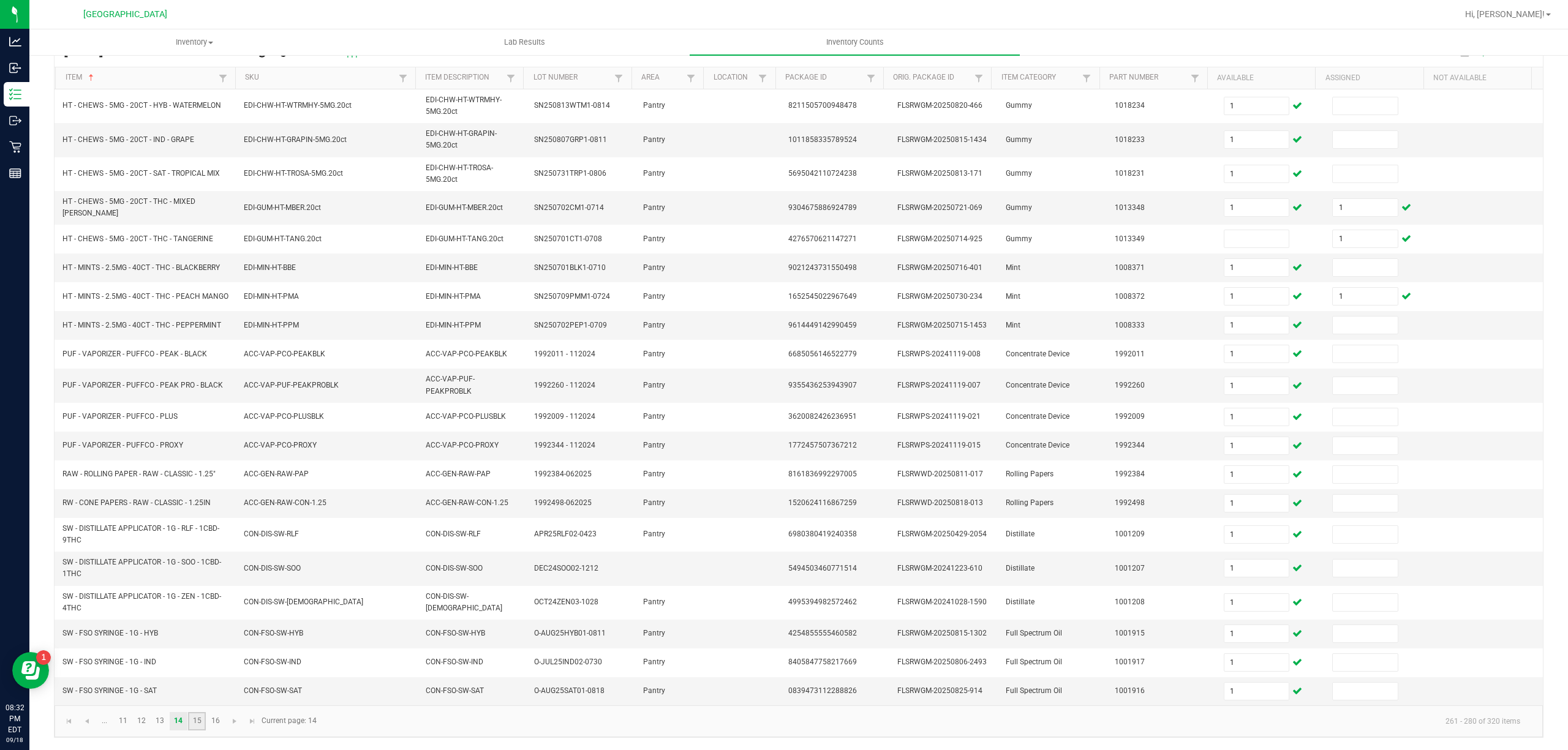
click at [200, 726] on link "15" at bounding box center [196, 720] width 18 height 18
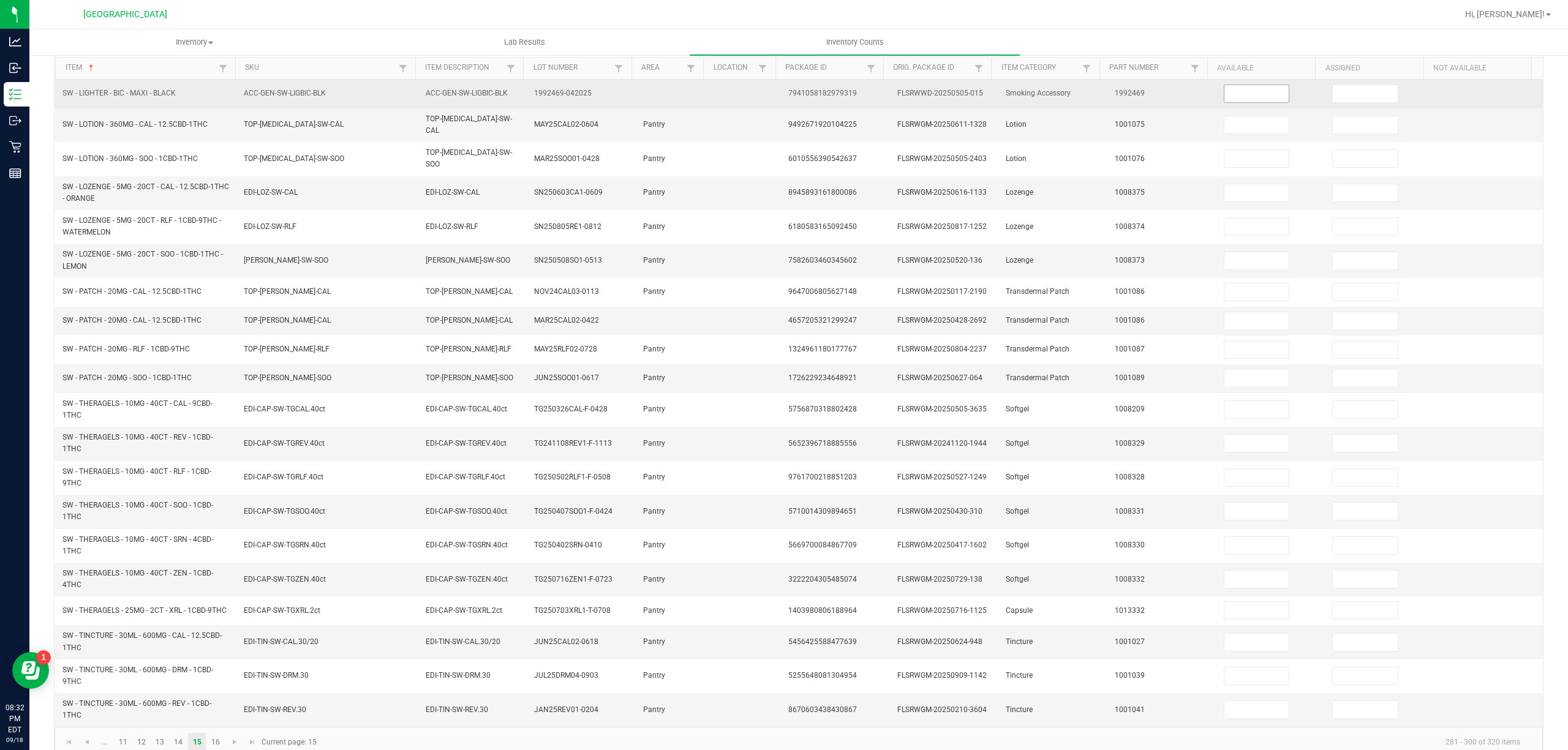
click at [1225, 92] on input at bounding box center [1257, 94] width 65 height 17
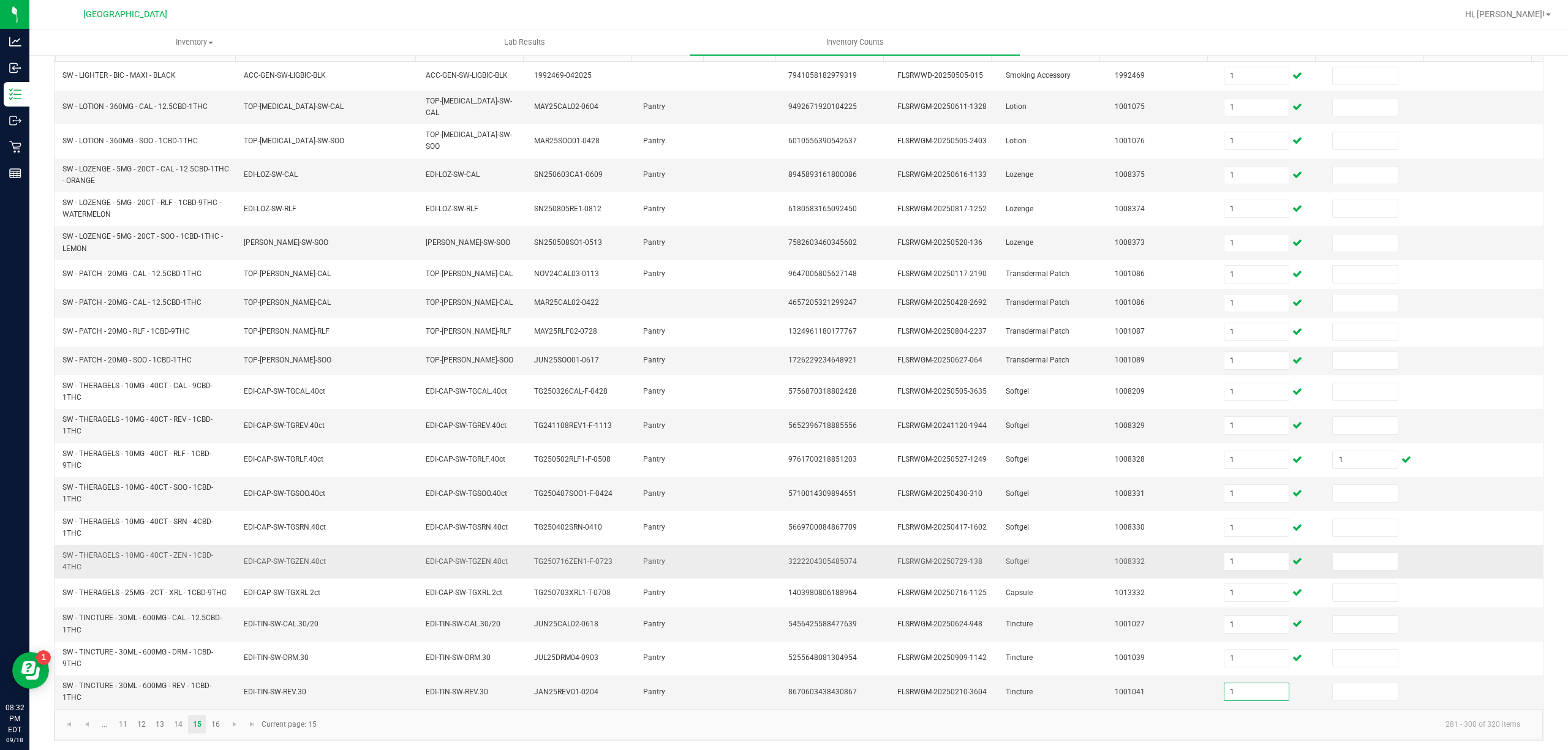
scroll to position [142, 0]
click at [218, 717] on link "16" at bounding box center [215, 720] width 18 height 18
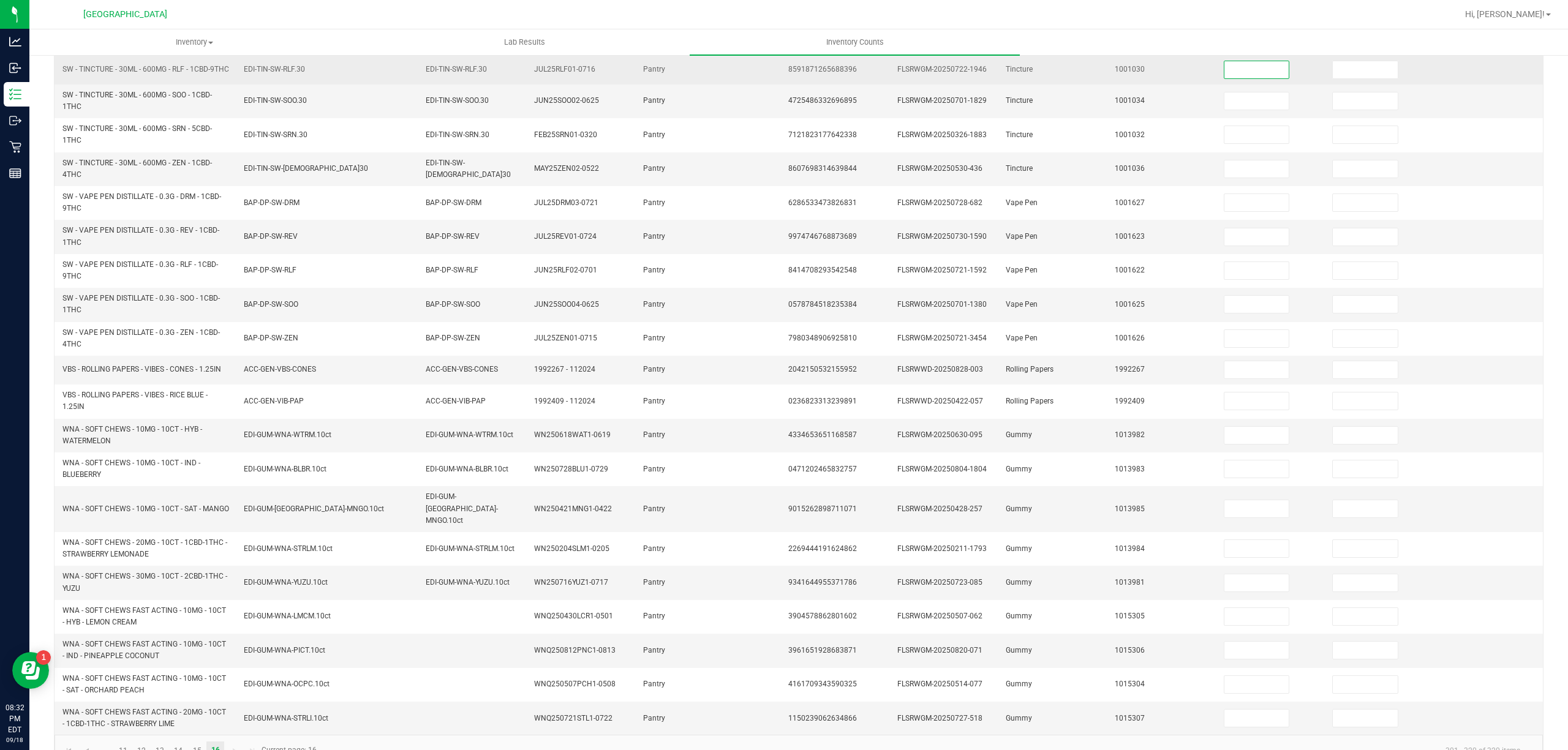
click at [1228, 70] on input at bounding box center [1257, 70] width 65 height 17
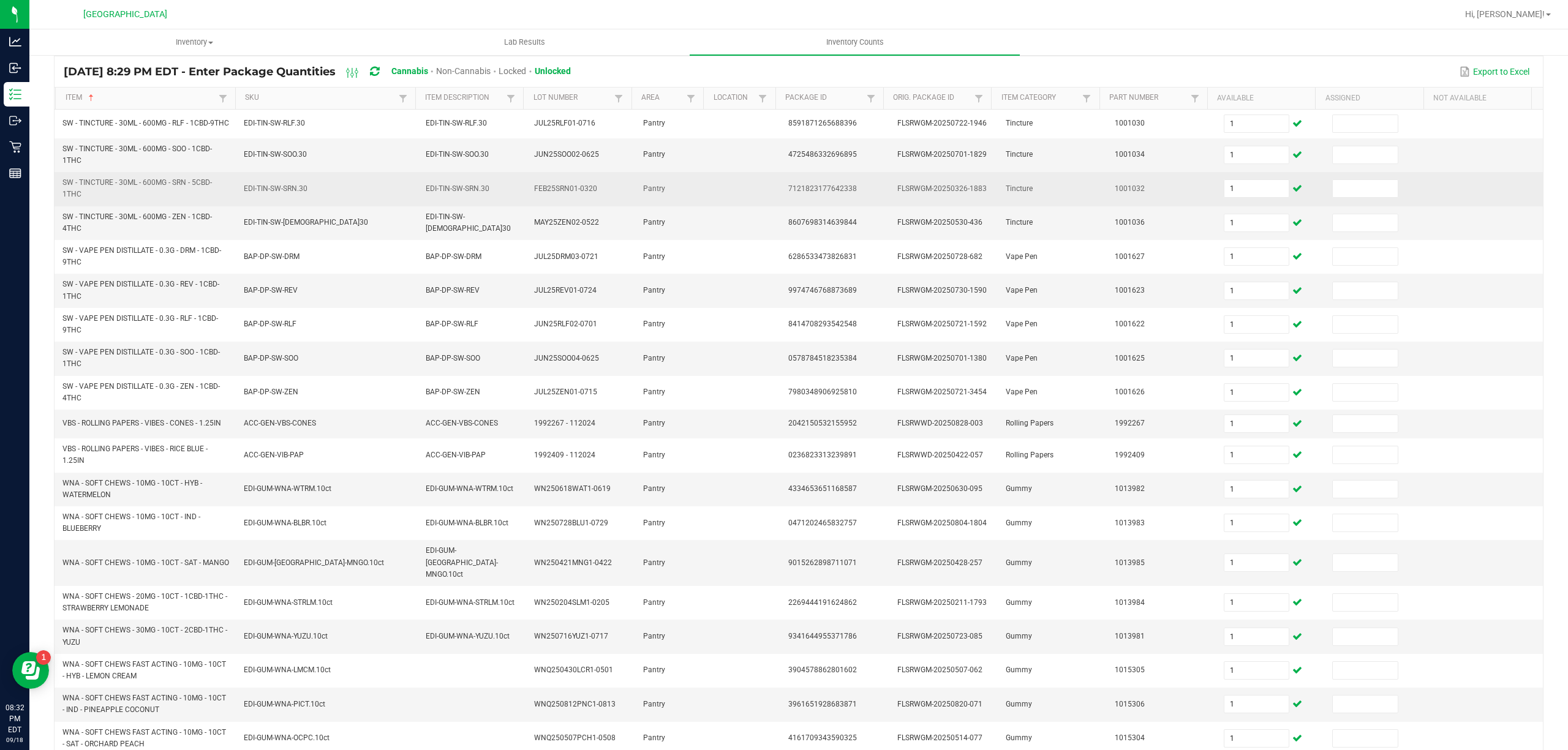
scroll to position [0, 0]
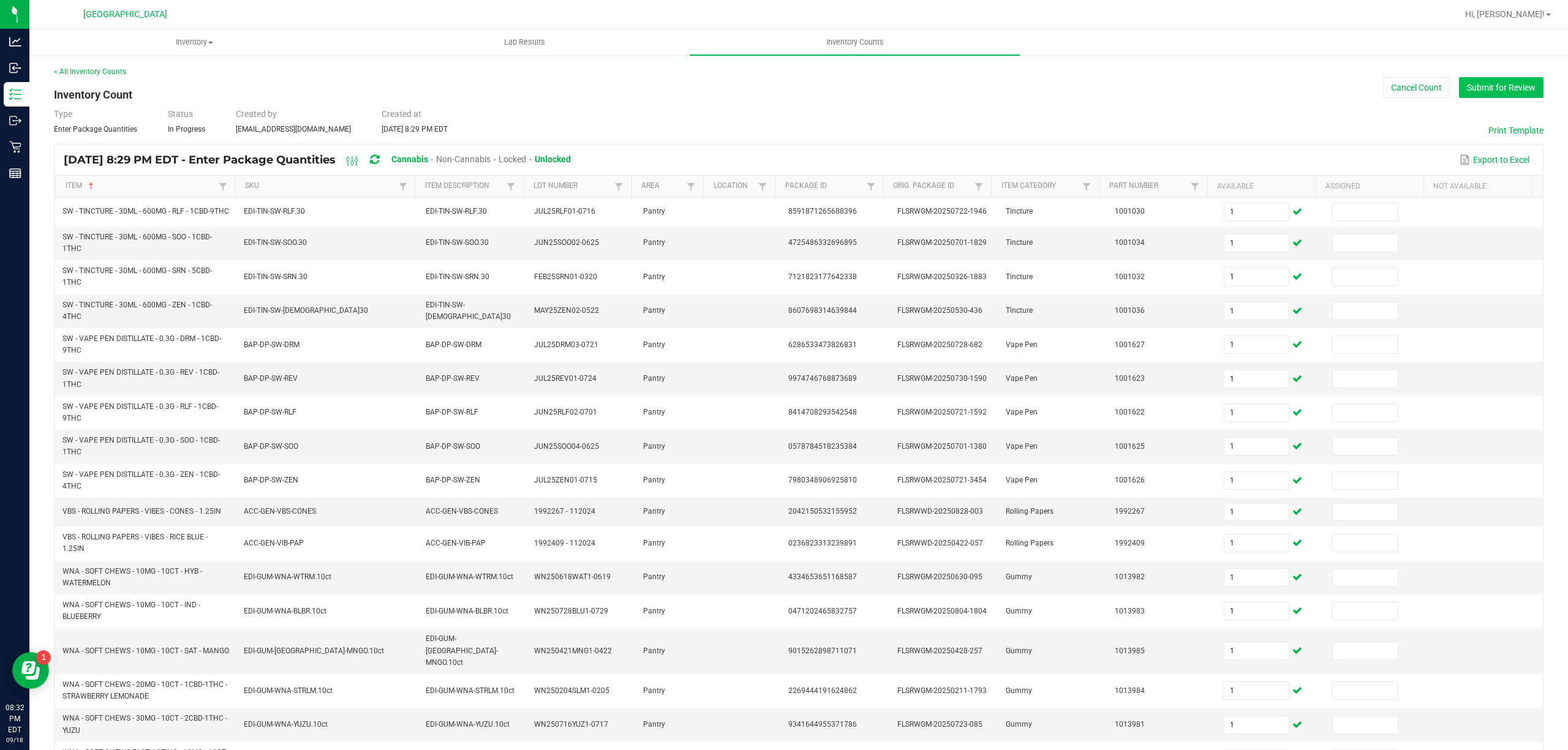
click at [1480, 86] on button "Submit for Review" at bounding box center [1501, 88] width 85 height 21
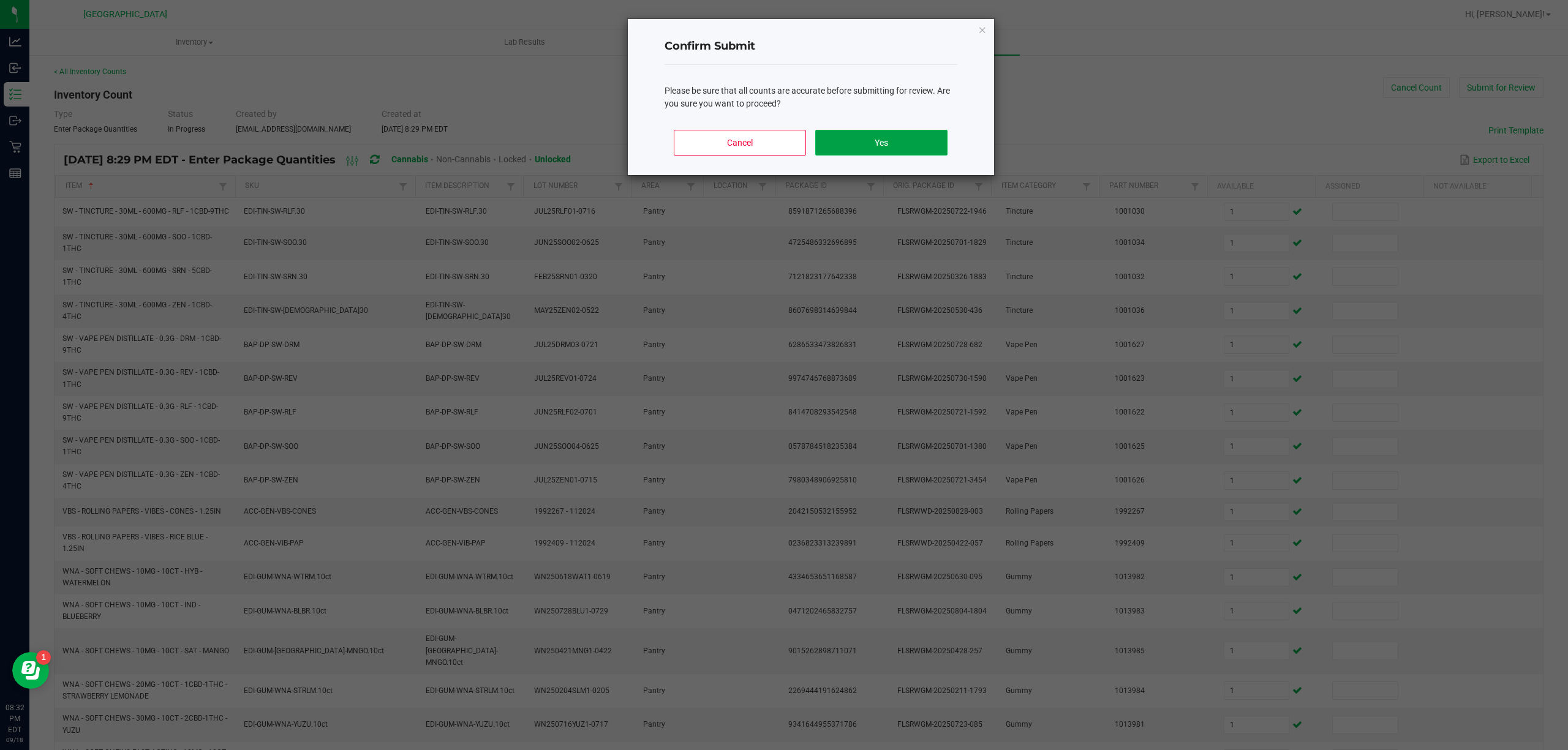
click at [903, 141] on button "Yes" at bounding box center [881, 142] width 131 height 26
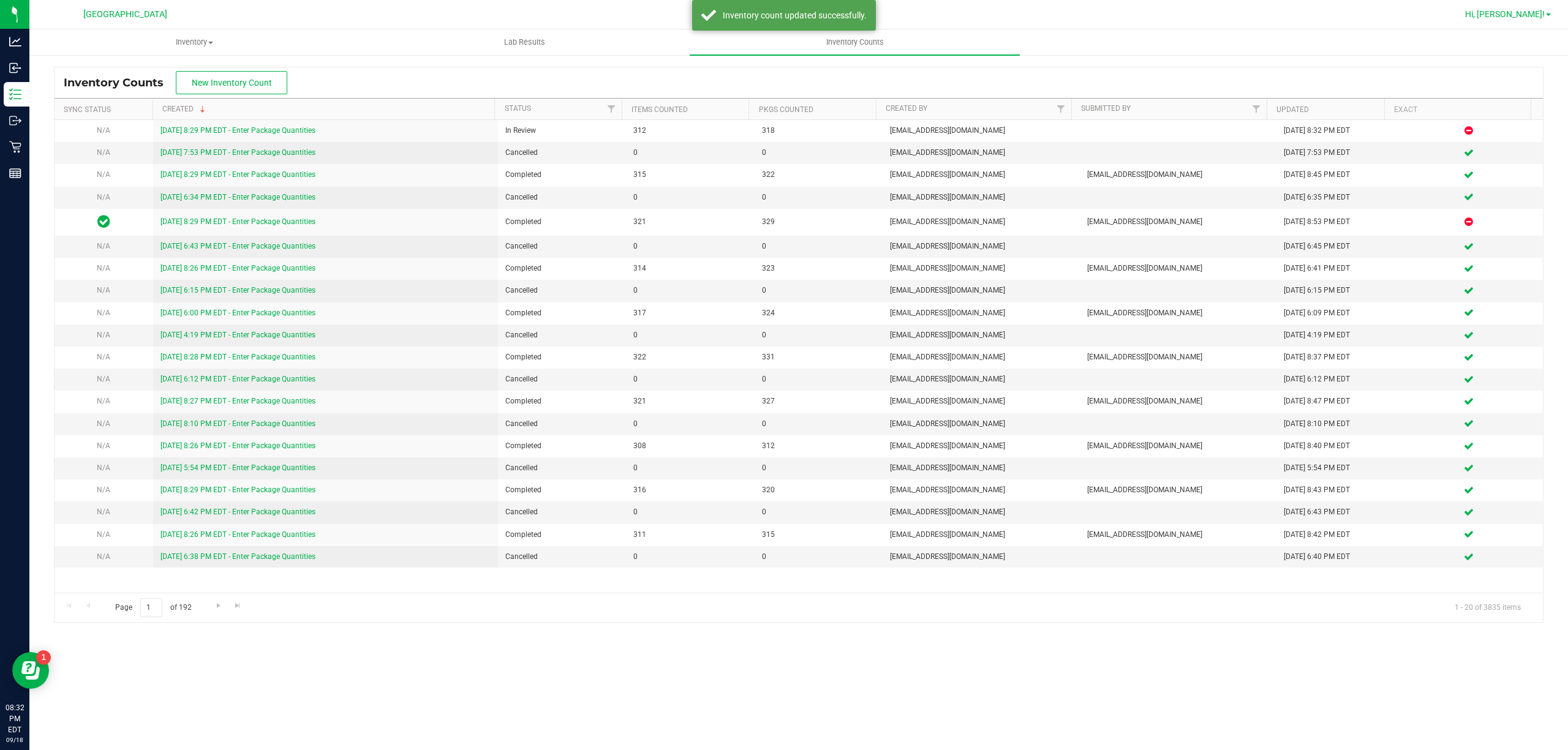
click at [1551, 13] on link "Hi, [PERSON_NAME]!" at bounding box center [1508, 14] width 95 height 13
click at [1487, 104] on span "Sign Out" at bounding box center [1504, 109] width 35 height 13
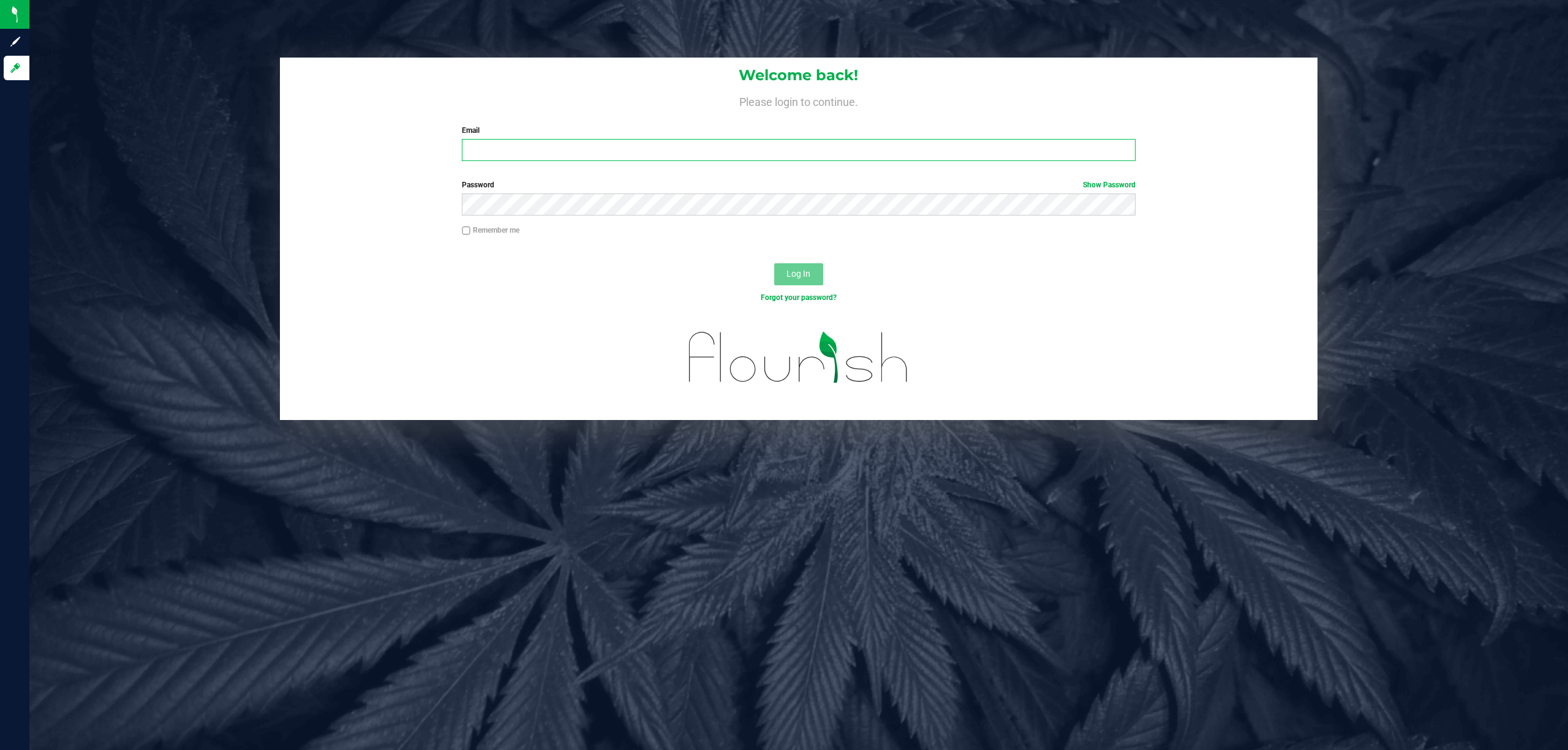
click at [784, 145] on input "Email" at bounding box center [798, 150] width 674 height 22
click at [821, 275] on button "Log In" at bounding box center [798, 275] width 49 height 22
